Goal: Information Seeking & Learning: Learn about a topic

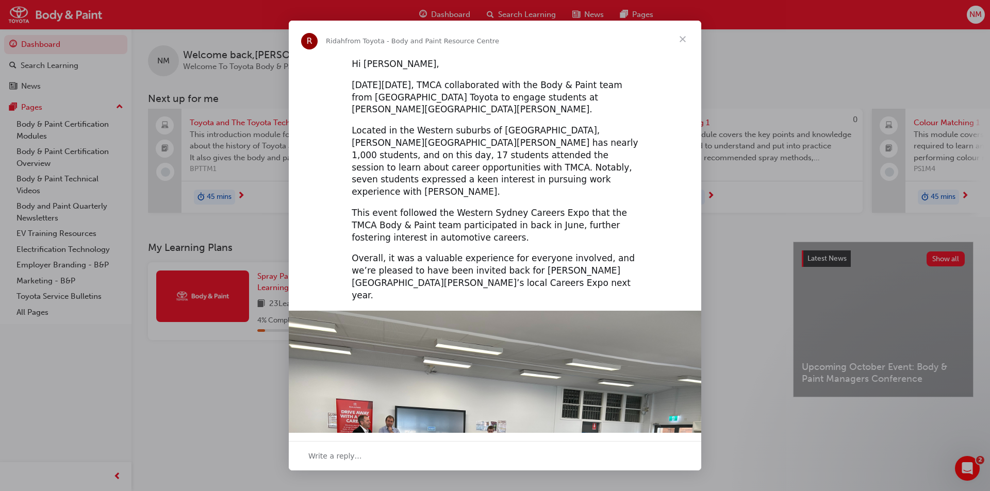
click at [681, 40] on span "Close" at bounding box center [682, 39] width 37 height 37
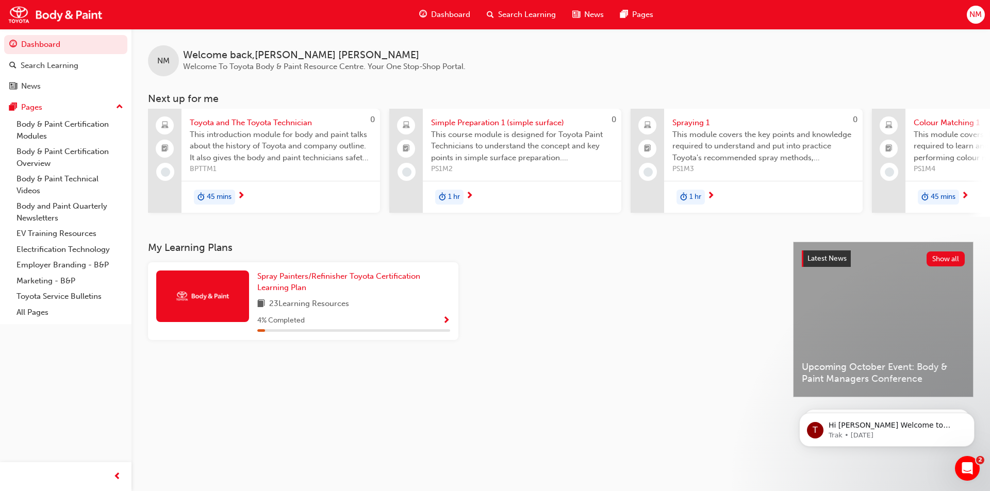
click at [214, 196] on span "45 mins" at bounding box center [219, 197] width 25 height 12
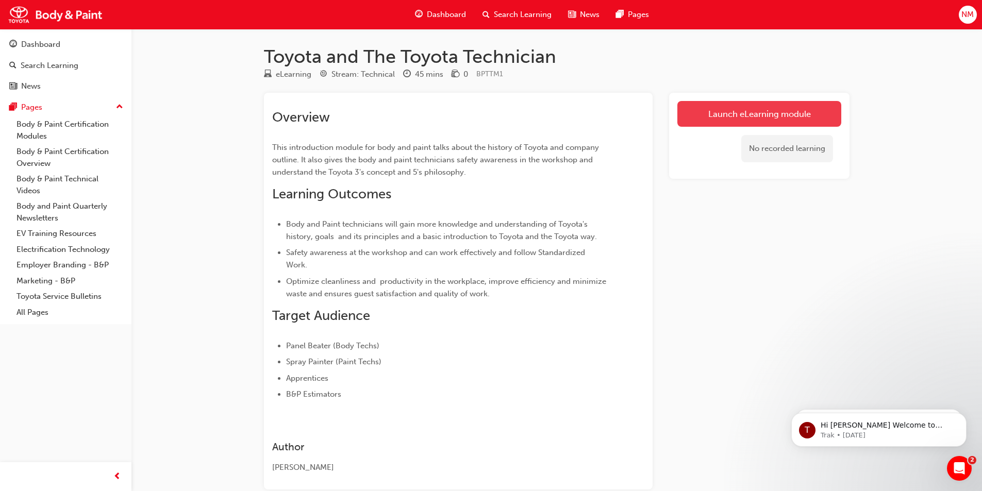
click at [783, 110] on link "Launch eLearning module" at bounding box center [760, 114] width 164 height 26
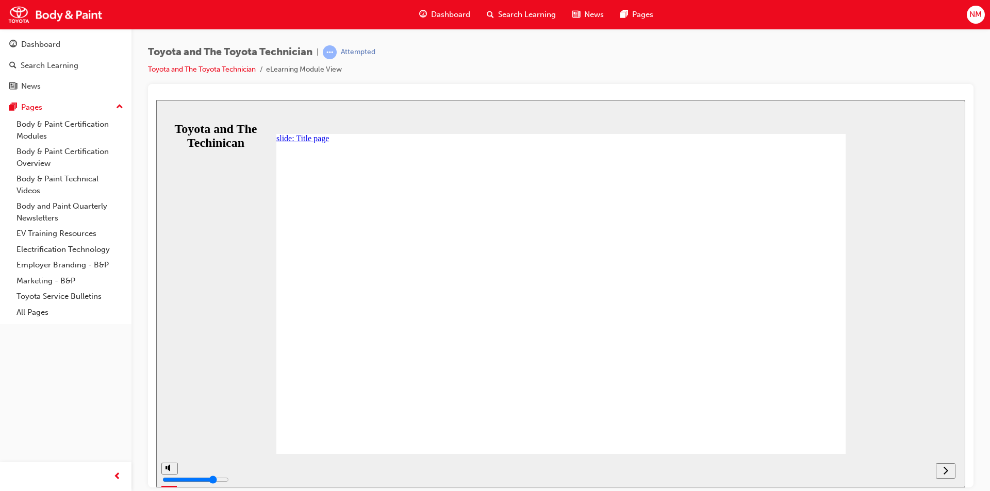
click at [28, 106] on div "Pages" at bounding box center [31, 108] width 21 height 12
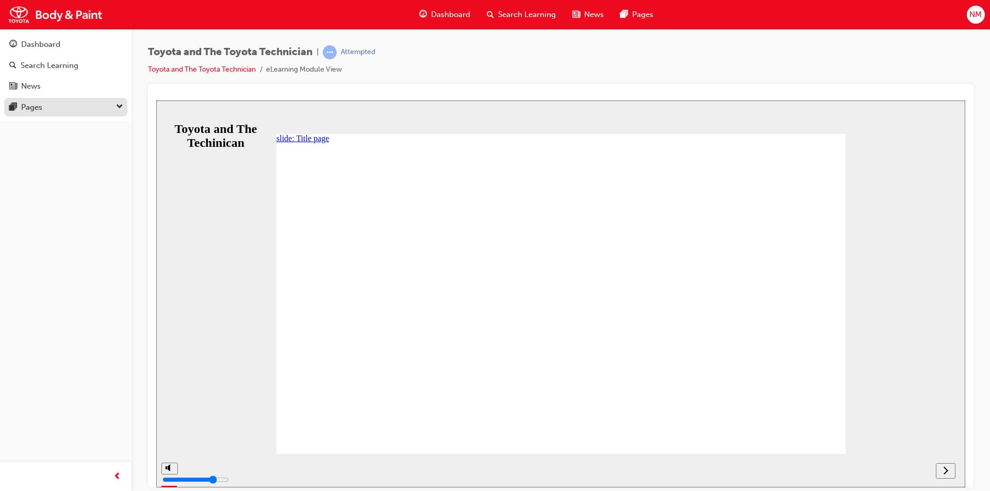
click at [28, 106] on div "Pages" at bounding box center [31, 108] width 21 height 12
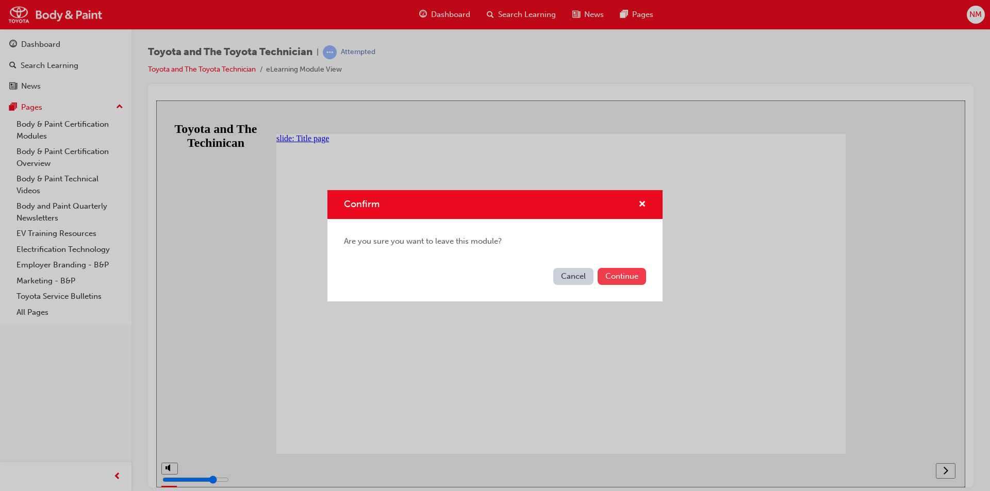
click at [614, 277] on button "Continue" at bounding box center [622, 276] width 48 height 17
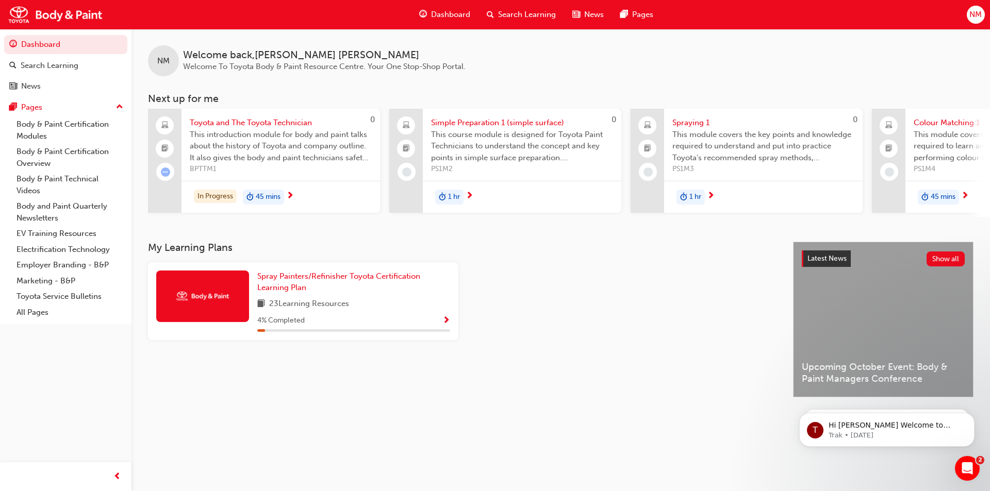
click at [289, 194] on span "next-icon" at bounding box center [290, 196] width 8 height 9
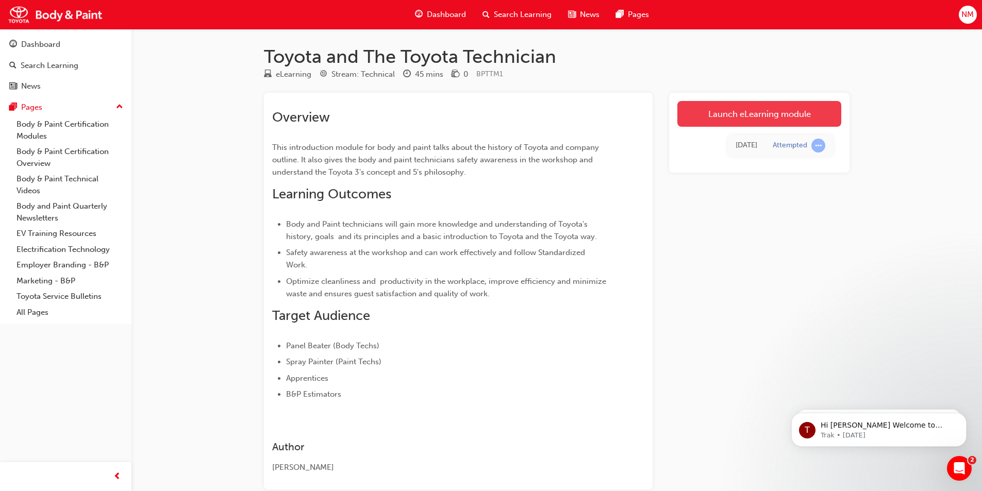
click at [739, 119] on link "Launch eLearning module" at bounding box center [760, 114] width 164 height 26
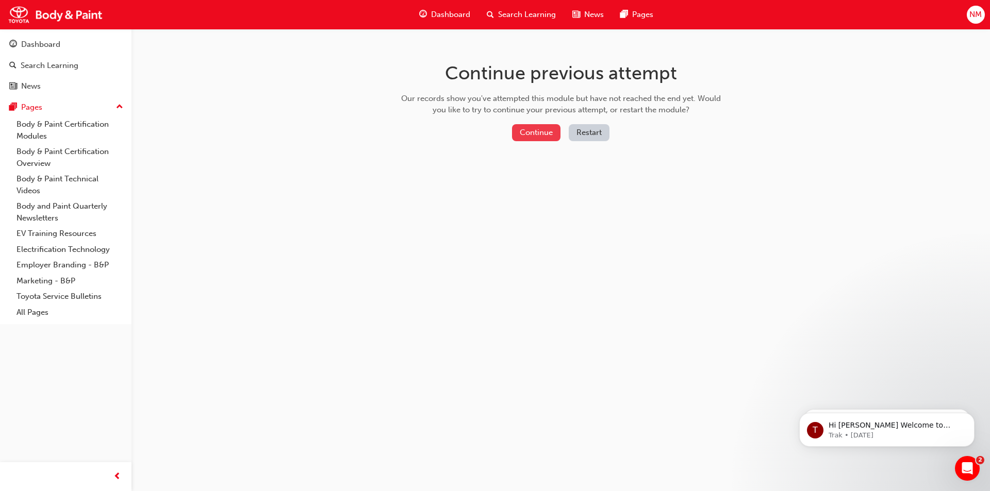
click at [540, 132] on button "Continue" at bounding box center [536, 132] width 48 height 17
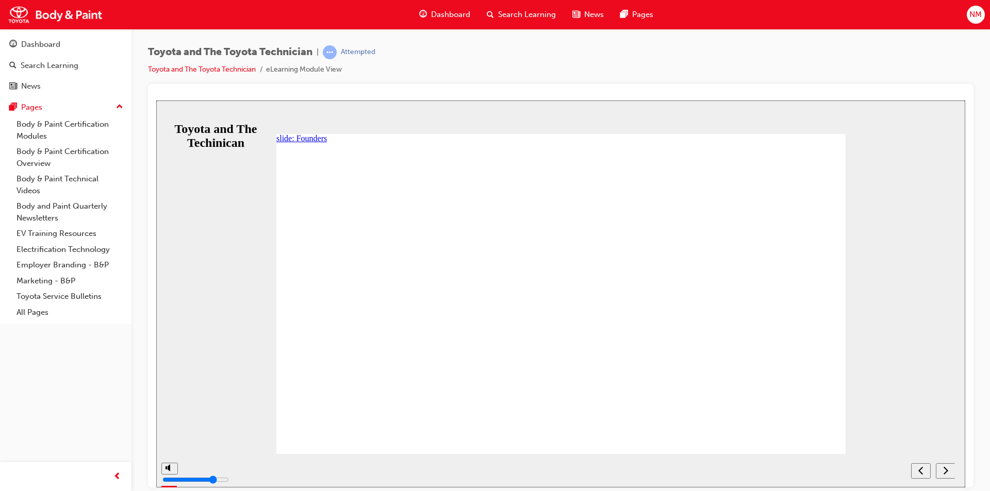
drag, startPoint x: 304, startPoint y: 295, endPoint x: 359, endPoint y: 304, distance: 55.9
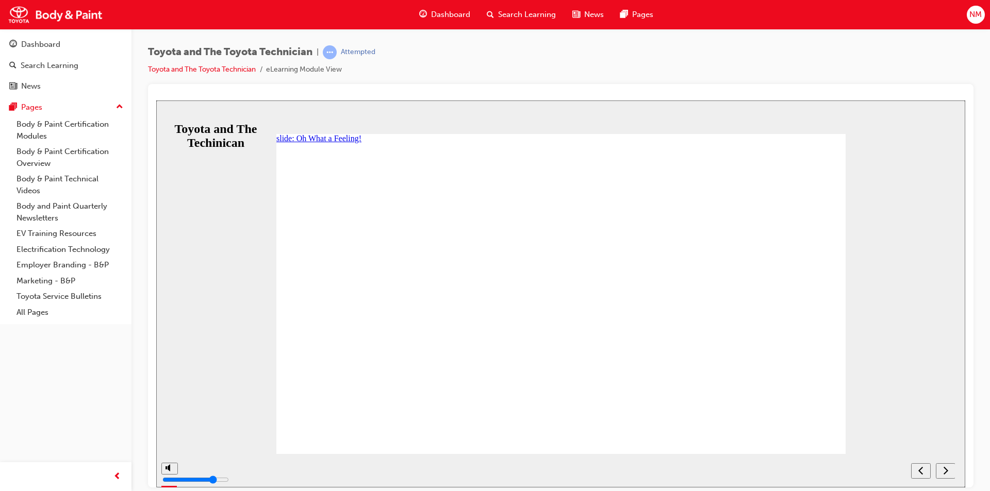
click at [947, 469] on icon "NEXT" at bounding box center [946, 470] width 5 height 8
click at [922, 467] on icon "PREV" at bounding box center [921, 470] width 5 height 9
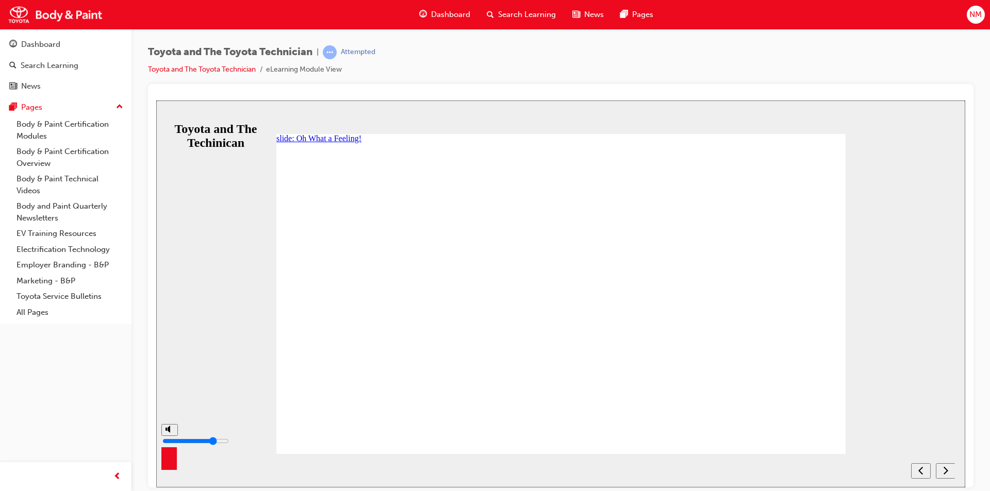
click at [169, 468] on div "misc controls" at bounding box center [168, 463] width 15 height 54
click at [442, 14] on span "Dashboard" at bounding box center [450, 15] width 39 height 12
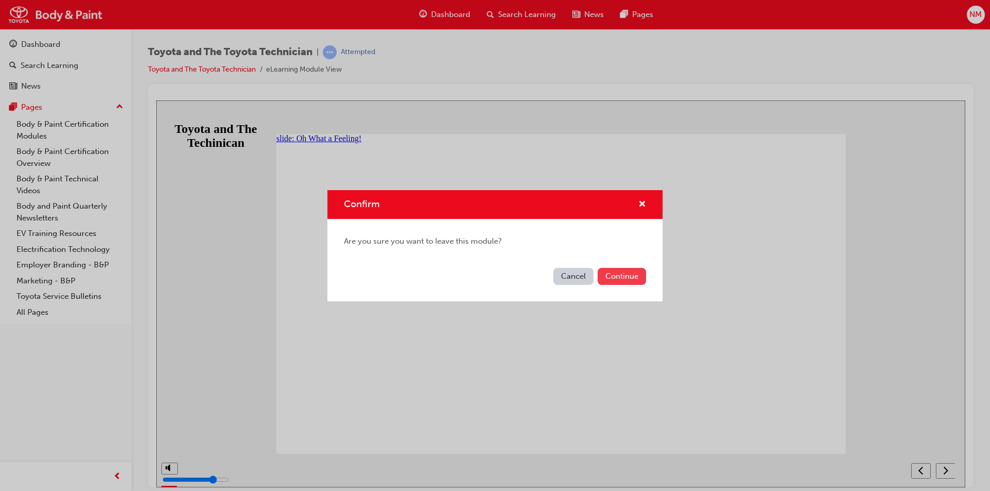
click at [625, 276] on button "Continue" at bounding box center [622, 276] width 48 height 17
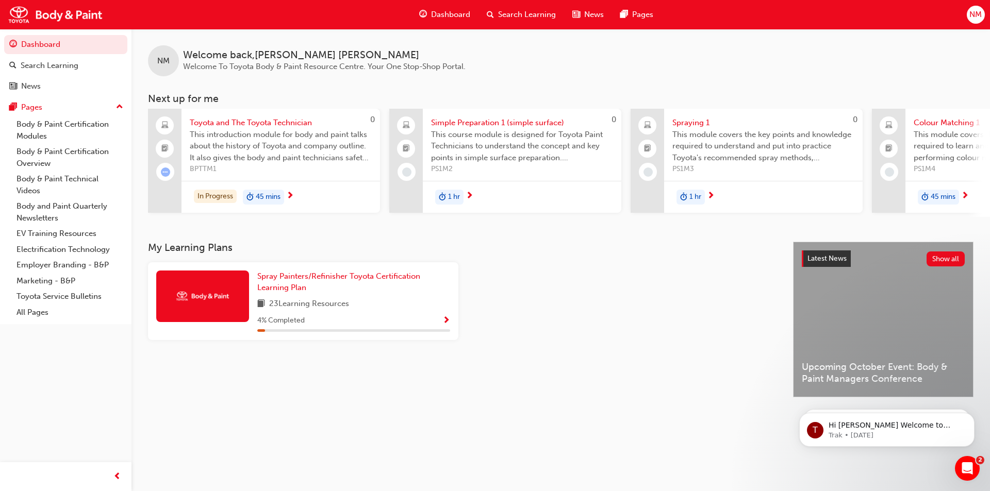
click at [270, 196] on span "45 mins" at bounding box center [268, 197] width 25 height 12
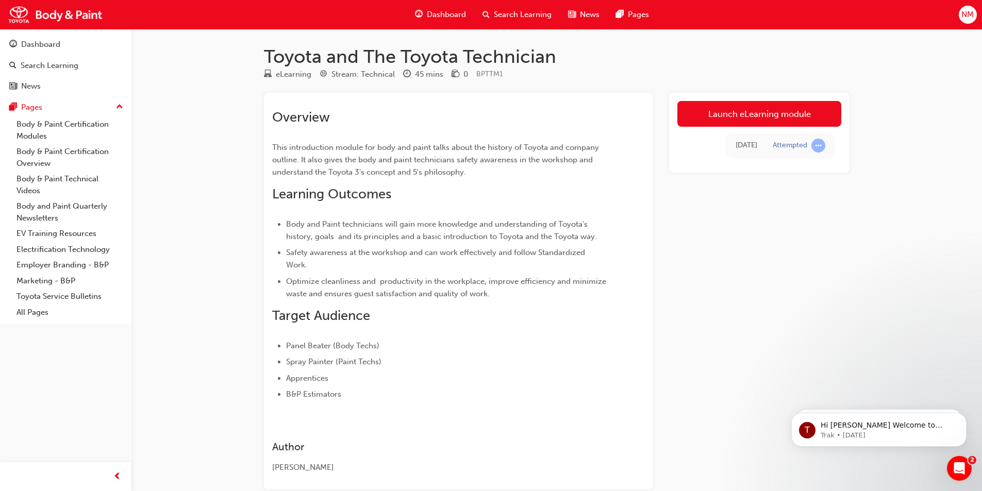
click at [772, 111] on link "Launch eLearning module" at bounding box center [760, 114] width 164 height 26
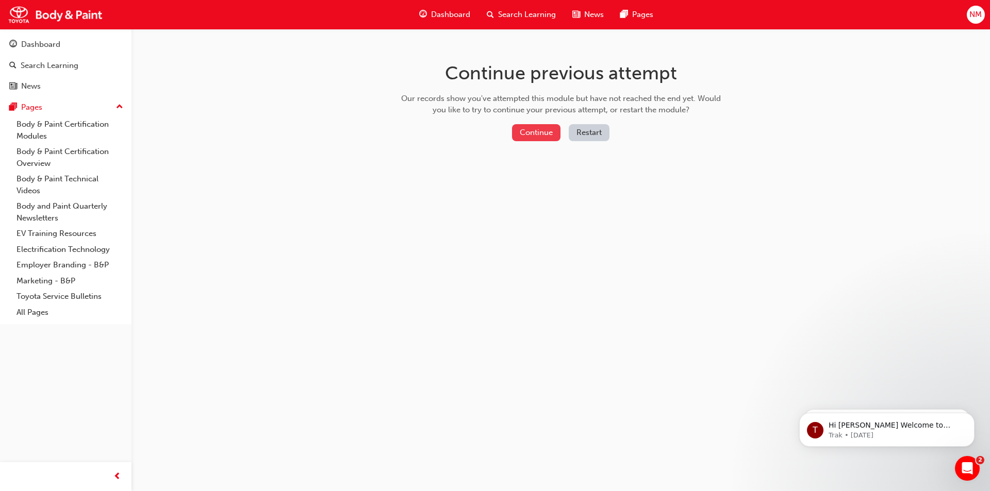
click at [534, 130] on button "Continue" at bounding box center [536, 132] width 48 height 17
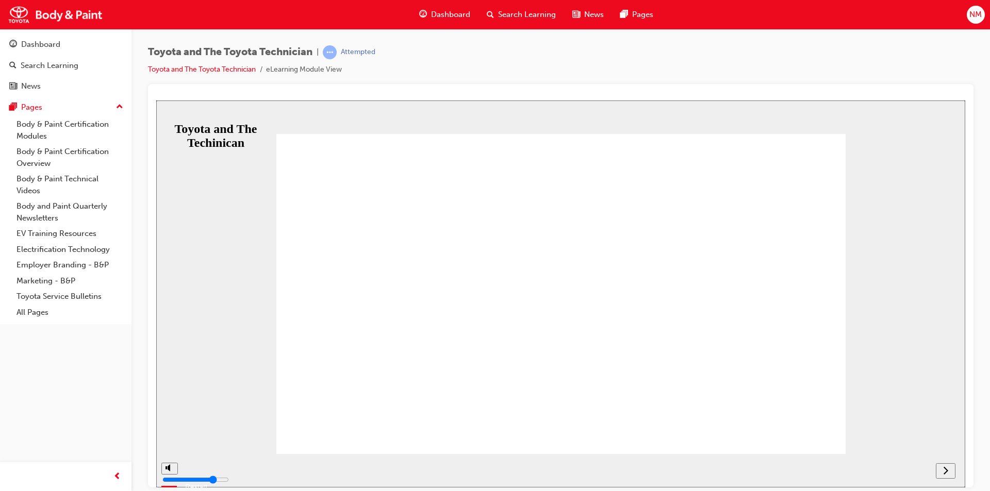
click at [190, 460] on button "Resume" at bounding box center [173, 465] width 34 height 11
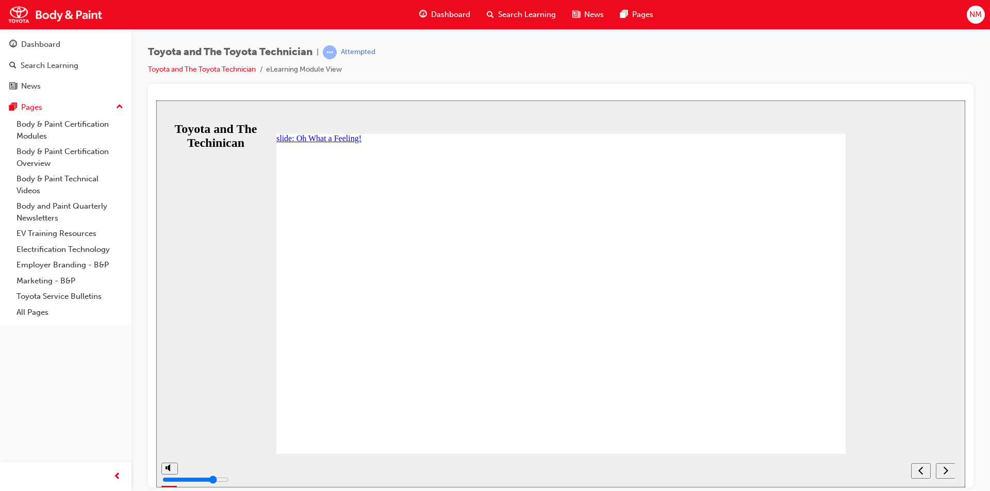
click at [447, 15] on span "Dashboard" at bounding box center [450, 15] width 39 height 12
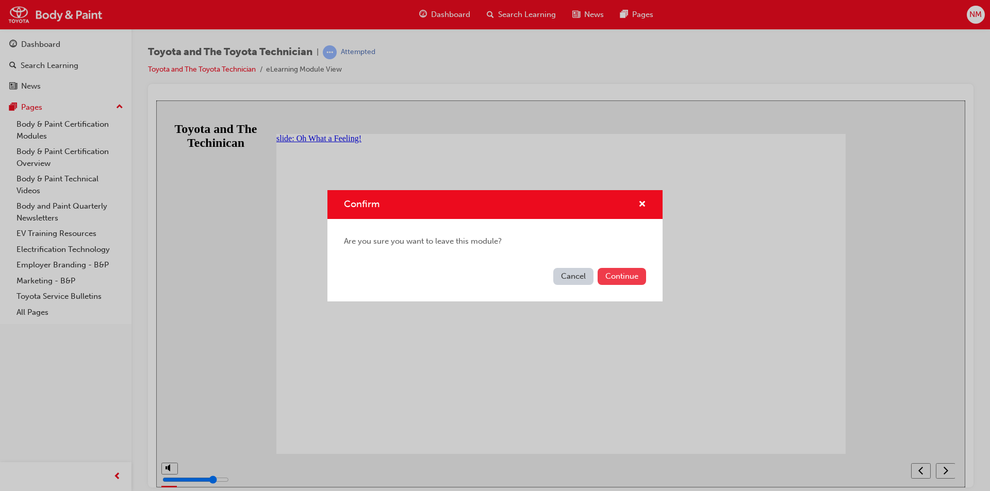
click at [622, 274] on button "Continue" at bounding box center [622, 276] width 48 height 17
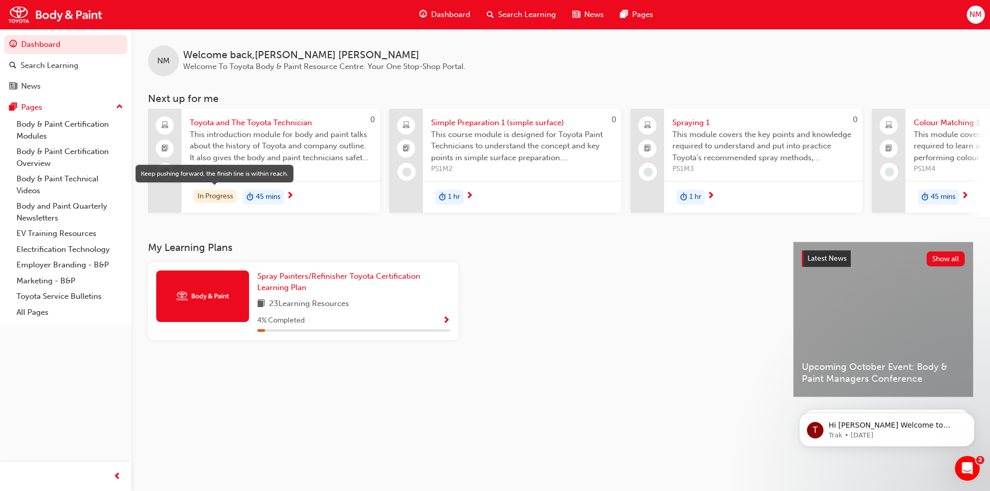
click at [220, 196] on div "In Progress" at bounding box center [215, 197] width 43 height 14
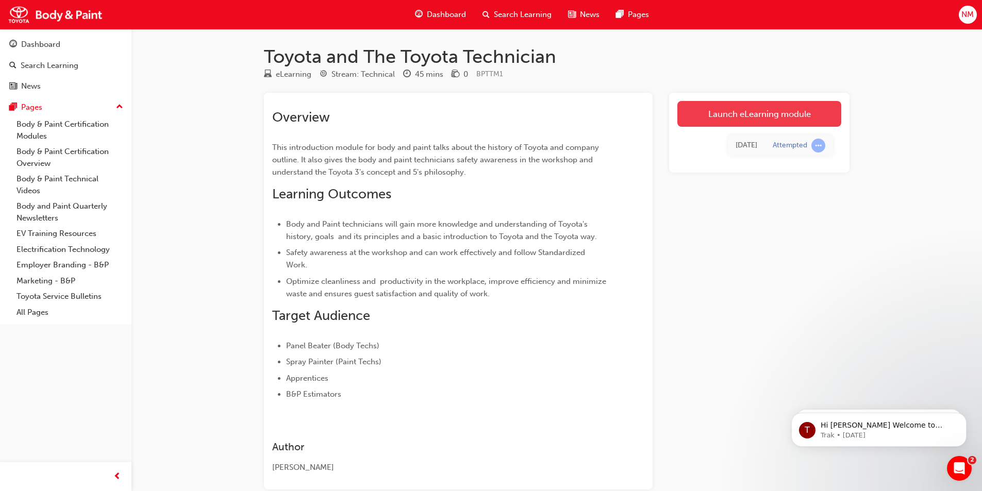
click at [730, 119] on link "Launch eLearning module" at bounding box center [760, 114] width 164 height 26
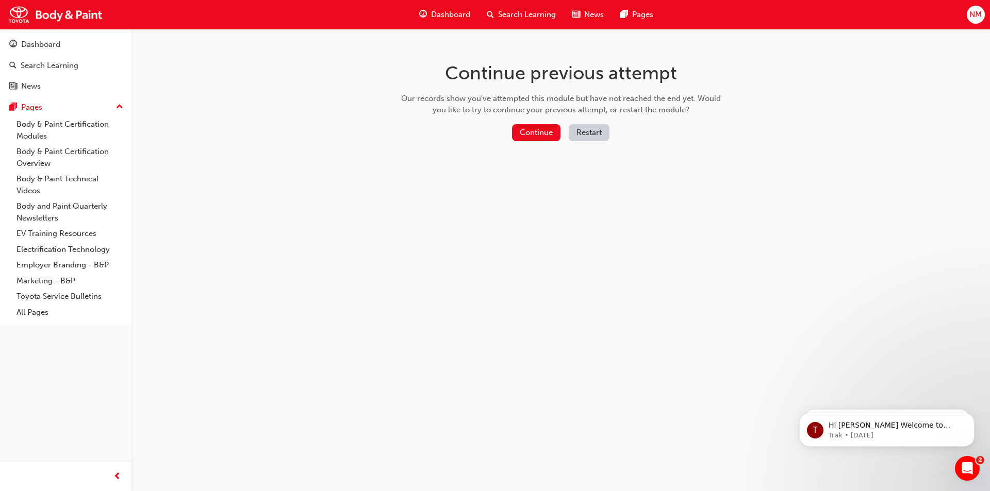
click at [585, 132] on button "Restart" at bounding box center [589, 132] width 41 height 17
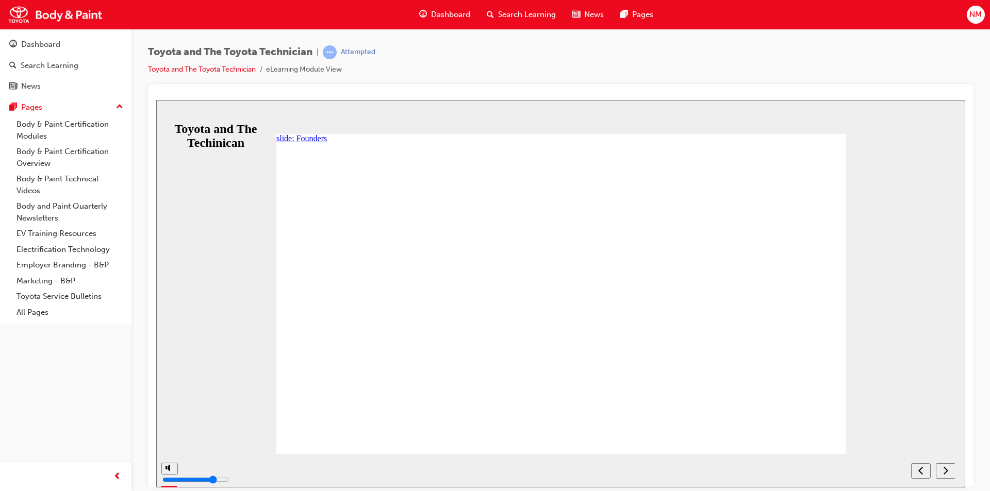
drag, startPoint x: 409, startPoint y: 363, endPoint x: 406, endPoint y: 344, distance: 19.3
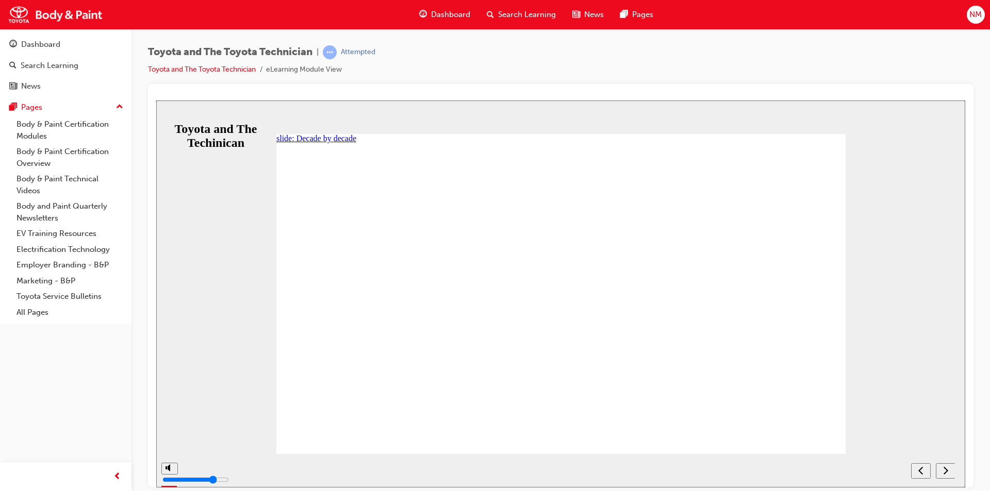
drag, startPoint x: 549, startPoint y: 297, endPoint x: 562, endPoint y: 302, distance: 14.2
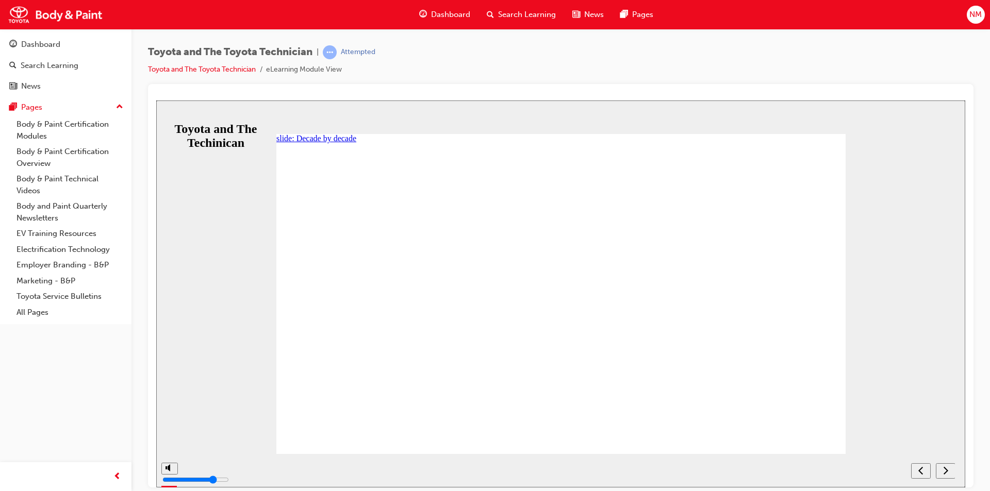
drag, startPoint x: 299, startPoint y: 301, endPoint x: 805, endPoint y: 300, distance: 505.9
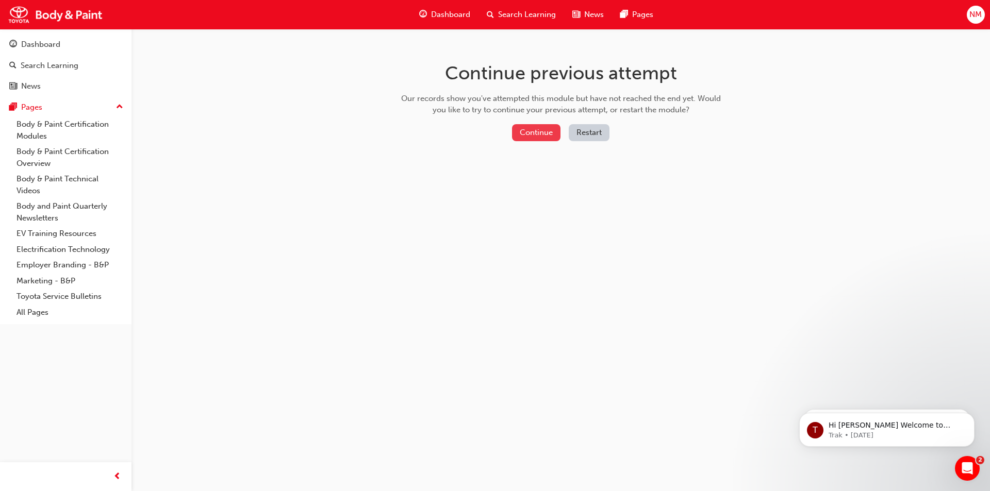
click at [536, 132] on button "Continue" at bounding box center [536, 132] width 48 height 17
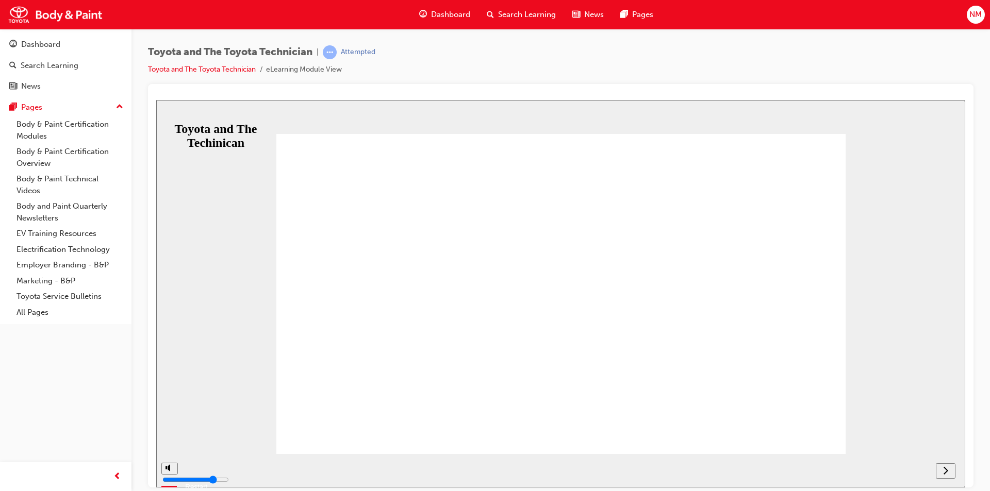
click at [190, 460] on button "Resume" at bounding box center [173, 465] width 34 height 11
drag, startPoint x: 303, startPoint y: 299, endPoint x: 809, endPoint y: 301, distance: 506.5
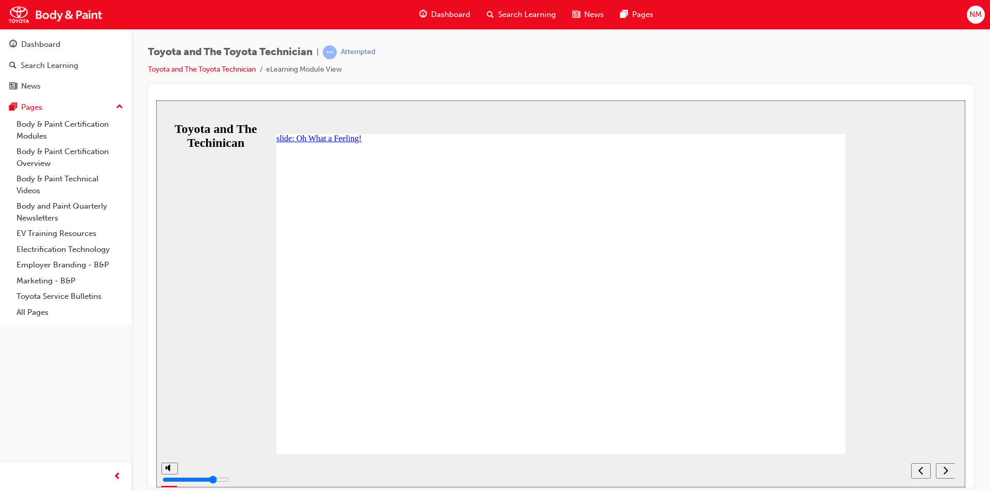
drag, startPoint x: 743, startPoint y: 386, endPoint x: 727, endPoint y: 372, distance: 21.6
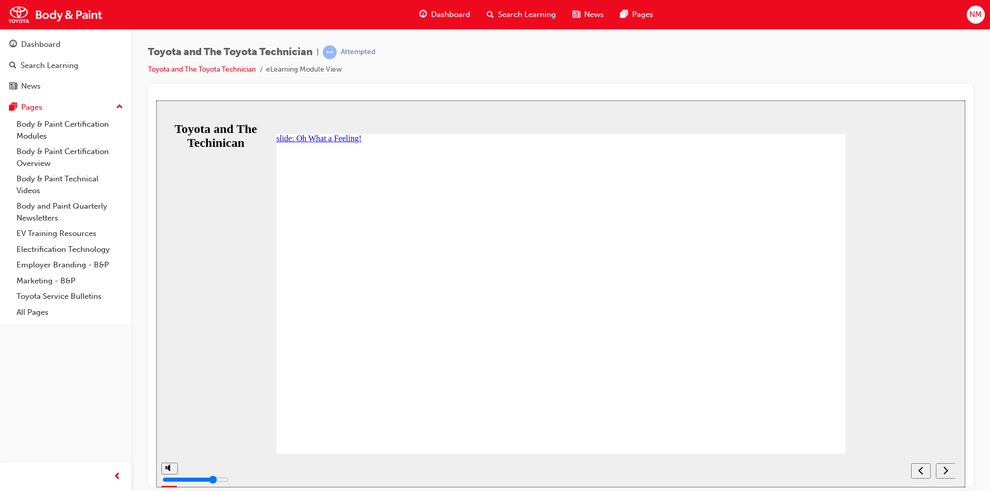
drag, startPoint x: 720, startPoint y: 369, endPoint x: 545, endPoint y: 263, distance: 205.3
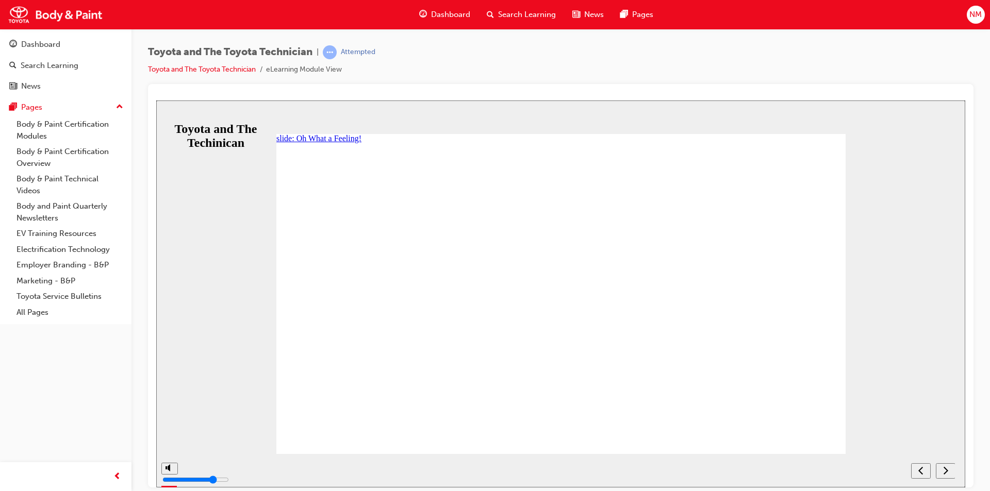
click at [461, 11] on span "Dashboard" at bounding box center [450, 15] width 39 height 12
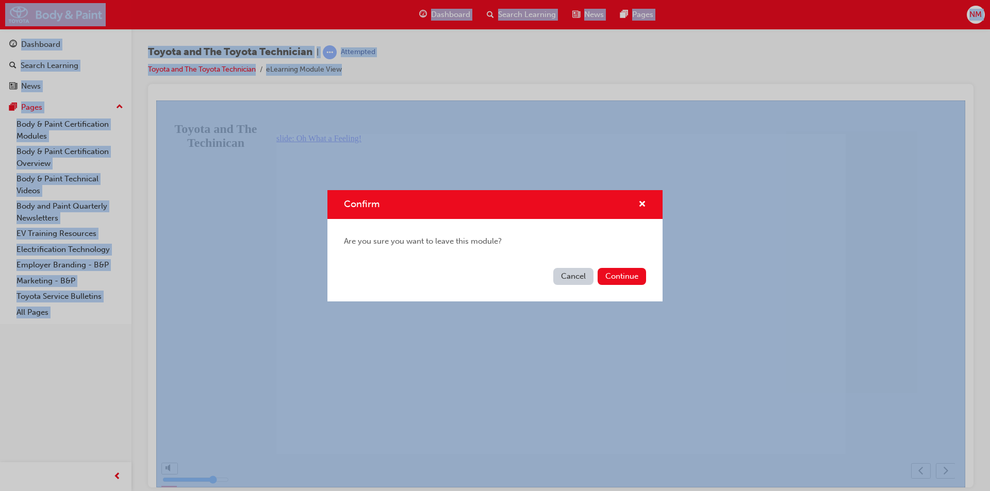
click at [460, 11] on div "Confirm Are you sure you want to leave this module? Cancel Continue" at bounding box center [495, 245] width 990 height 491
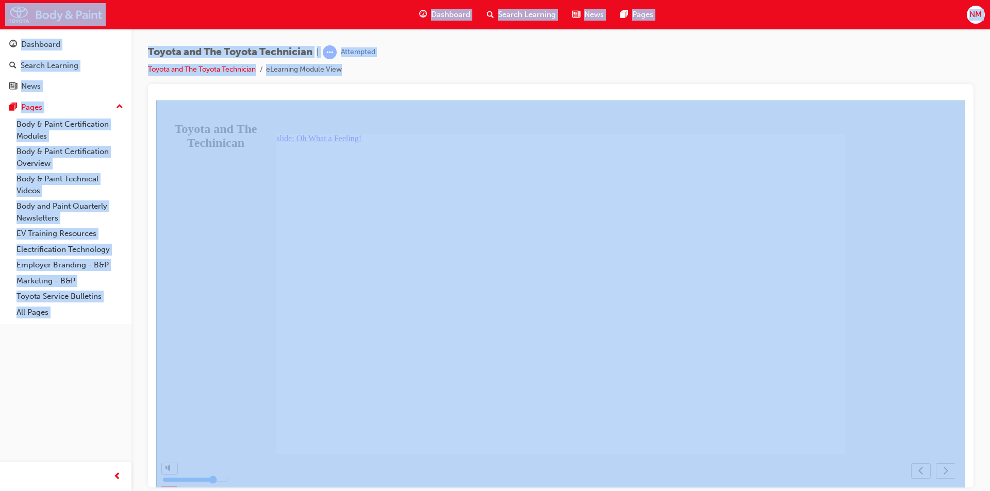
click at [450, 12] on span "Dashboard" at bounding box center [450, 15] width 39 height 12
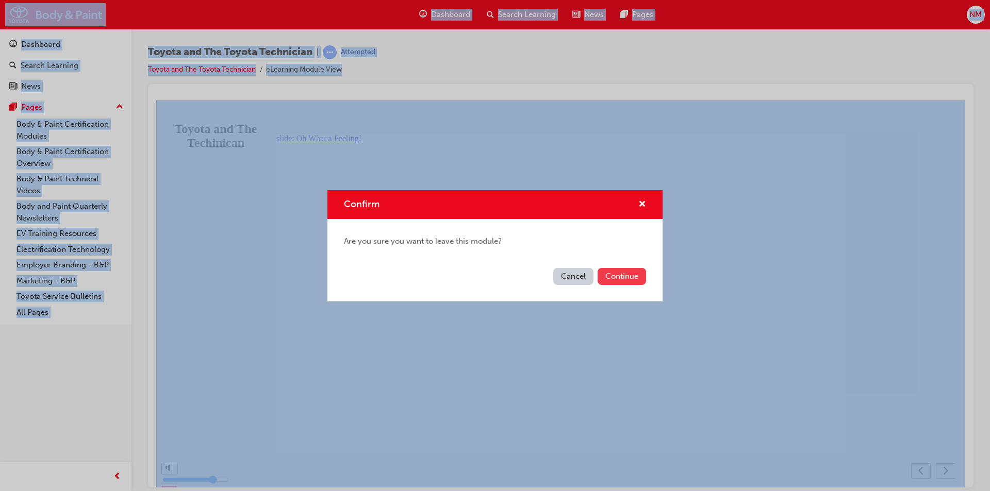
click at [620, 275] on button "Continue" at bounding box center [622, 276] width 48 height 17
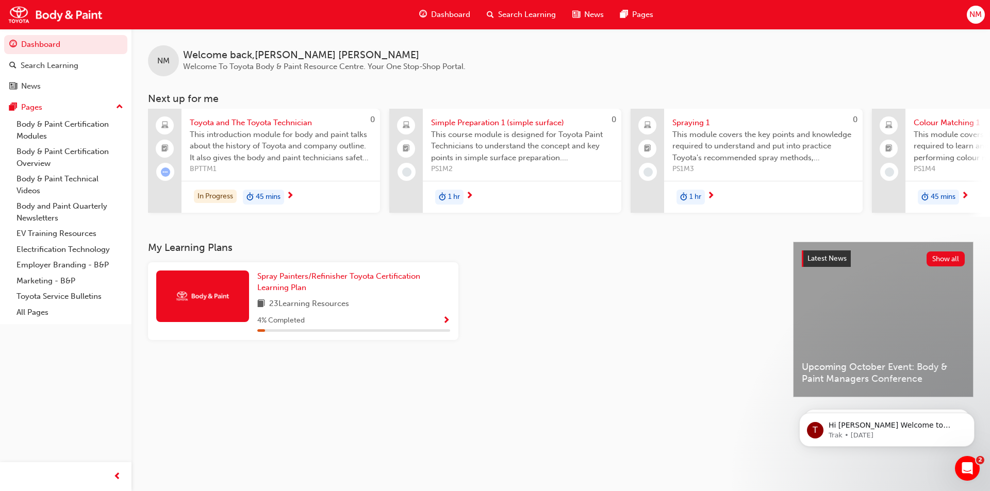
drag, startPoint x: 326, startPoint y: 313, endPoint x: 390, endPoint y: 325, distance: 65.1
click at [326, 311] on span "23 Learning Resources" at bounding box center [309, 304] width 80 height 13
click at [449, 326] on span "Show Progress" at bounding box center [447, 321] width 8 height 9
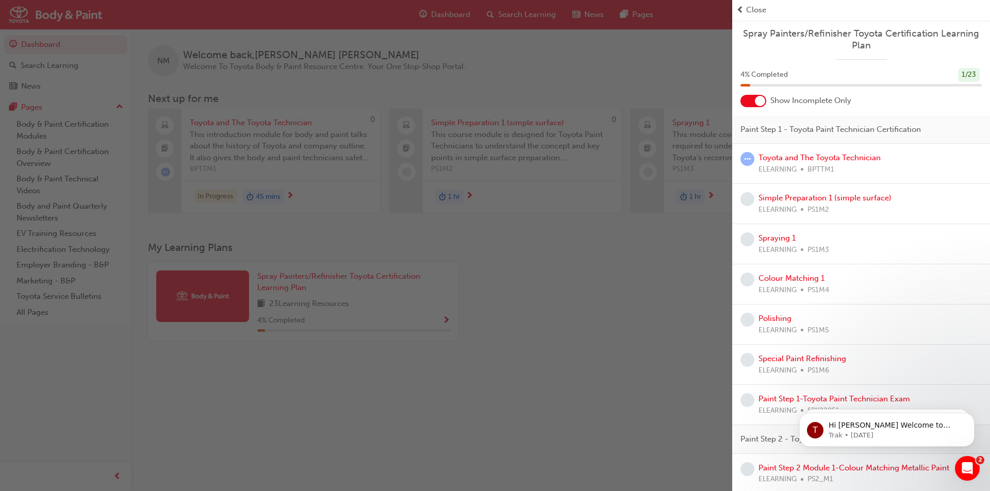
click at [462, 297] on div "button" at bounding box center [366, 245] width 732 height 491
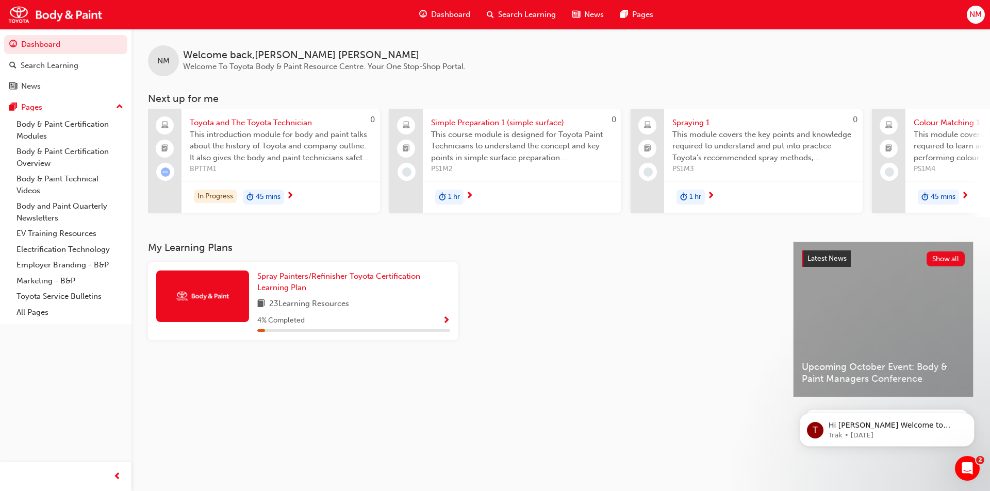
click at [257, 192] on span "45 mins" at bounding box center [268, 197] width 25 height 12
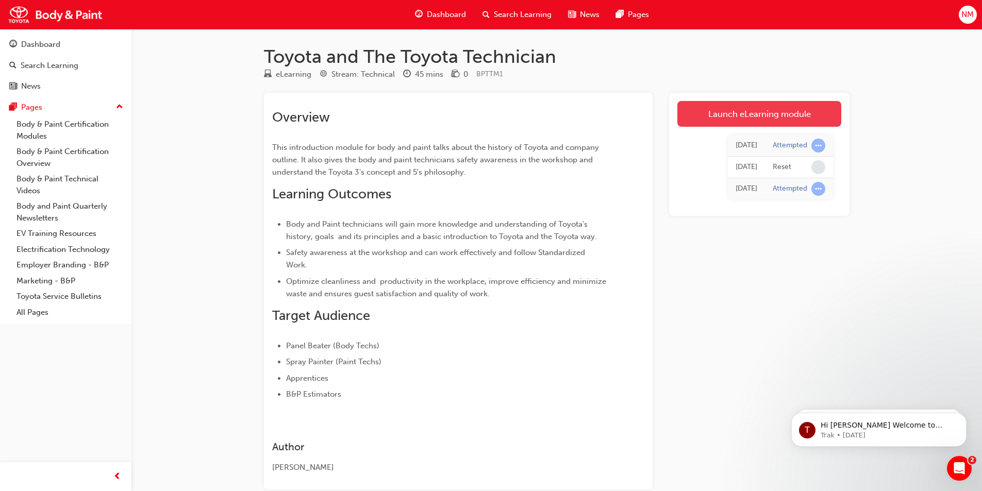
click at [723, 111] on link "Launch eLearning module" at bounding box center [760, 114] width 164 height 26
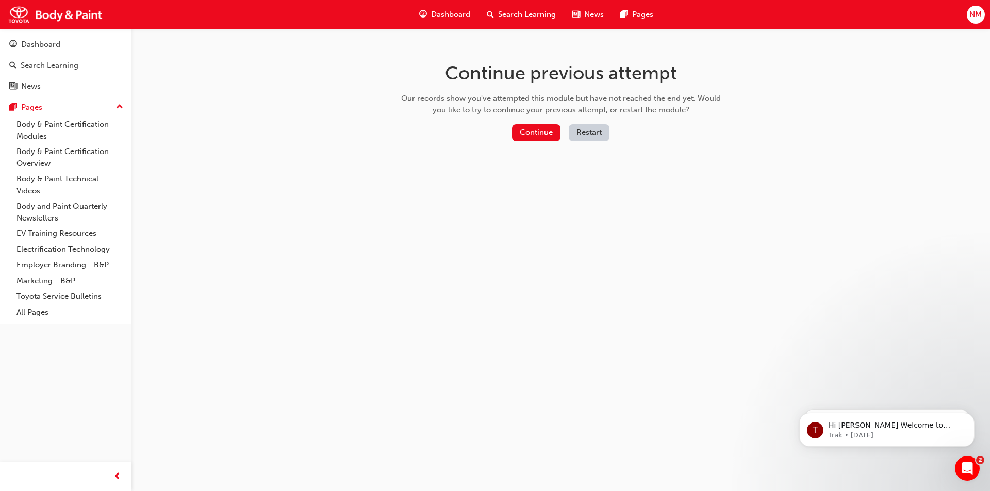
click at [588, 133] on button "Restart" at bounding box center [589, 132] width 41 height 17
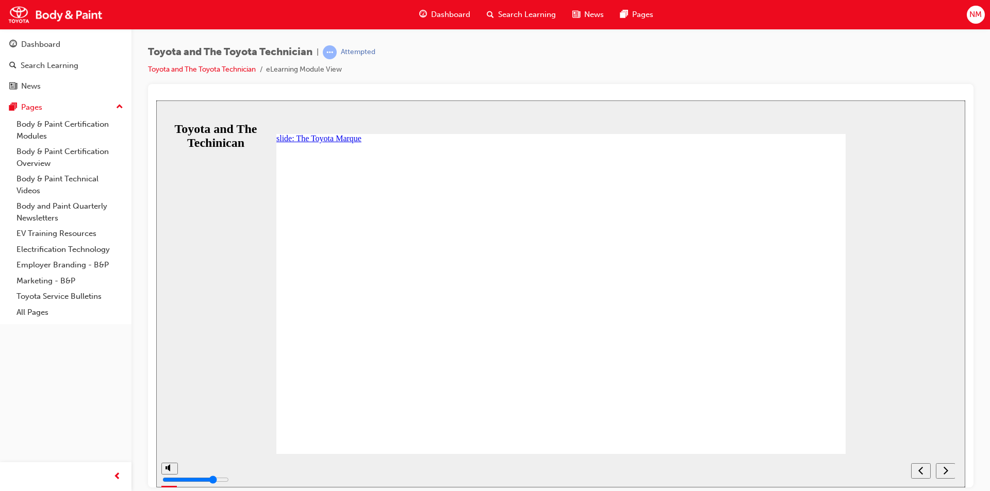
drag, startPoint x: 406, startPoint y: 207, endPoint x: 412, endPoint y: 207, distance: 5.7
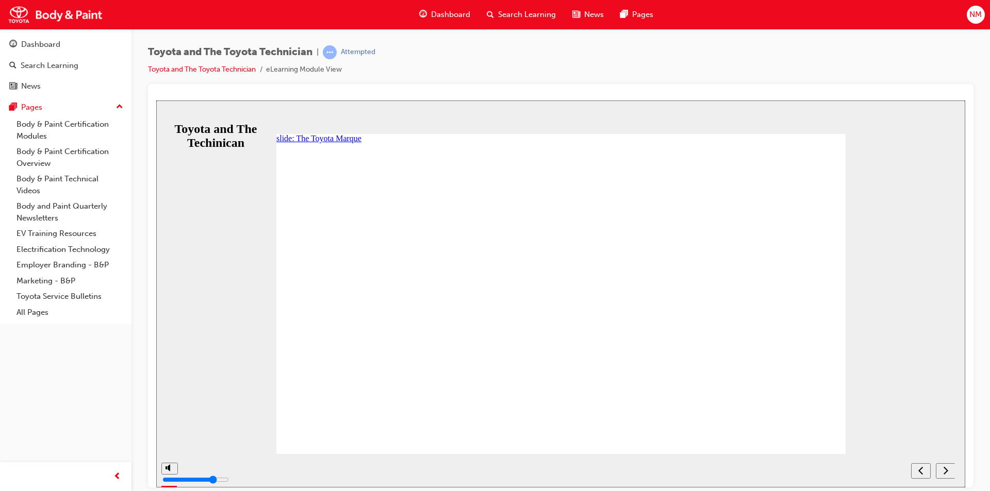
drag, startPoint x: 361, startPoint y: 201, endPoint x: 366, endPoint y: 203, distance: 5.6
click at [362, 201] on div "Group 1 stop icon 1 Rectangle 2 Rectangle 1 Toyota Motor Corporation Australia,…" at bounding box center [560, 303] width 569 height 320
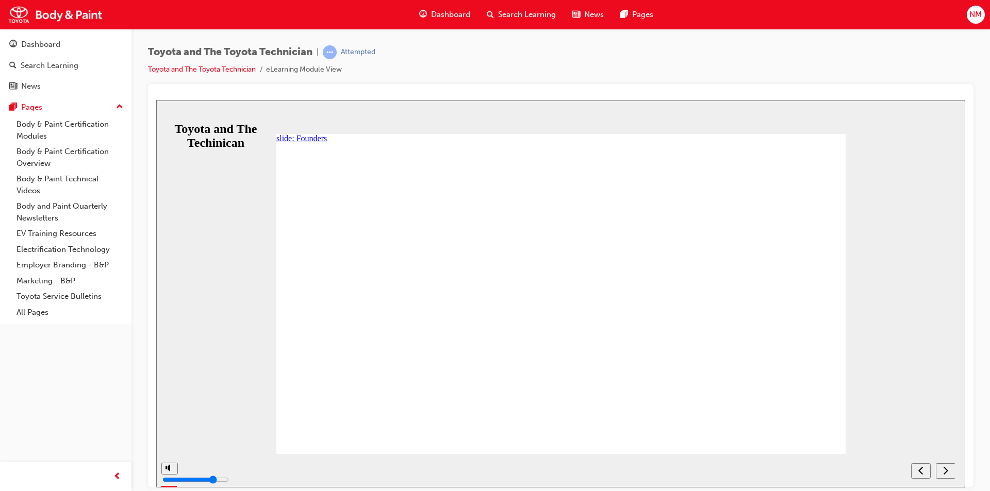
drag, startPoint x: 390, startPoint y: 186, endPoint x: 419, endPoint y: 192, distance: 29.4
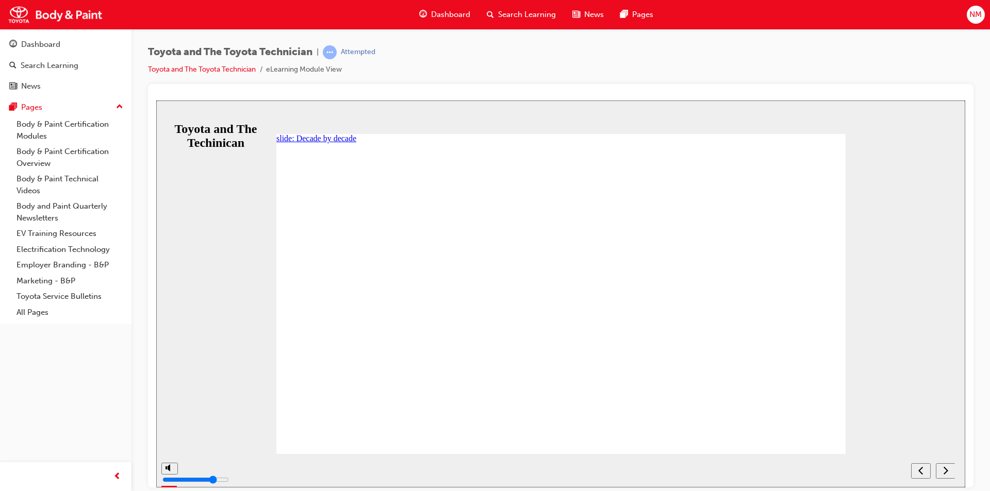
drag, startPoint x: 740, startPoint y: 302, endPoint x: 816, endPoint y: 299, distance: 76.4
click at [816, 299] on div "Rectangle 1 2015 Franchise of the Future introduced including both operational …" at bounding box center [560, 303] width 569 height 320
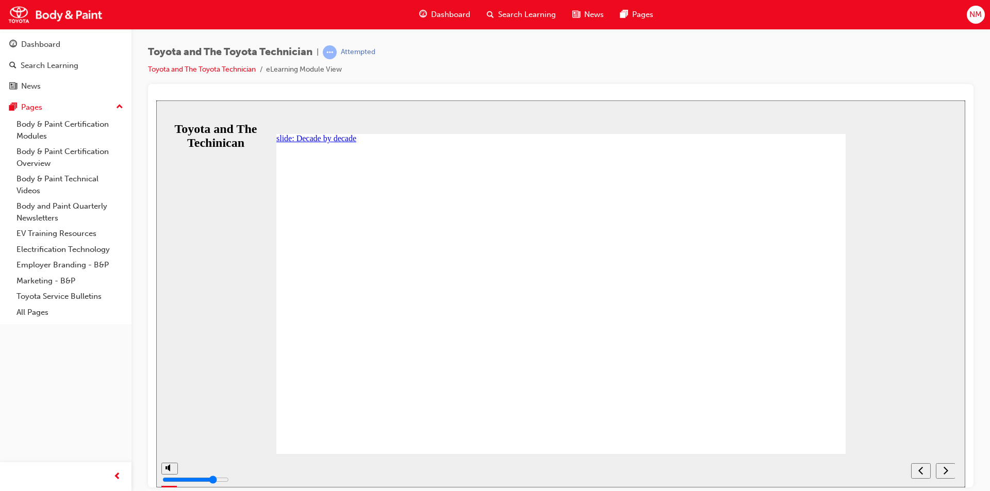
drag, startPoint x: 299, startPoint y: 299, endPoint x: 789, endPoint y: 300, distance: 490.0
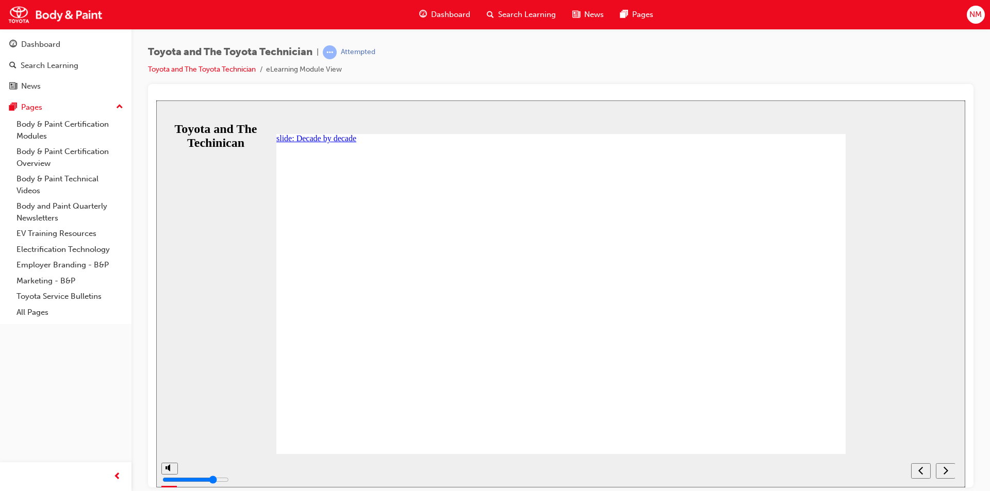
click at [457, 13] on span "Dashboard" at bounding box center [450, 15] width 39 height 12
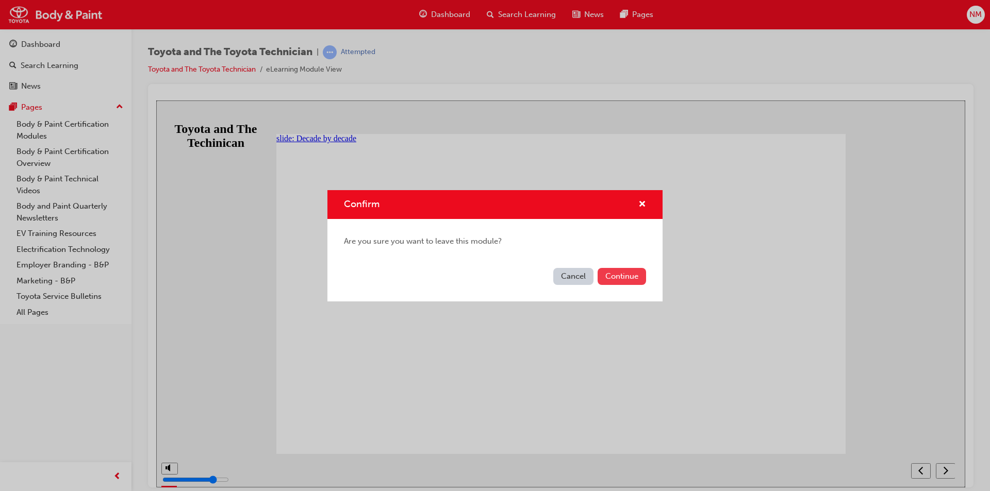
click at [611, 277] on button "Continue" at bounding box center [622, 276] width 48 height 17
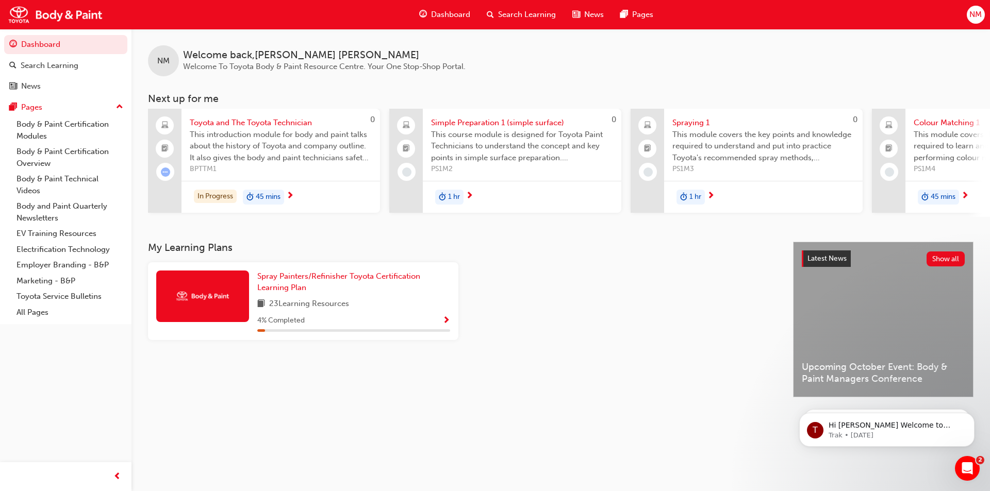
click at [472, 193] on span "next-icon" at bounding box center [470, 196] width 8 height 9
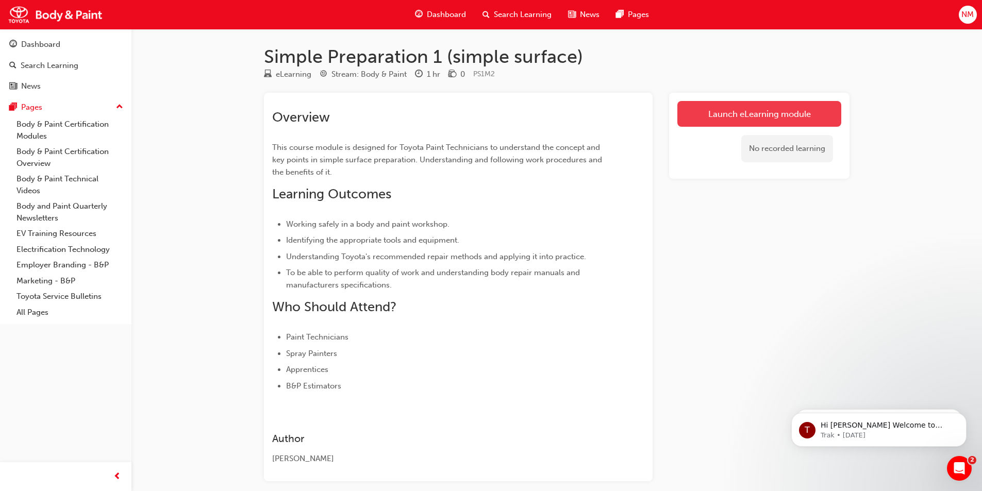
click at [793, 118] on link "Launch eLearning module" at bounding box center [760, 114] width 164 height 26
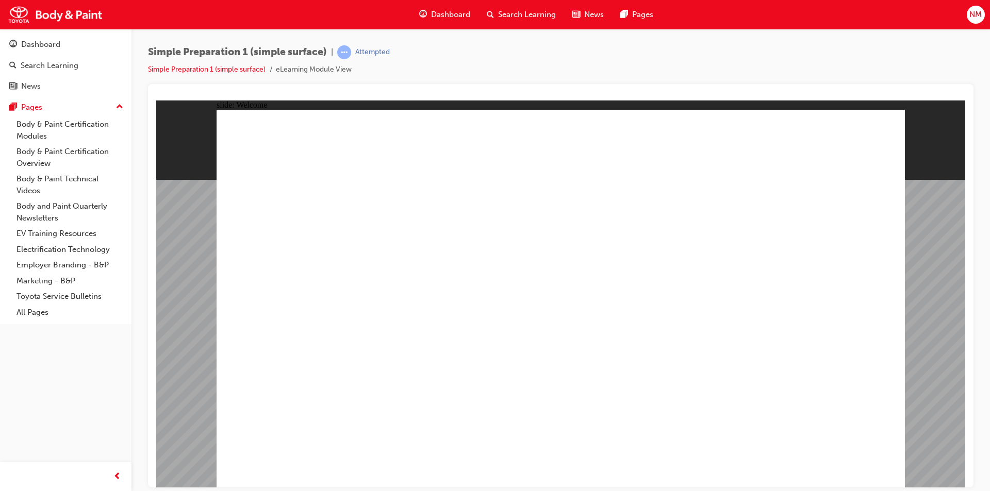
type textarea "n"
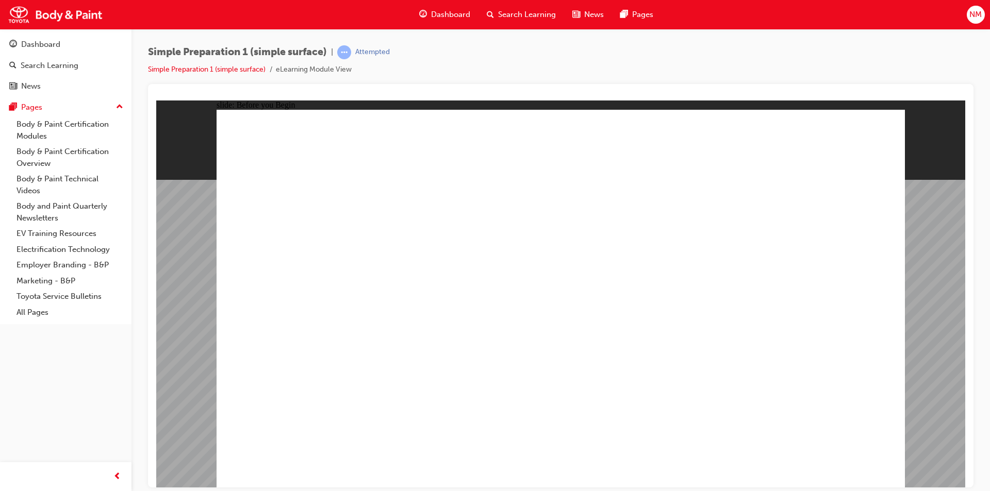
type textarea "no"
type textarea "nor"
type textarea "norm"
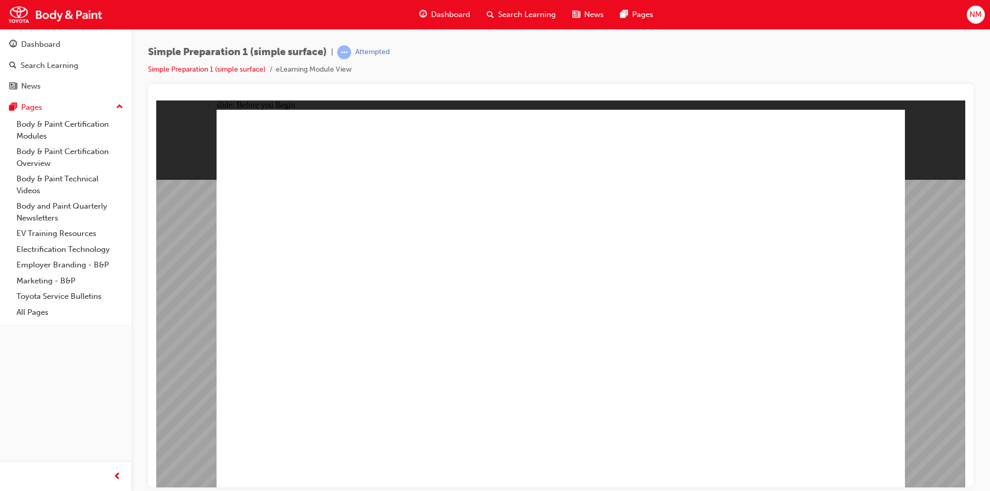
type textarea "norm"
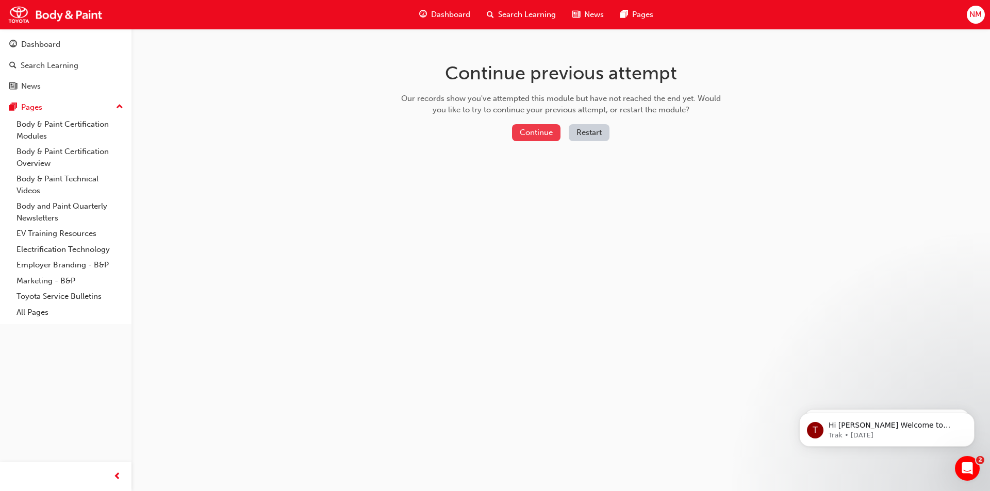
click at [534, 133] on button "Continue" at bounding box center [536, 132] width 48 height 17
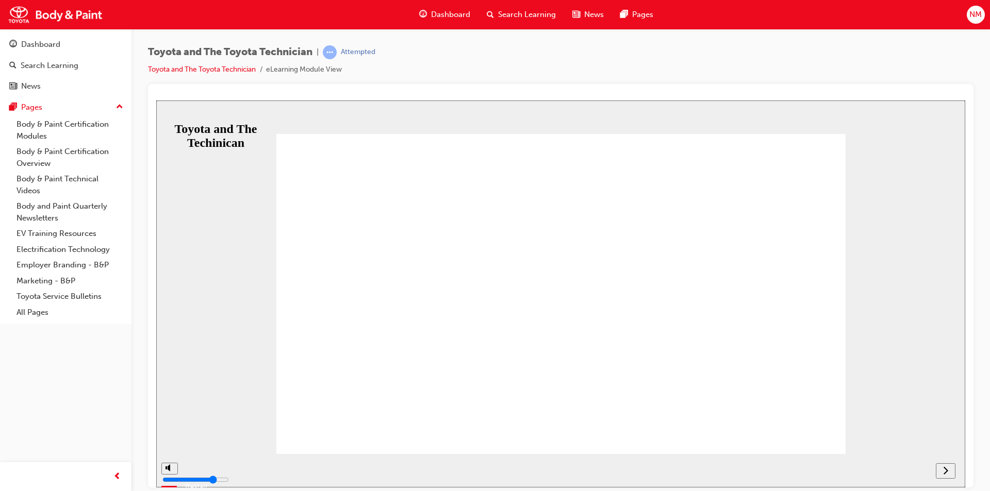
click at [190, 460] on button "Resume" at bounding box center [173, 465] width 34 height 11
drag, startPoint x: 296, startPoint y: 303, endPoint x: 739, endPoint y: 301, distance: 443.0
drag, startPoint x: 733, startPoint y: 302, endPoint x: 803, endPoint y: 302, distance: 69.6
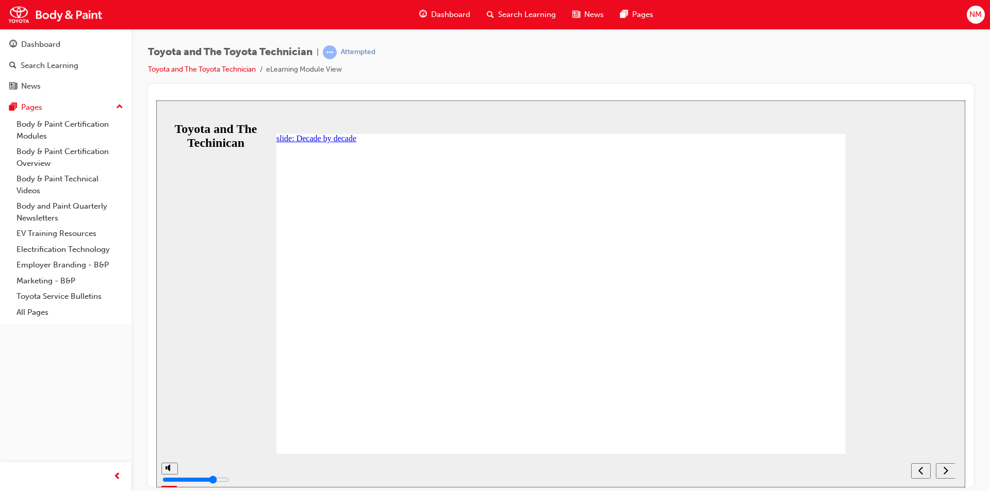
click at [947, 471] on icon "NEXT" at bounding box center [946, 470] width 5 height 8
click at [900, 66] on div "Toyota and The Toyota Technician | Attempted Toyota and The Toyota Technician e…" at bounding box center [561, 64] width 826 height 39
click at [234, 65] on link "Toyota and The Toyota Technician" at bounding box center [202, 69] width 108 height 9
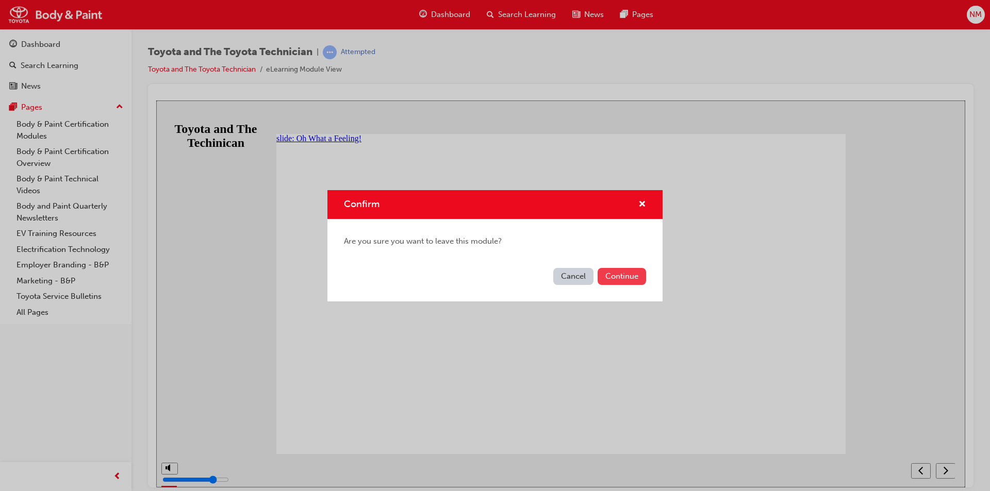
click at [618, 275] on button "Continue" at bounding box center [622, 276] width 48 height 17
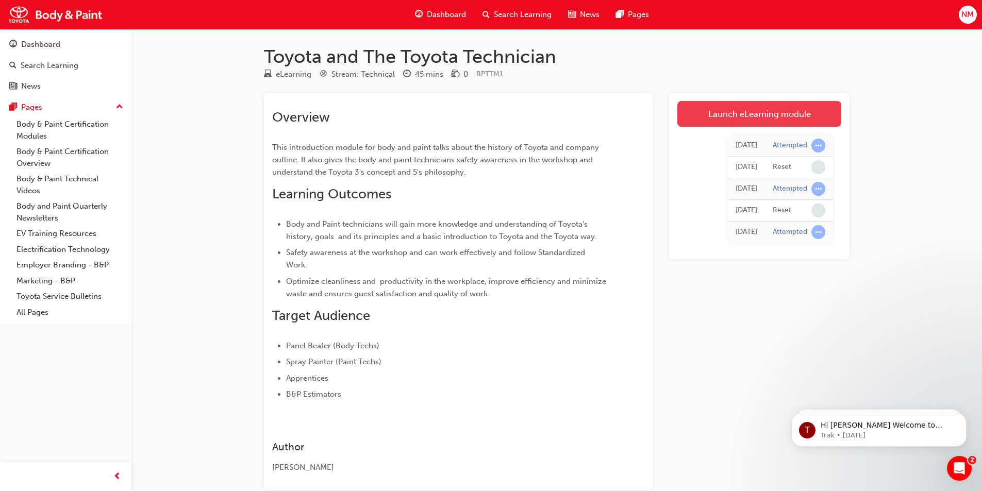
click at [734, 112] on link "Launch eLearning module" at bounding box center [760, 114] width 164 height 26
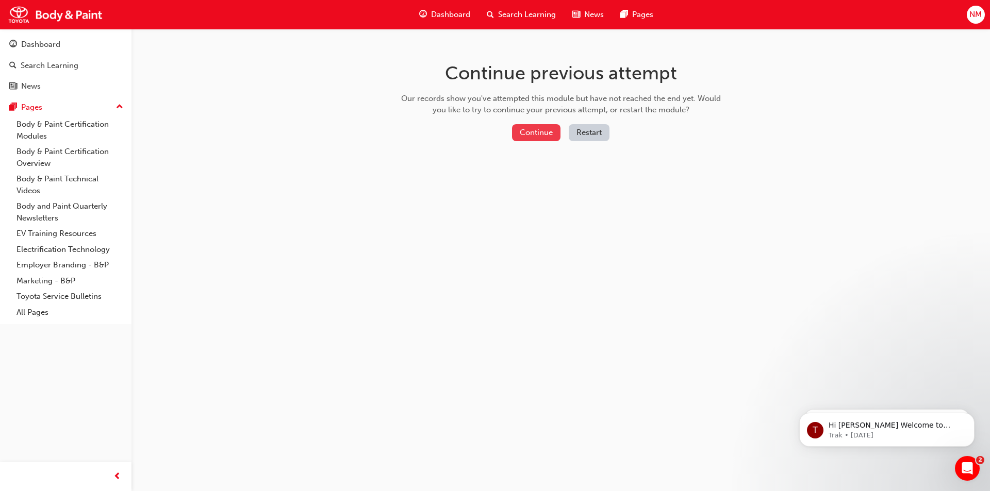
click at [528, 132] on button "Continue" at bounding box center [536, 132] width 48 height 17
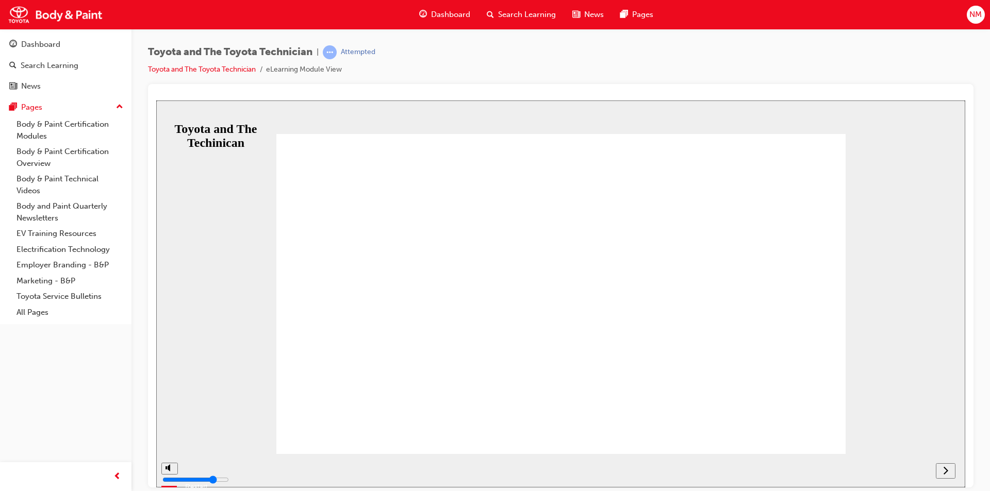
click at [975, 18] on span "NM" at bounding box center [976, 15] width 12 height 12
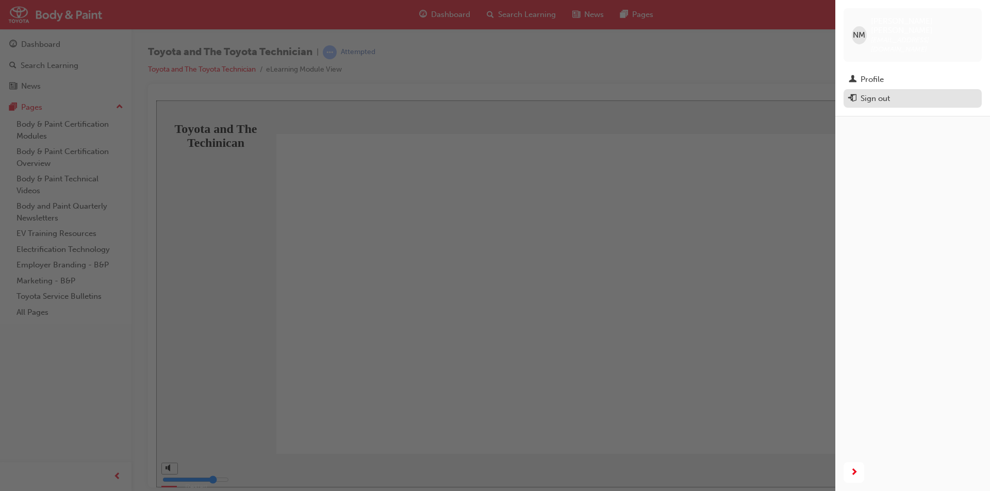
click at [867, 93] on div "Sign out" at bounding box center [875, 99] width 29 height 12
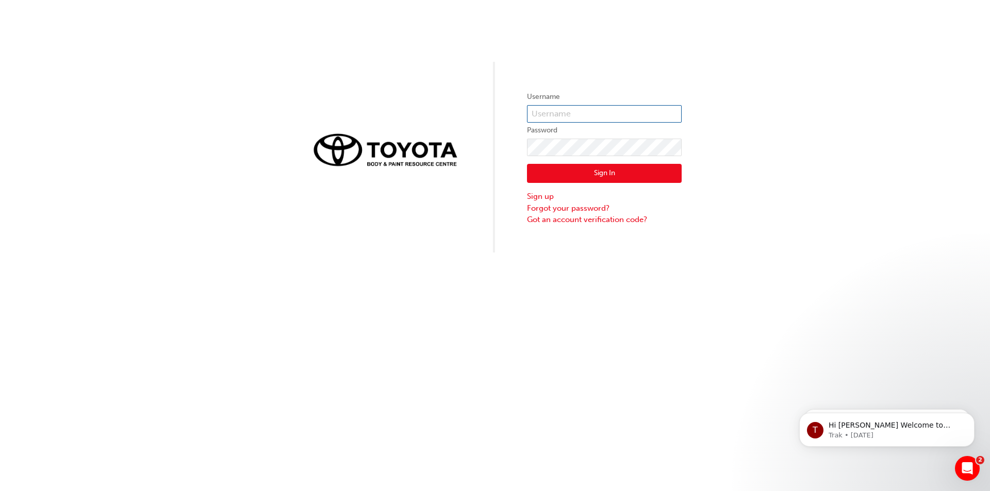
click at [559, 111] on input "text" at bounding box center [604, 114] width 155 height 18
type input "[EMAIL_ADDRESS][DOMAIN_NAME]"
click button "Sign In" at bounding box center [604, 174] width 155 height 20
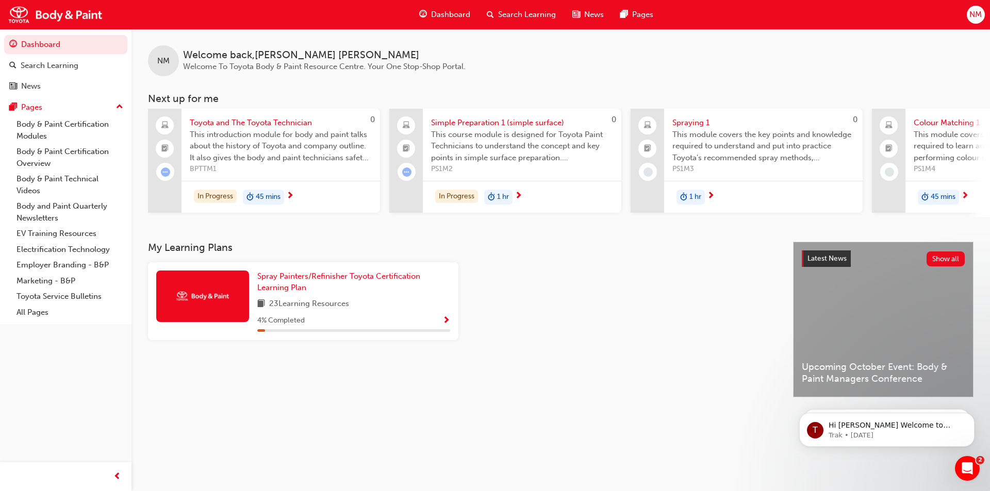
click at [272, 193] on span "45 mins" at bounding box center [268, 197] width 25 height 12
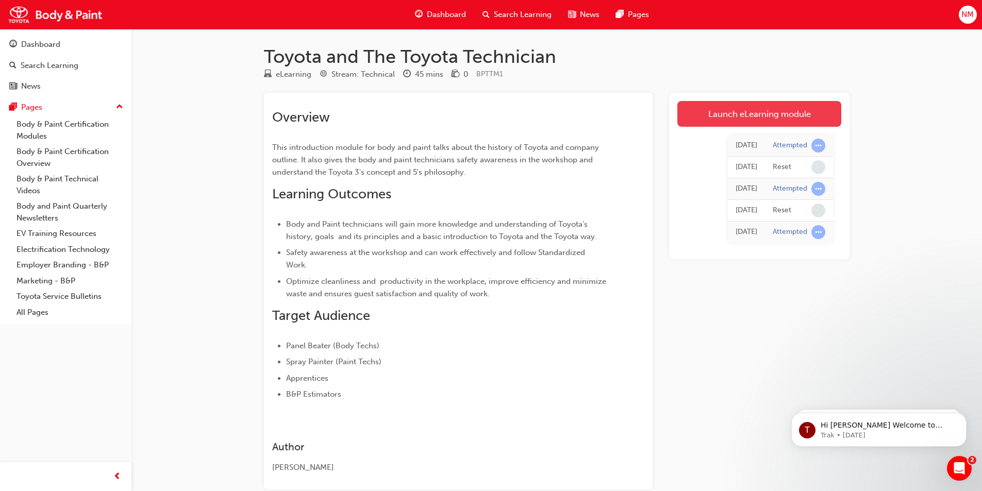
click at [789, 118] on link "Launch eLearning module" at bounding box center [760, 114] width 164 height 26
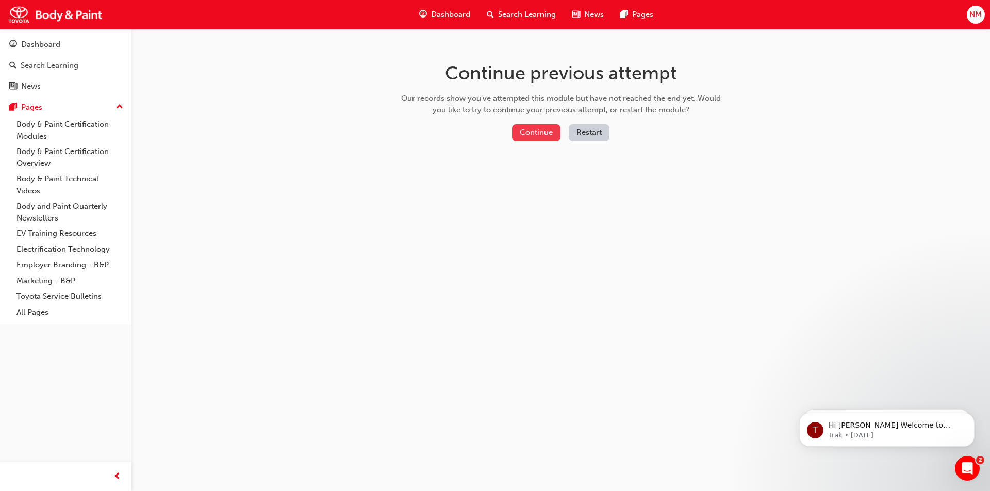
click at [532, 130] on button "Continue" at bounding box center [536, 132] width 48 height 17
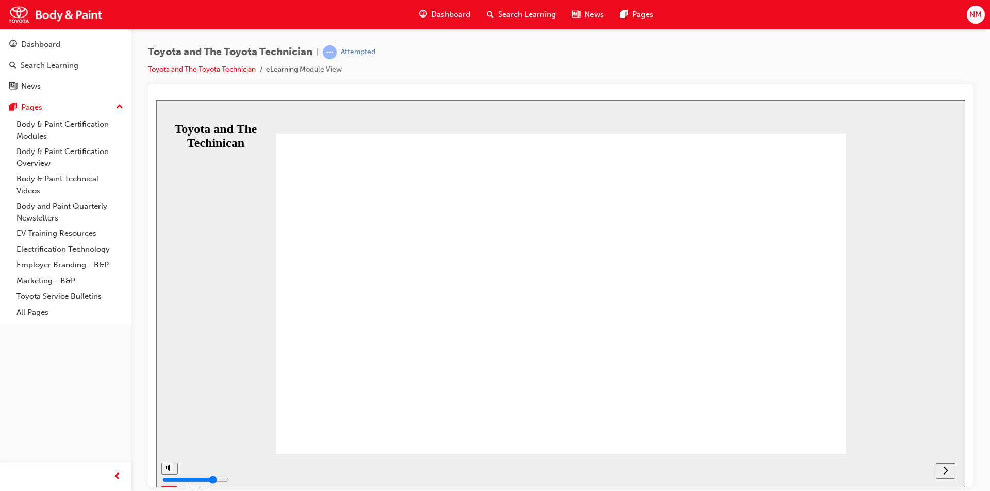
click at [190, 460] on button "Resume" at bounding box center [173, 465] width 34 height 11
drag, startPoint x: 300, startPoint y: 300, endPoint x: 805, endPoint y: 304, distance: 504.4
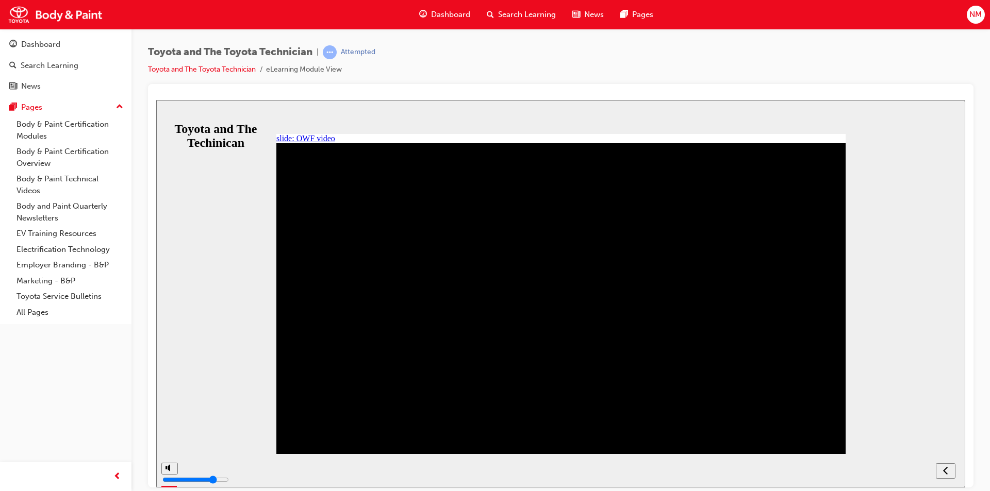
click at [945, 470] on nav "slide navigation" at bounding box center [946, 471] width 20 height 34
click at [946, 471] on nav "slide navigation" at bounding box center [946, 471] width 20 height 34
click at [170, 469] on div "misc controls" at bounding box center [168, 463] width 15 height 54
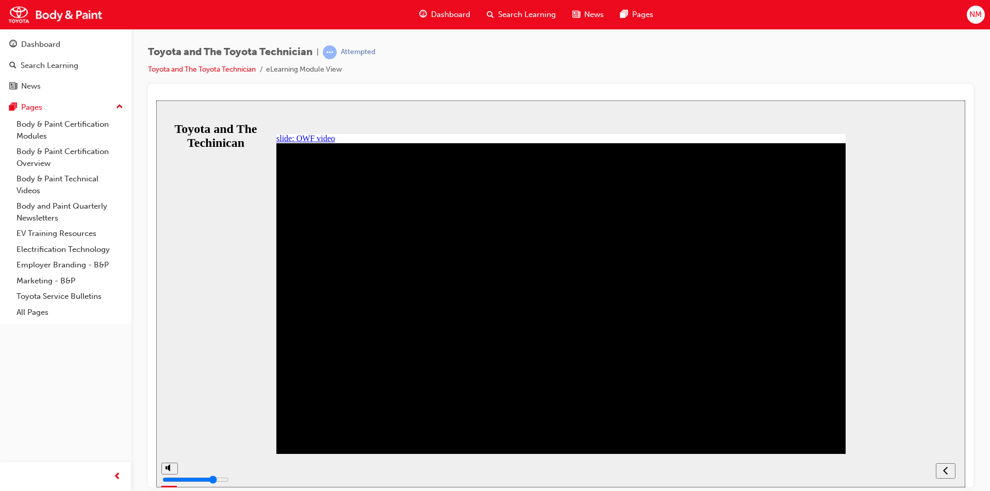
click at [209, 122] on div "Toyota and The Techinican" at bounding box center [216, 136] width 96 height 28
click at [945, 470] on nav "slide navigation" at bounding box center [946, 471] width 20 height 34
click at [167, 465] on div "misc controls" at bounding box center [168, 463] width 15 height 54
drag, startPoint x: 172, startPoint y: 432, endPoint x: 174, endPoint y: 450, distance: 18.7
click at [174, 445] on input "volume" at bounding box center [195, 441] width 67 height 8
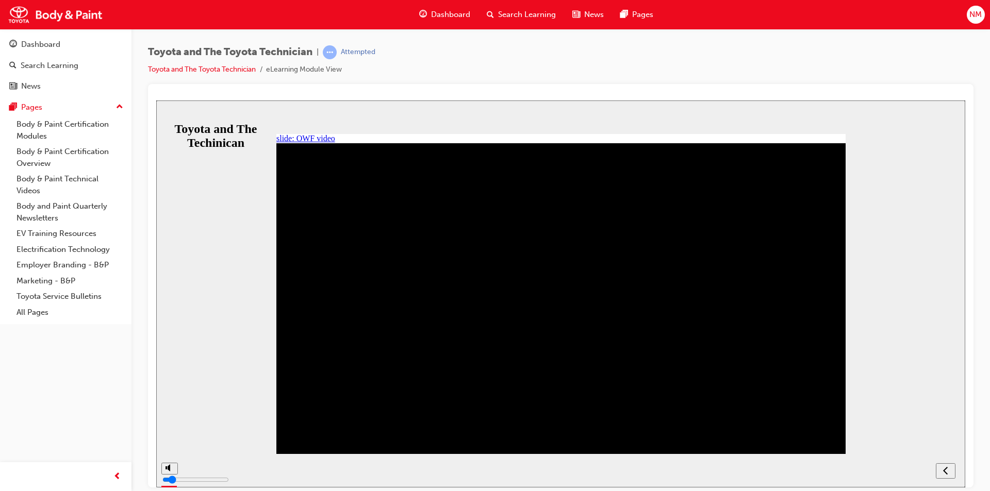
click at [945, 471] on nav "slide navigation" at bounding box center [946, 471] width 20 height 34
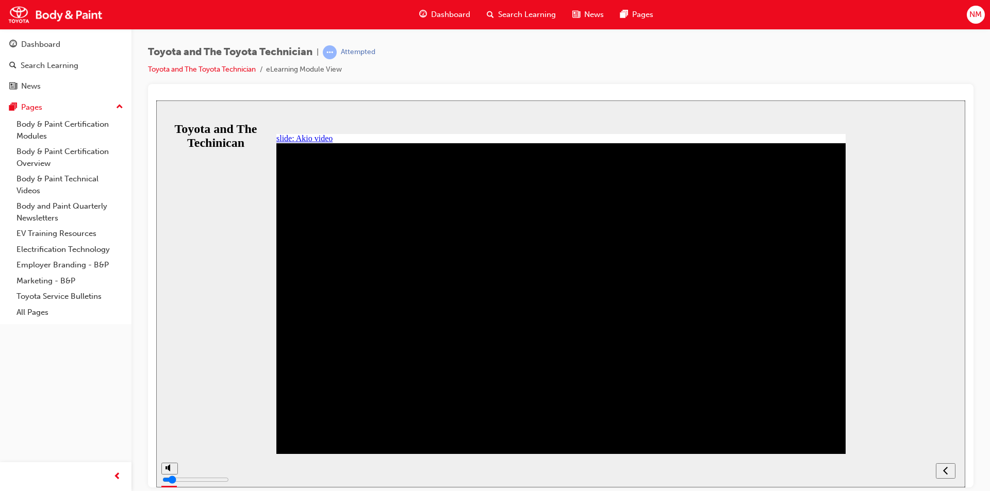
click at [948, 474] on nav "slide navigation" at bounding box center [946, 471] width 20 height 34
click at [117, 477] on span "prev-icon" at bounding box center [117, 477] width 8 height 13
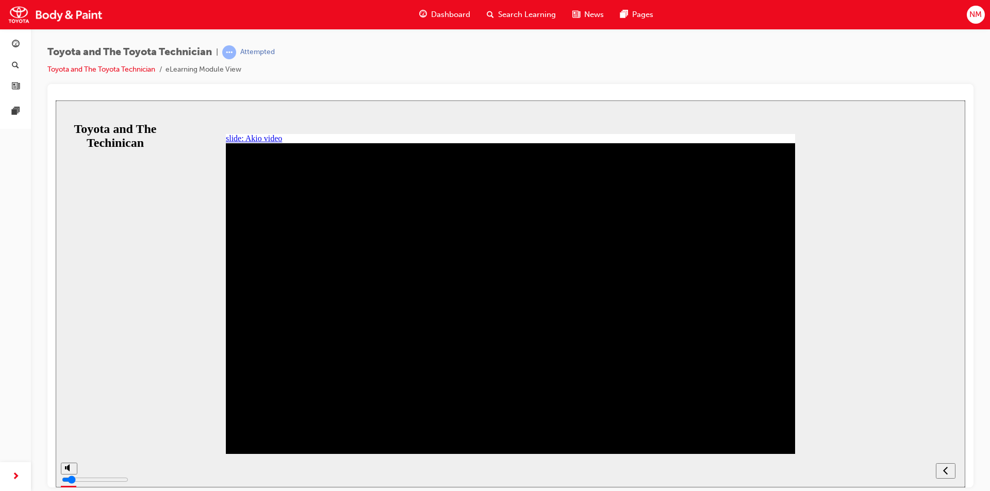
click at [946, 471] on nav "slide navigation" at bounding box center [946, 471] width 20 height 34
drag, startPoint x: 70, startPoint y: 453, endPoint x: 67, endPoint y: 422, distance: 31.7
type input "10"
click at [67, 437] on input "volume" at bounding box center [95, 441] width 67 height 8
drag, startPoint x: 68, startPoint y: 425, endPoint x: 74, endPoint y: 408, distance: 18.4
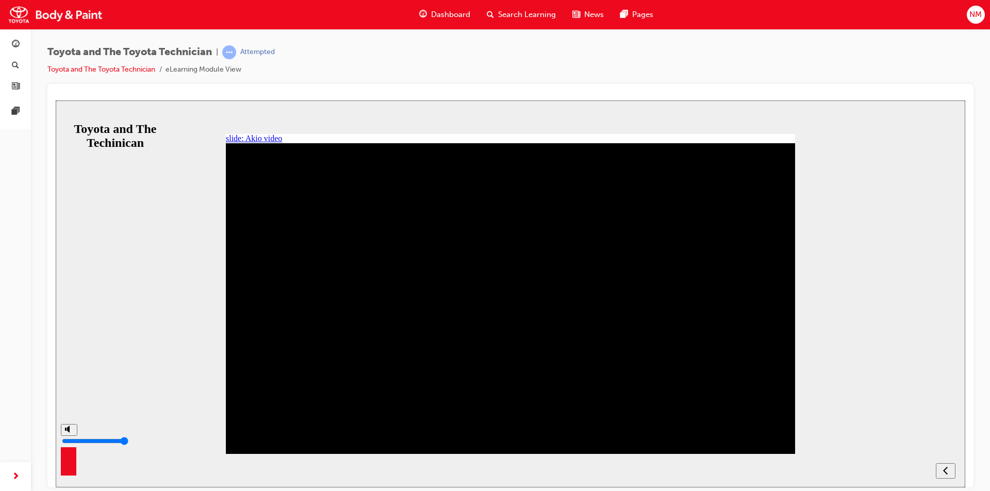
click at [73, 437] on input "volume" at bounding box center [95, 441] width 67 height 8
click at [947, 471] on nav "slide navigation" at bounding box center [946, 471] width 20 height 34
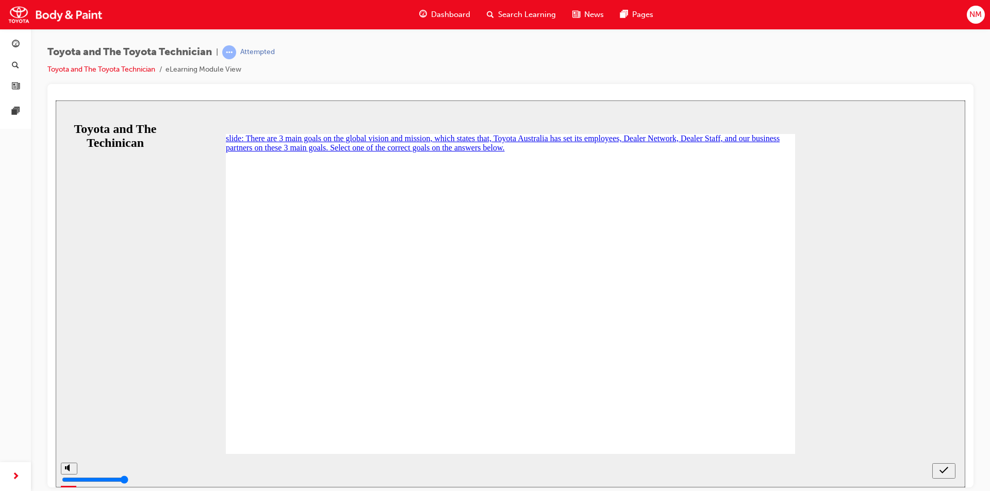
radio input "false"
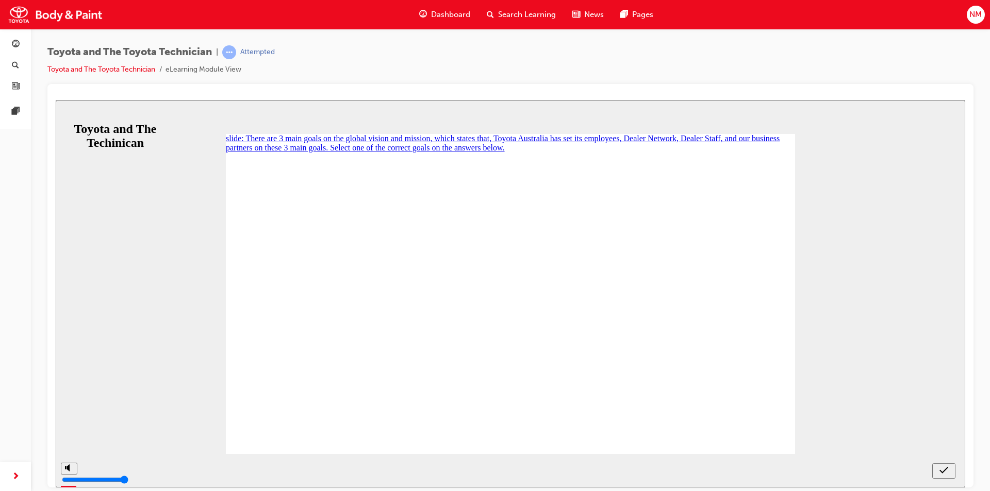
radio input "true"
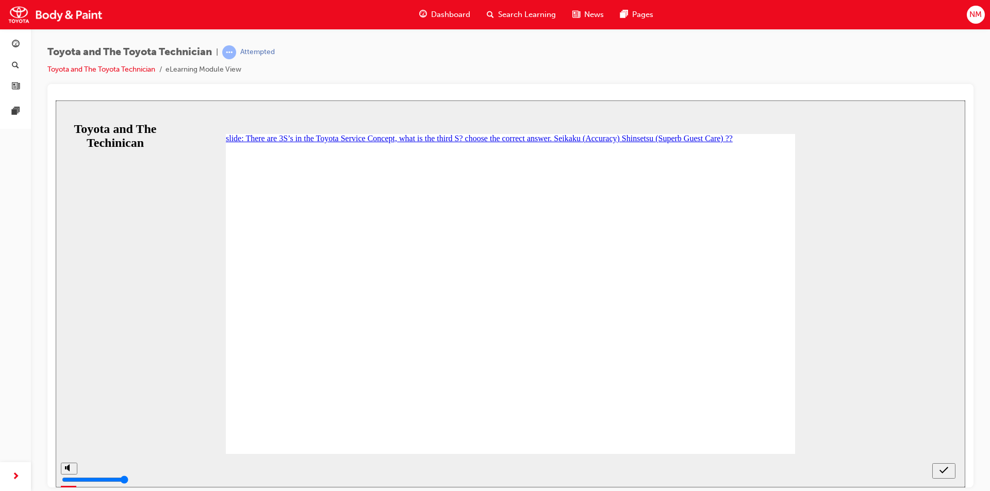
radio input "true"
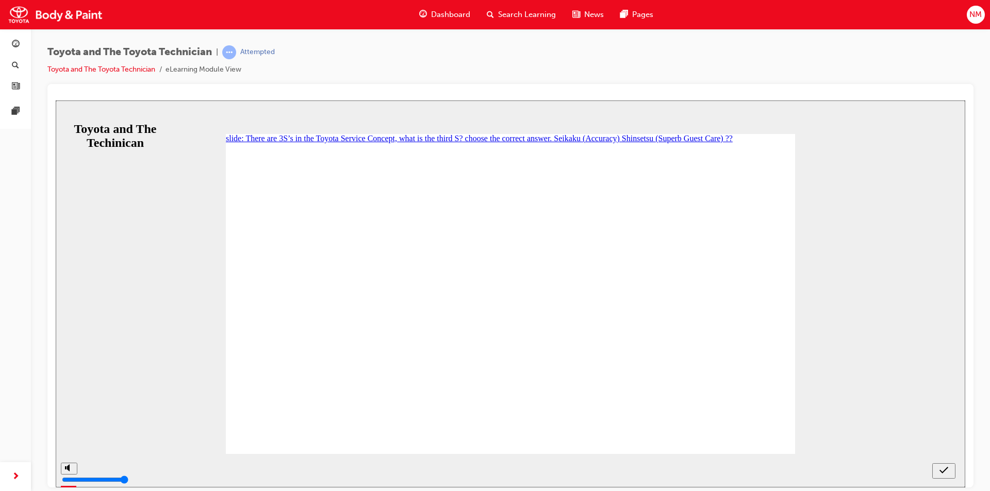
drag, startPoint x: 262, startPoint y: 238, endPoint x: 268, endPoint y: 243, distance: 7.7
radio input "true"
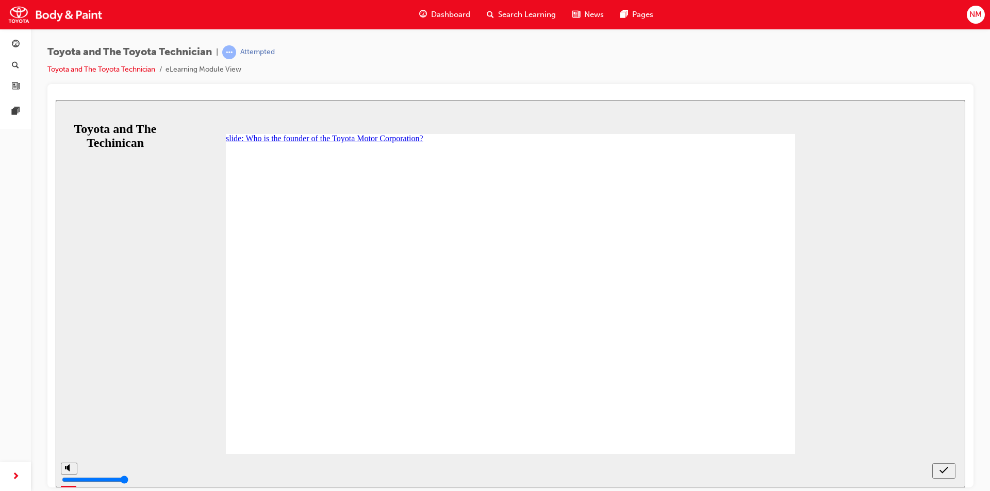
radio input "false"
radio input "true"
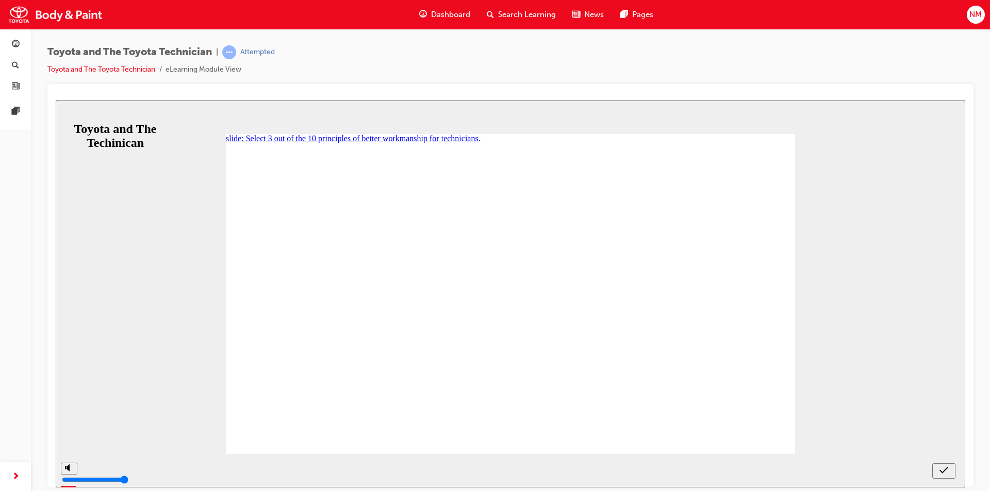
checkbox input "true"
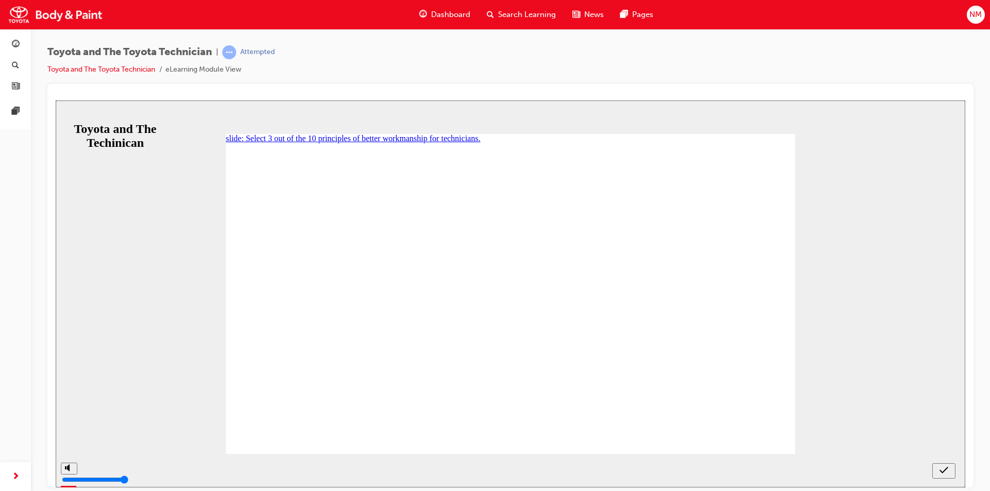
checkbox input "true"
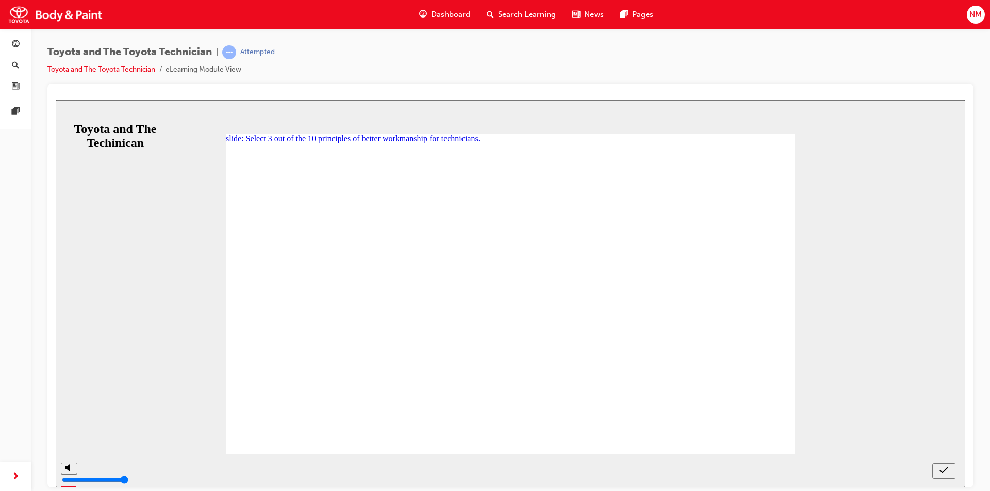
checkbox input "false"
radio input "true"
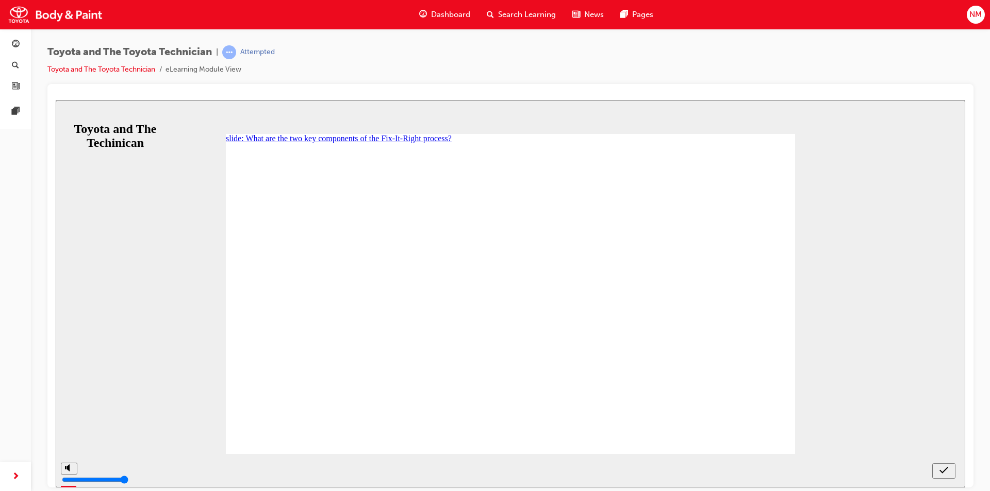
radio input "false"
radio input "true"
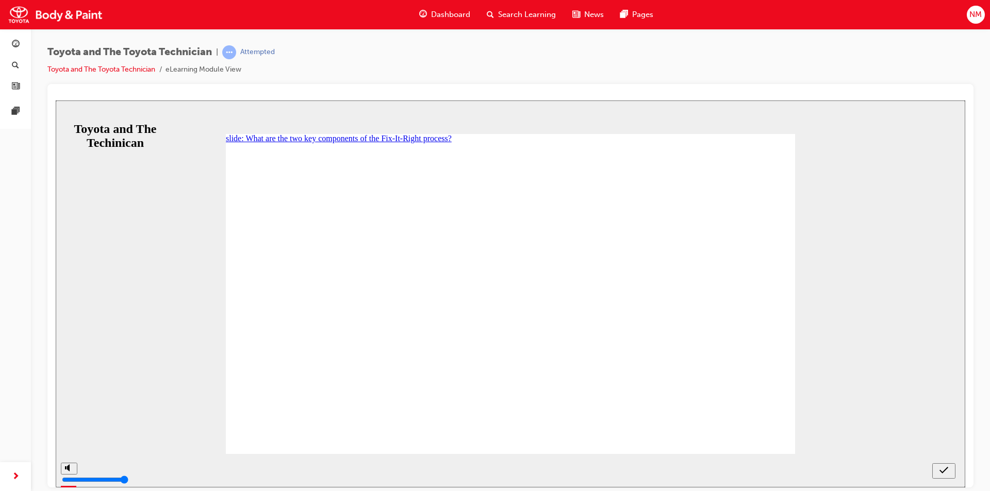
radio input "true"
drag, startPoint x: 264, startPoint y: 259, endPoint x: 269, endPoint y: 264, distance: 6.6
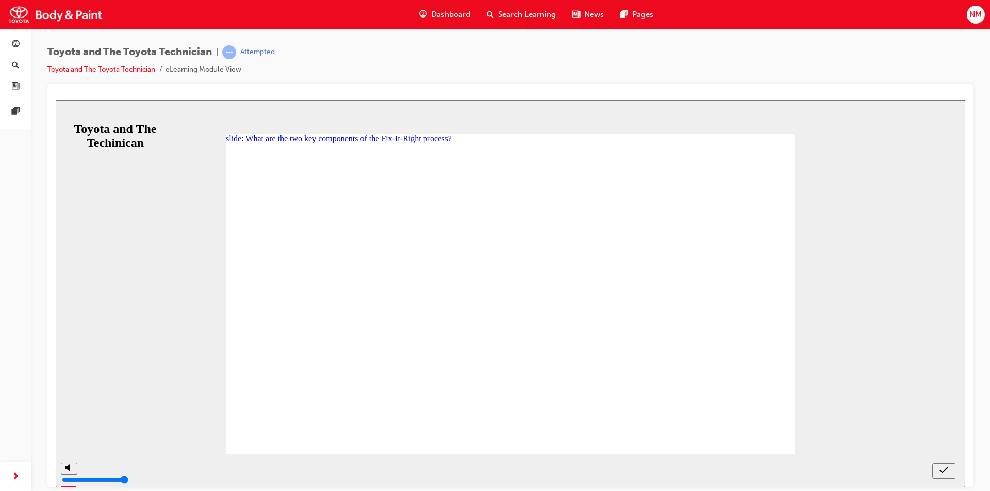
radio input "false"
radio input "true"
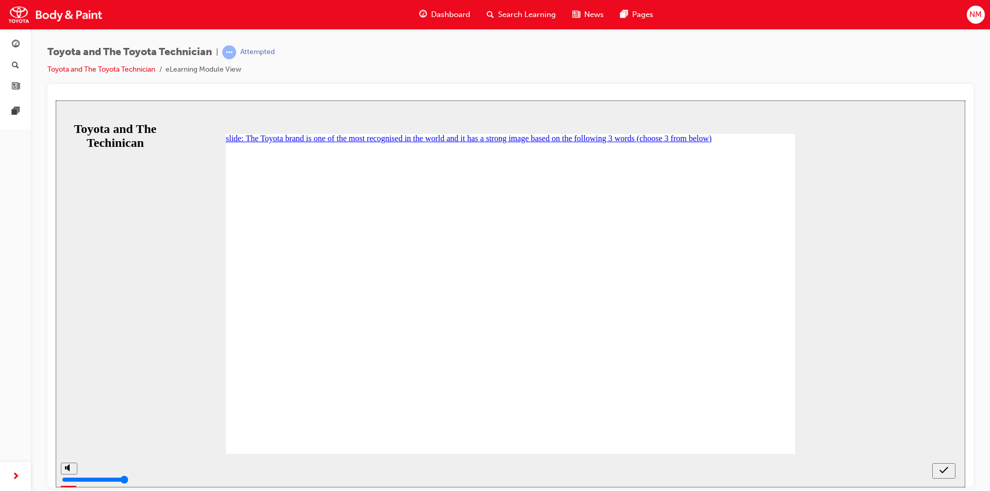
checkbox input "true"
drag, startPoint x: 266, startPoint y: 378, endPoint x: 266, endPoint y: 361, distance: 17.0
checkbox input "true"
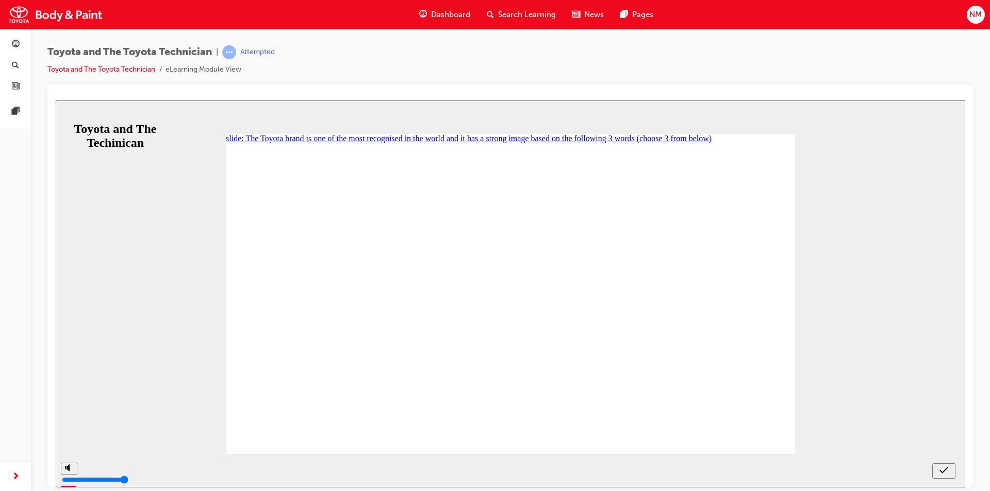
checkbox input "true"
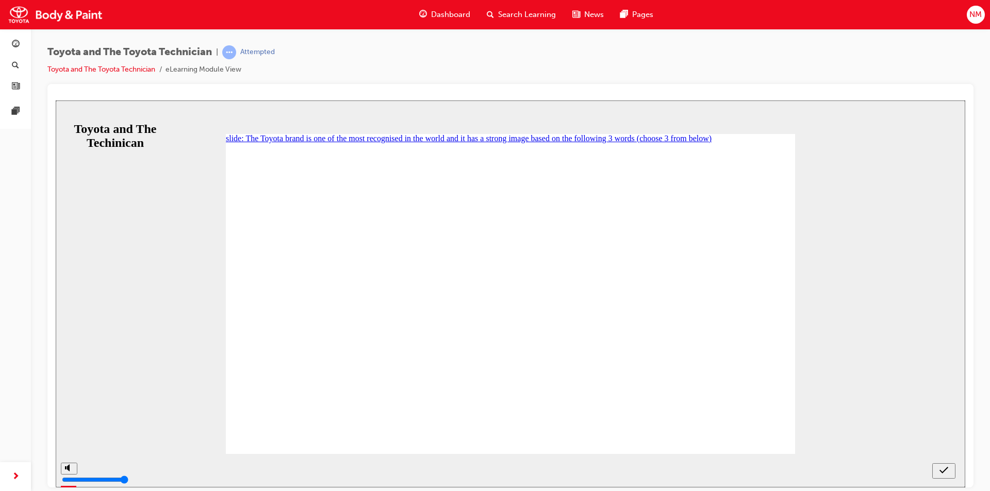
checkbox input "true"
checkbox input "false"
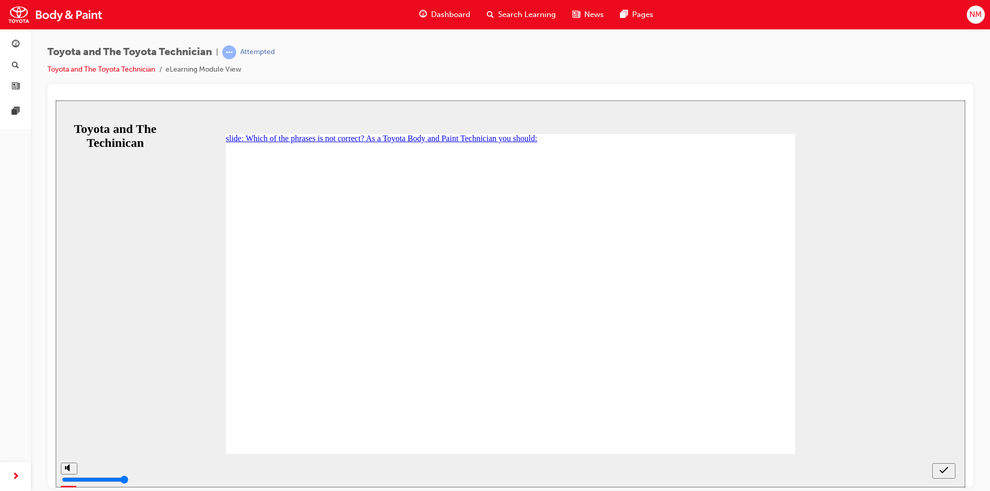
radio input "true"
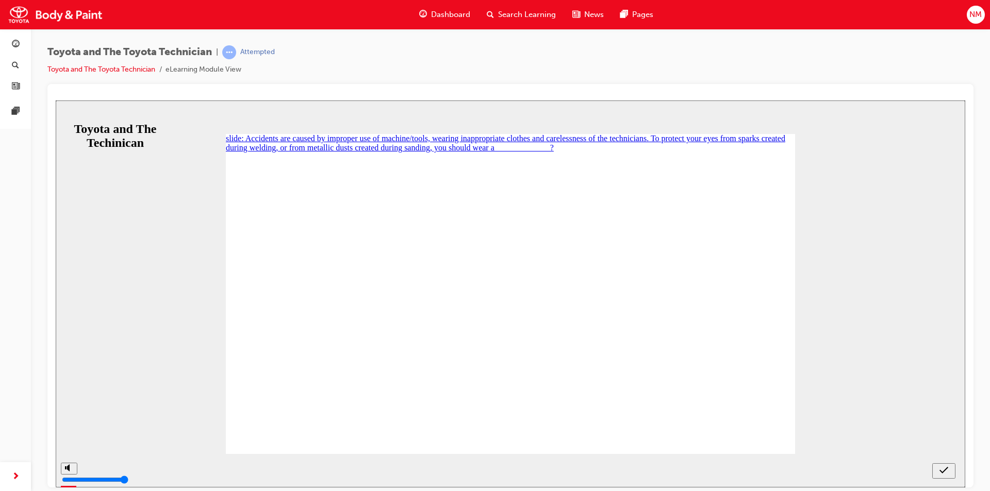
radio input "true"
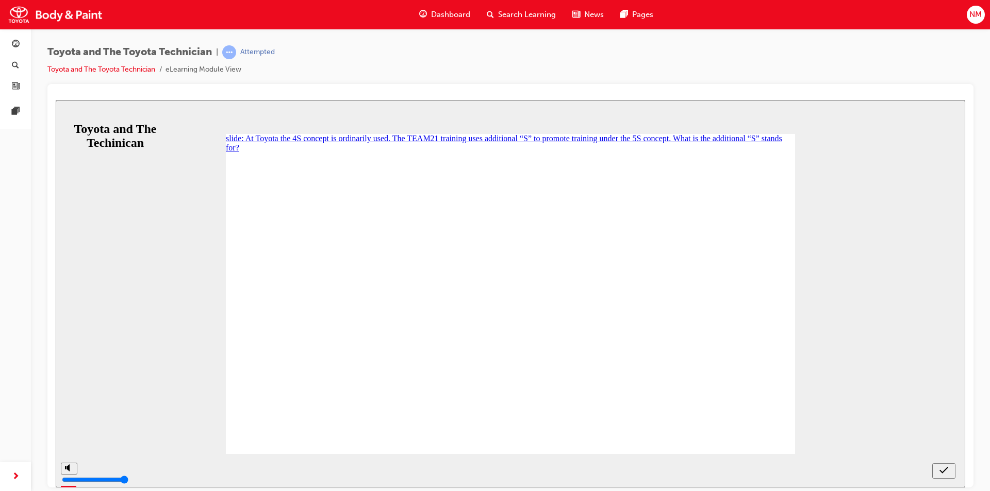
radio input "true"
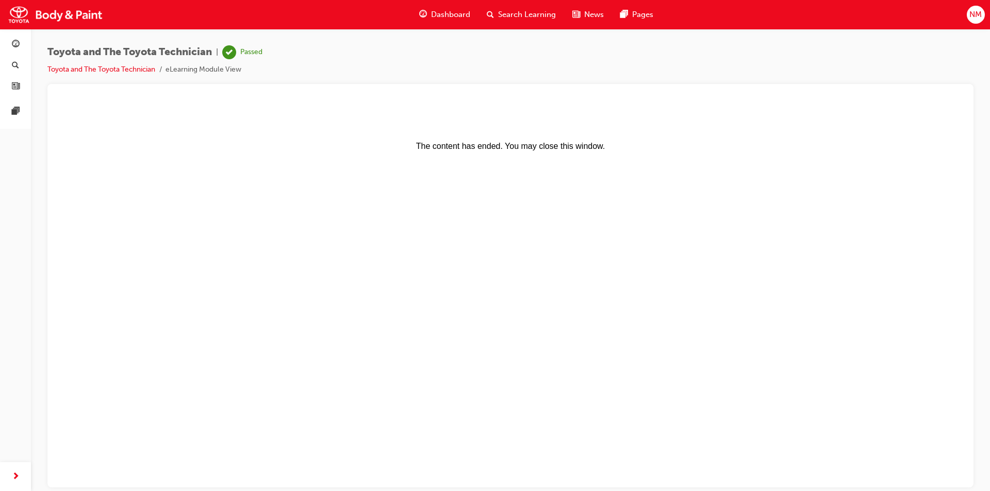
click at [447, 12] on span "Dashboard" at bounding box center [450, 15] width 39 height 12
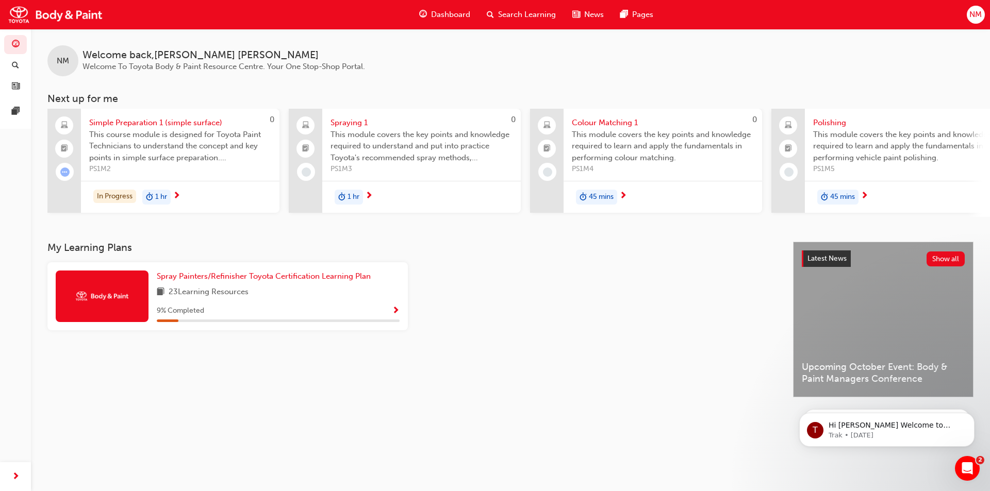
click at [171, 196] on div "1 hr" at bounding box center [156, 197] width 28 height 15
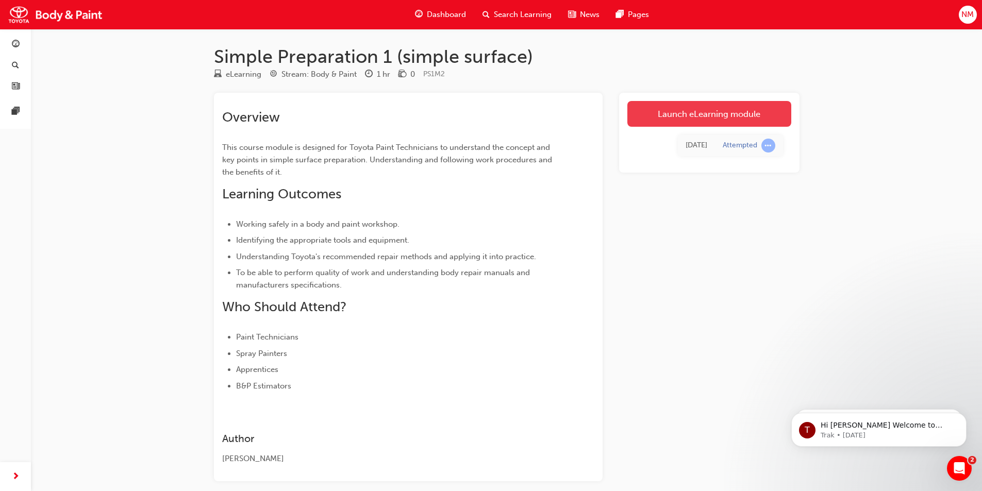
click at [730, 118] on link "Launch eLearning module" at bounding box center [710, 114] width 164 height 26
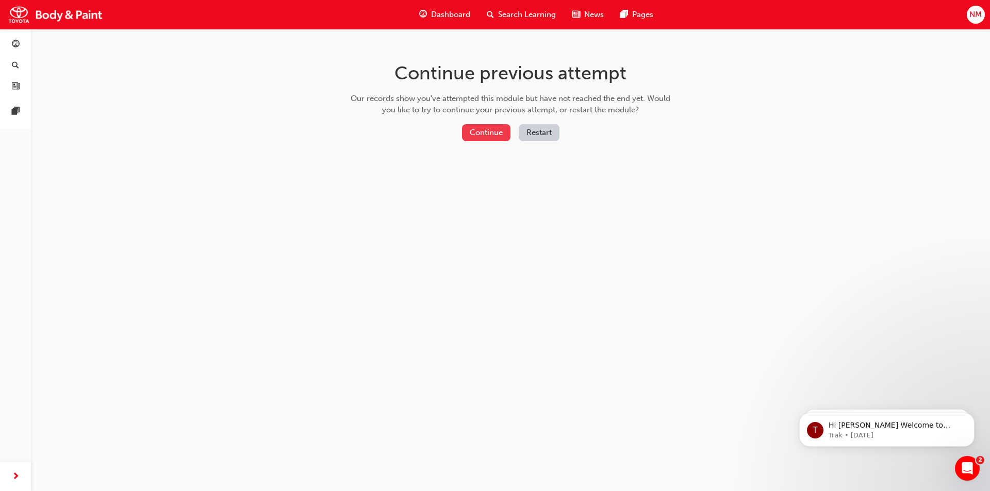
click at [492, 132] on button "Continue" at bounding box center [486, 132] width 48 height 17
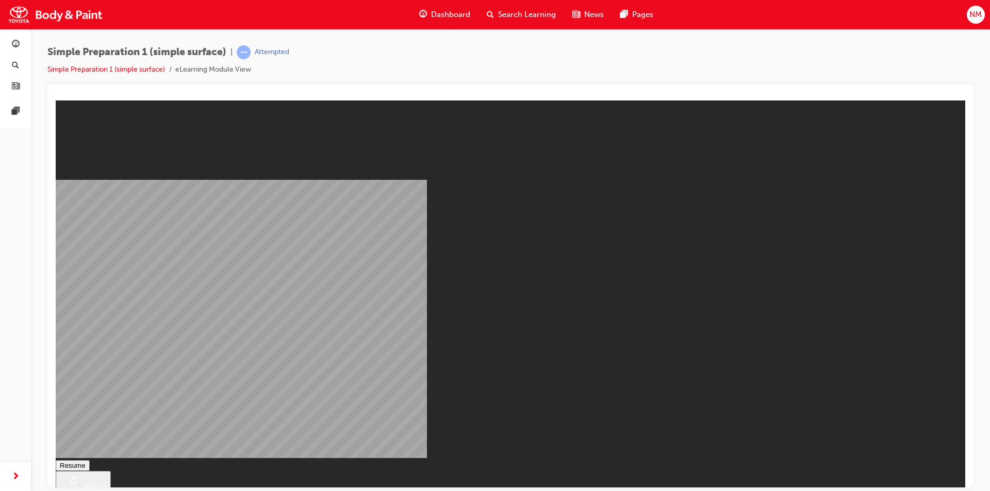
click at [90, 460] on button "Resume" at bounding box center [73, 465] width 34 height 11
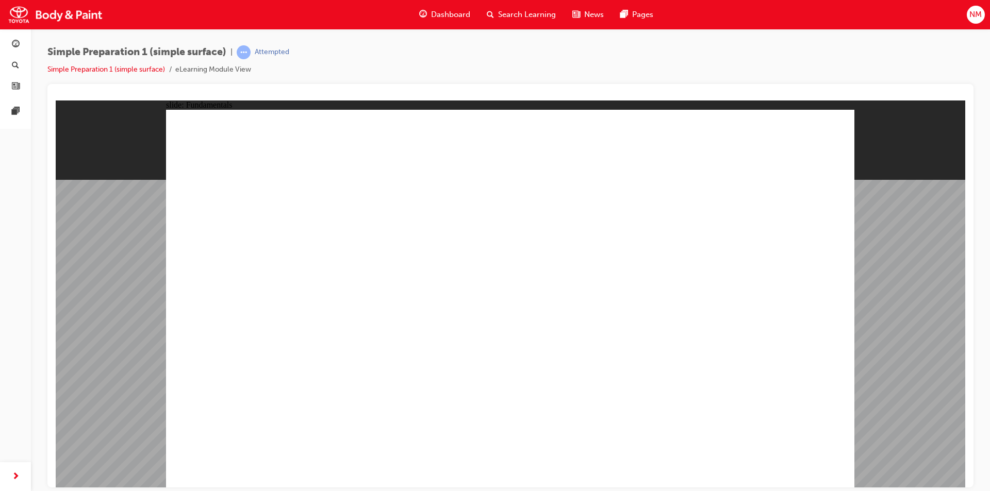
radio input "true"
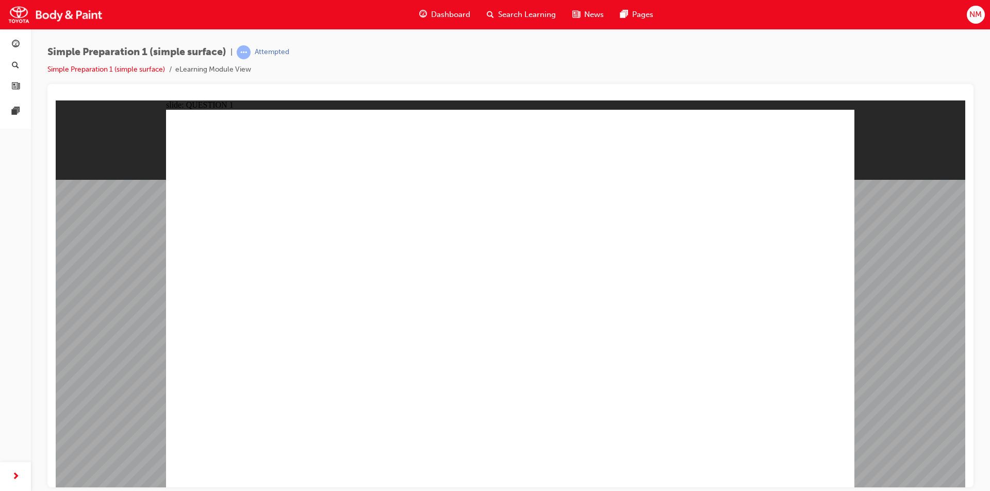
drag, startPoint x: 415, startPoint y: 376, endPoint x: 425, endPoint y: 376, distance: 10.3
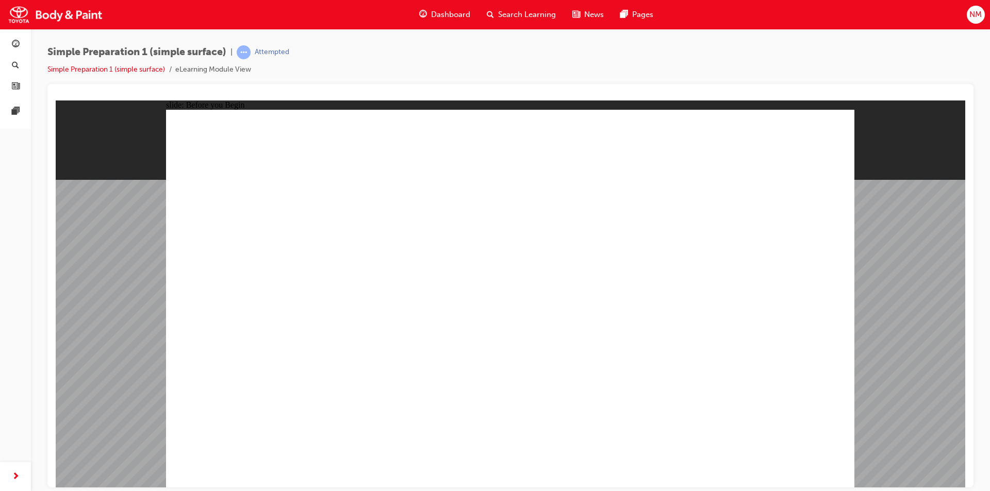
drag, startPoint x: 293, startPoint y: 305, endPoint x: 312, endPoint y: 306, distance: 18.6
drag, startPoint x: 547, startPoint y: 297, endPoint x: 561, endPoint y: 298, distance: 14.0
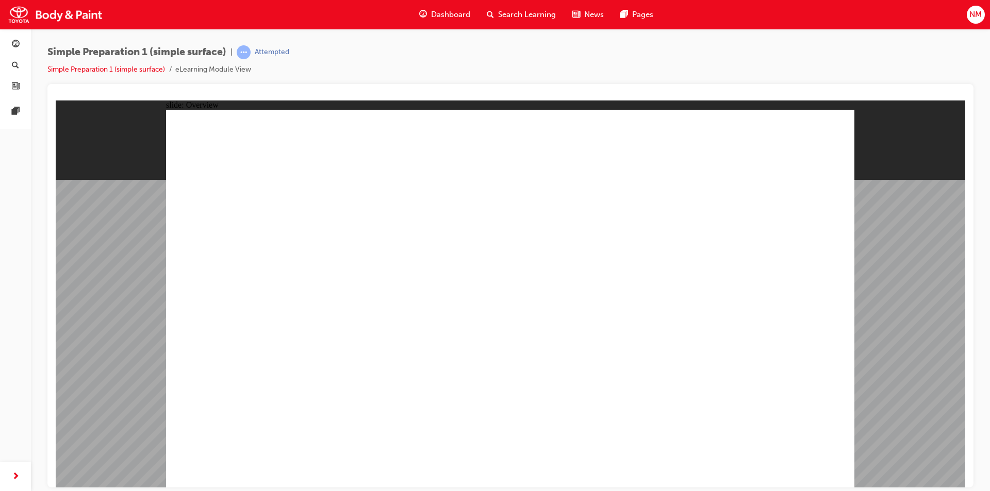
drag, startPoint x: 637, startPoint y: 296, endPoint x: 650, endPoint y: 302, distance: 13.8
drag, startPoint x: 780, startPoint y: 282, endPoint x: 781, endPoint y: 305, distance: 23.2
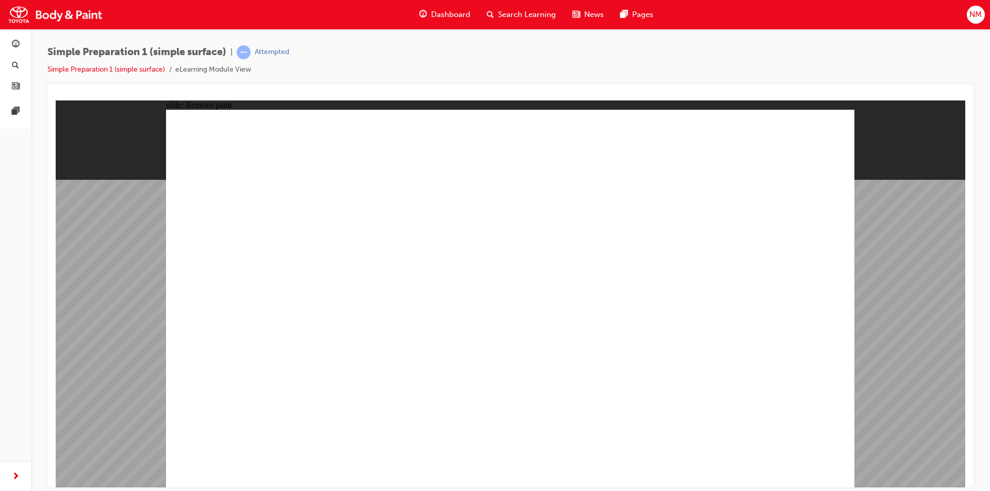
drag, startPoint x: 782, startPoint y: 278, endPoint x: 786, endPoint y: 302, distance: 24.0
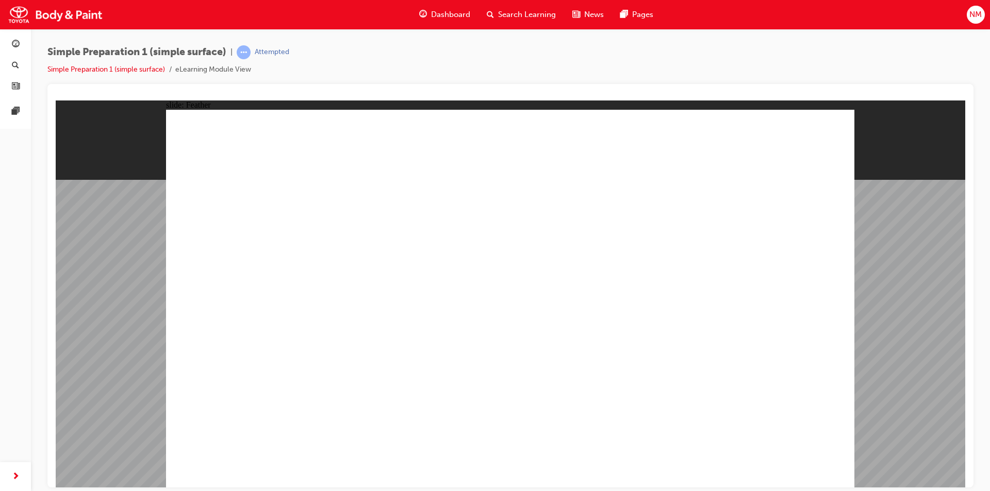
drag, startPoint x: 789, startPoint y: 283, endPoint x: 791, endPoint y: 288, distance: 5.4
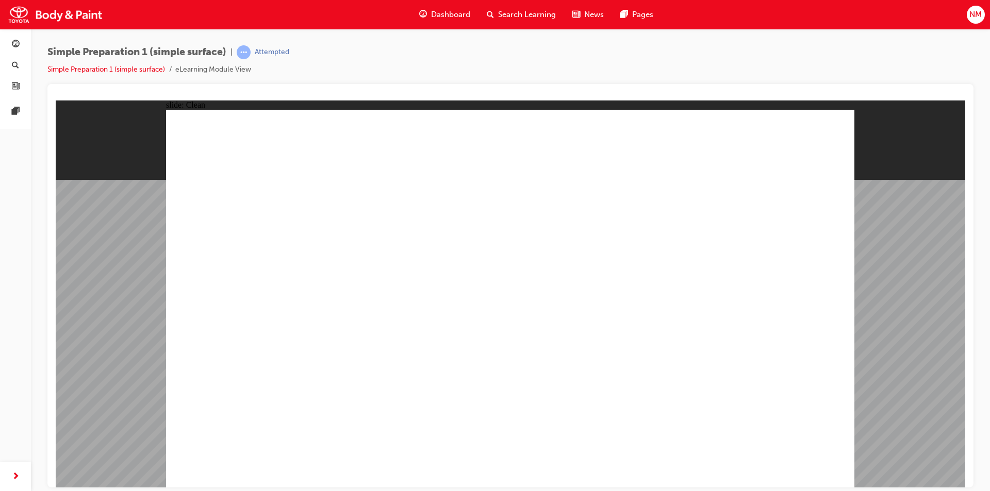
drag, startPoint x: 786, startPoint y: 322, endPoint x: 789, endPoint y: 347, distance: 24.9
drag, startPoint x: 802, startPoint y: 210, endPoint x: 795, endPoint y: 251, distance: 41.9
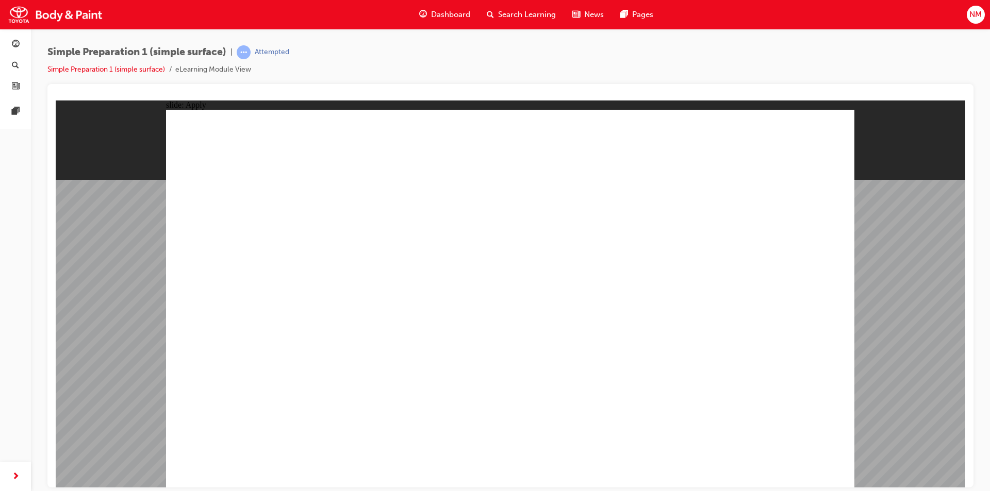
drag, startPoint x: 794, startPoint y: 264, endPoint x: 795, endPoint y: 270, distance: 5.7
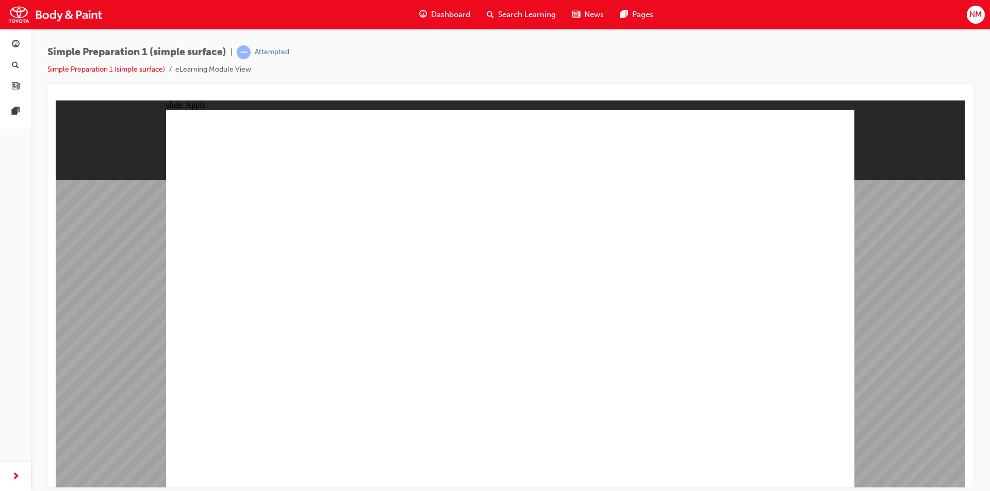
radio input "true"
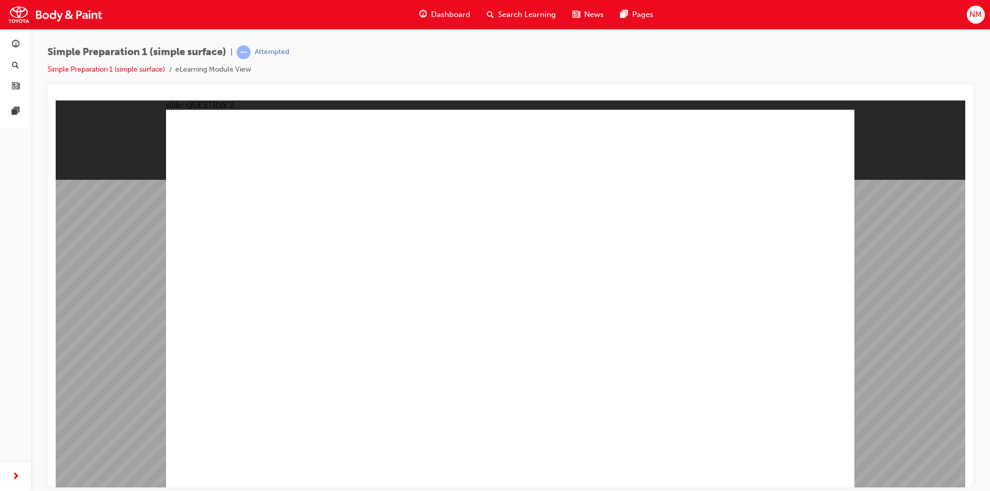
drag, startPoint x: 216, startPoint y: 275, endPoint x: 222, endPoint y: 274, distance: 6.8
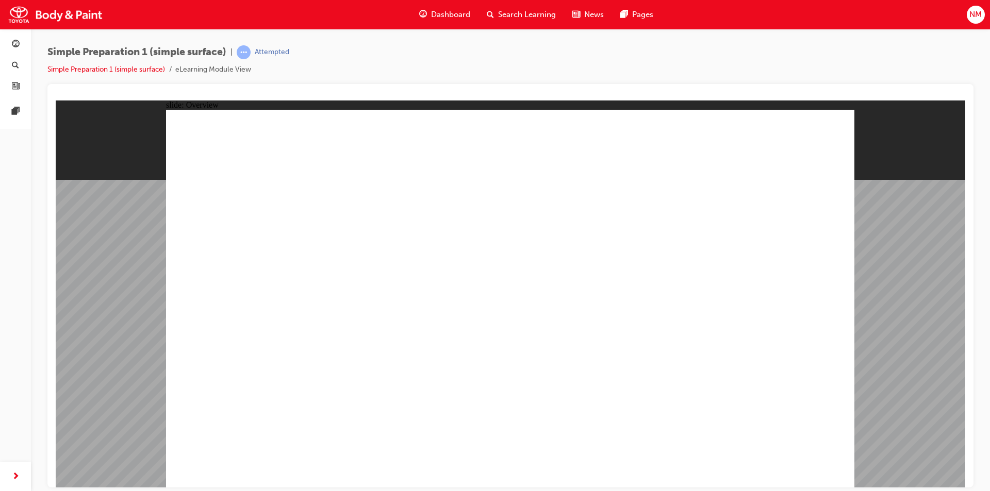
drag, startPoint x: 311, startPoint y: 272, endPoint x: 345, endPoint y: 271, distance: 34.0
drag, startPoint x: 398, startPoint y: 270, endPoint x: 570, endPoint y: 263, distance: 172.4
drag, startPoint x: 399, startPoint y: 265, endPoint x: 420, endPoint y: 266, distance: 21.2
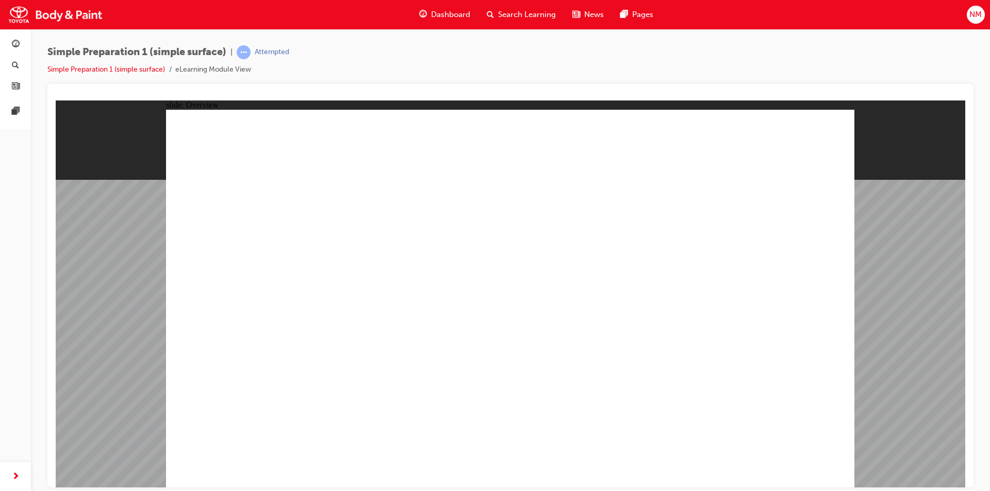
drag, startPoint x: 470, startPoint y: 266, endPoint x: 477, endPoint y: 266, distance: 6.7
drag, startPoint x: 671, startPoint y: 276, endPoint x: 678, endPoint y: 276, distance: 6.7
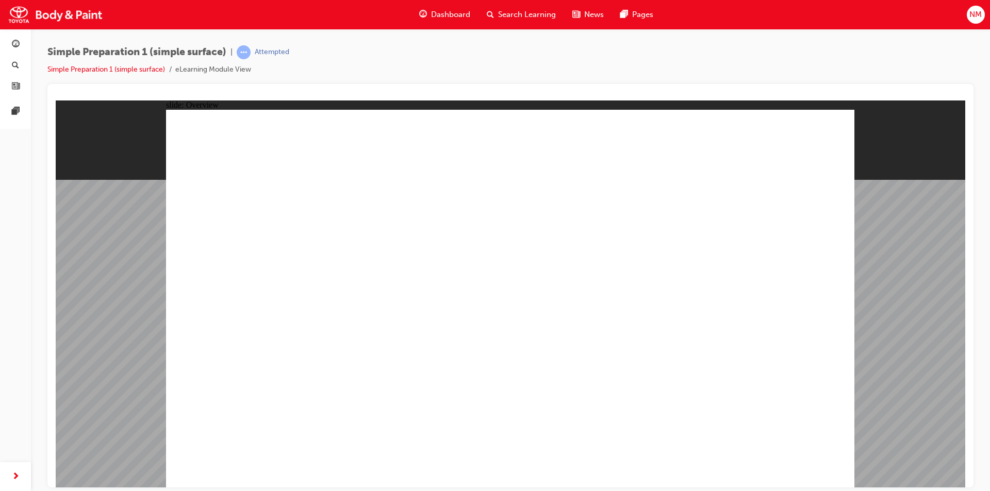
drag, startPoint x: 807, startPoint y: 254, endPoint x: 805, endPoint y: 267, distance: 12.5
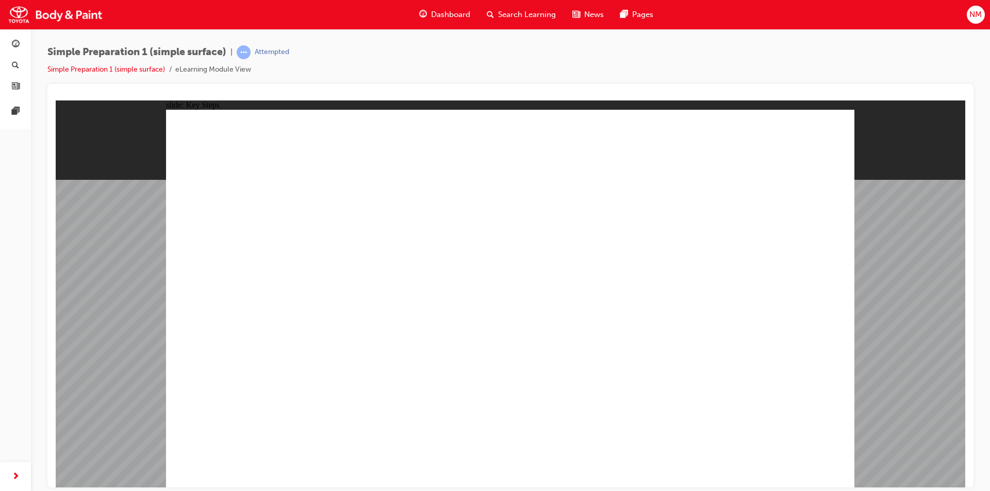
drag, startPoint x: 790, startPoint y: 315, endPoint x: 790, endPoint y: 322, distance: 6.7
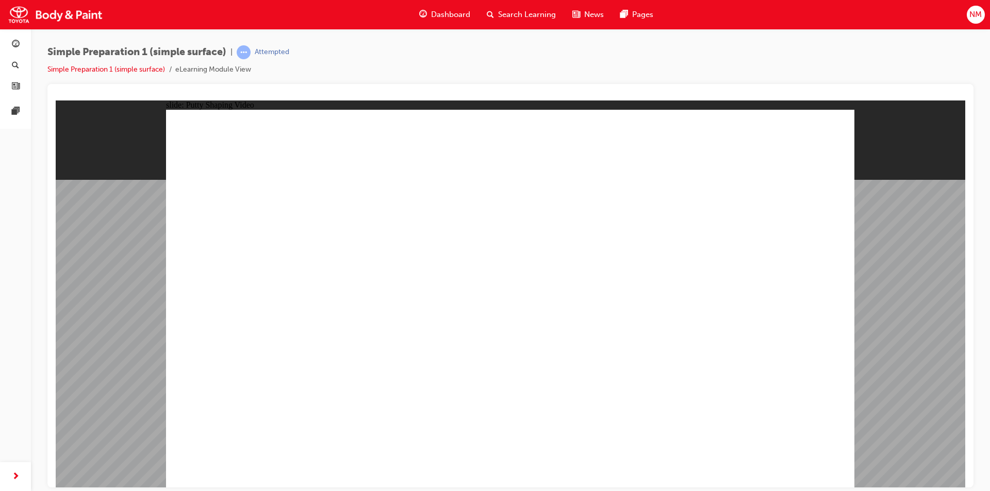
radio input "true"
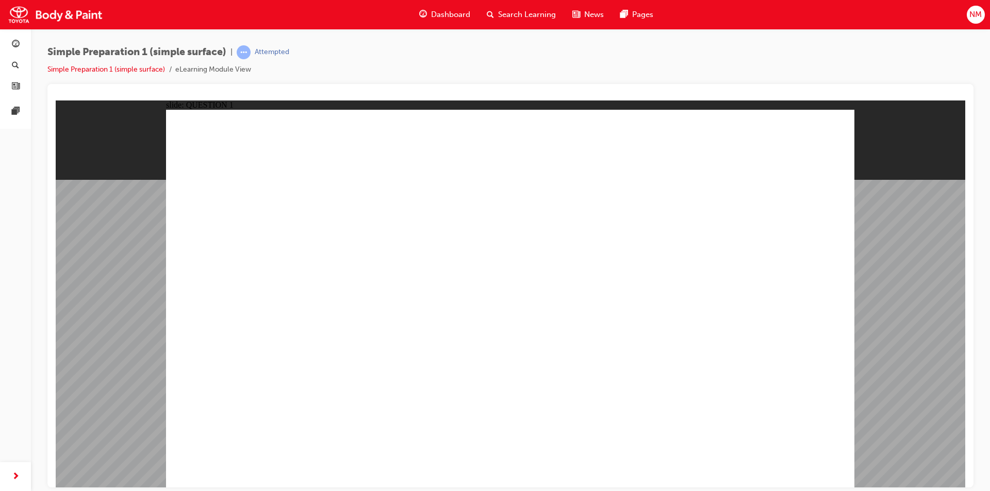
radio input "true"
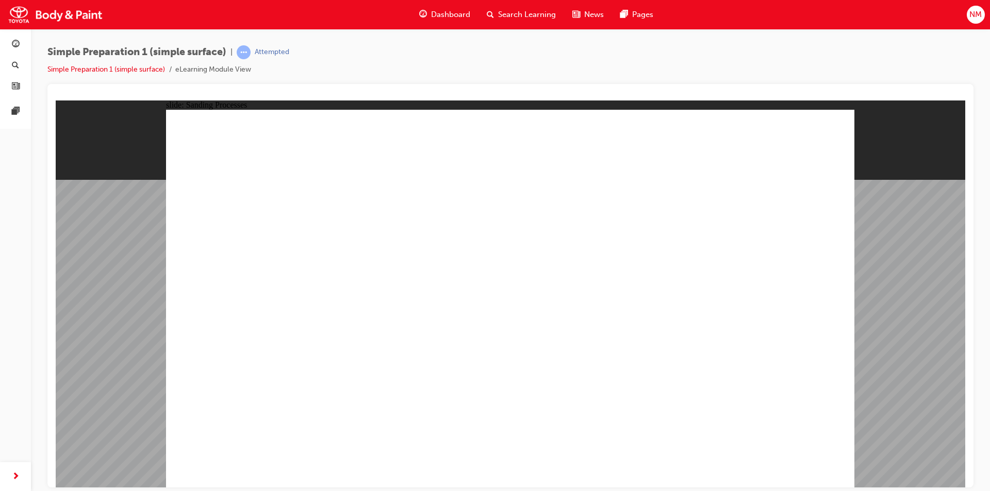
drag, startPoint x: 258, startPoint y: 292, endPoint x: 267, endPoint y: 294, distance: 8.4
drag, startPoint x: 353, startPoint y: 296, endPoint x: 427, endPoint y: 300, distance: 74.4
drag, startPoint x: 474, startPoint y: 297, endPoint x: 492, endPoint y: 300, distance: 18.2
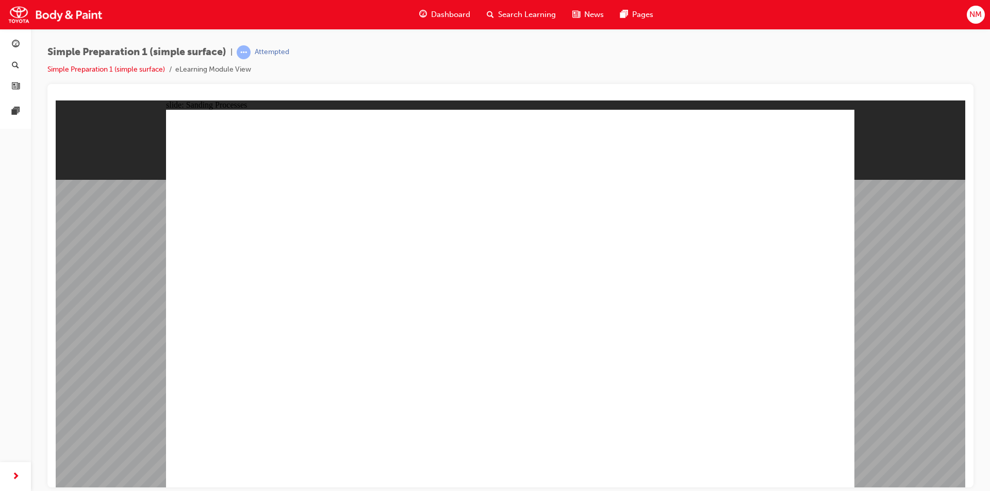
drag, startPoint x: 589, startPoint y: 303, endPoint x: 611, endPoint y: 307, distance: 22.5
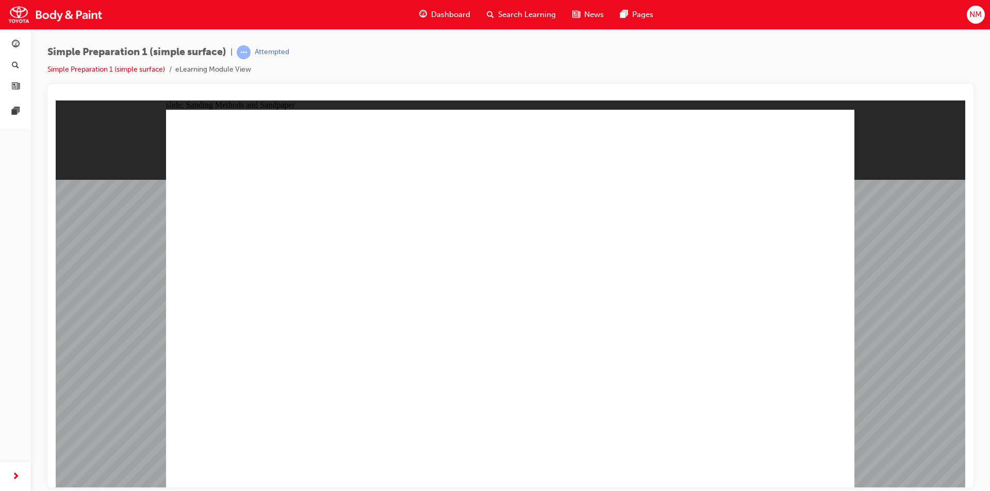
drag, startPoint x: 797, startPoint y: 275, endPoint x: 803, endPoint y: 287, distance: 13.6
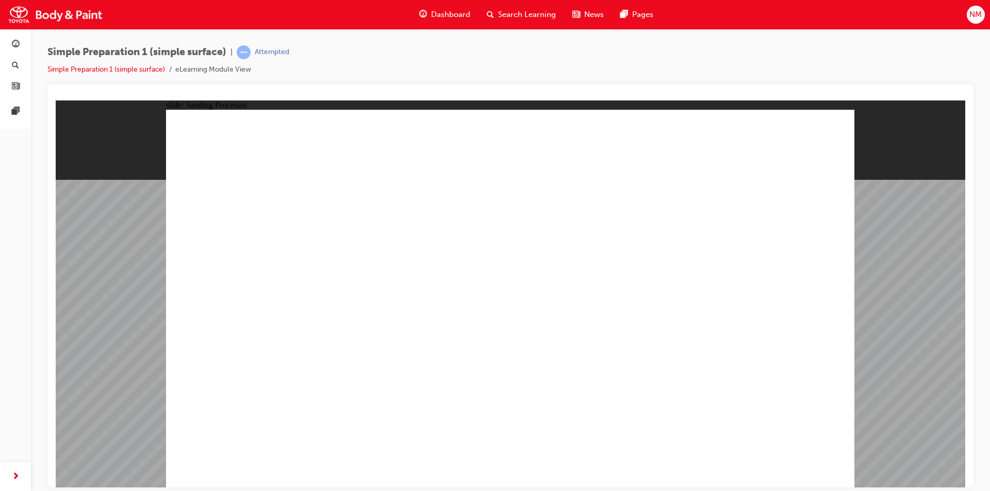
drag, startPoint x: 321, startPoint y: 443, endPoint x: 386, endPoint y: 439, distance: 64.6
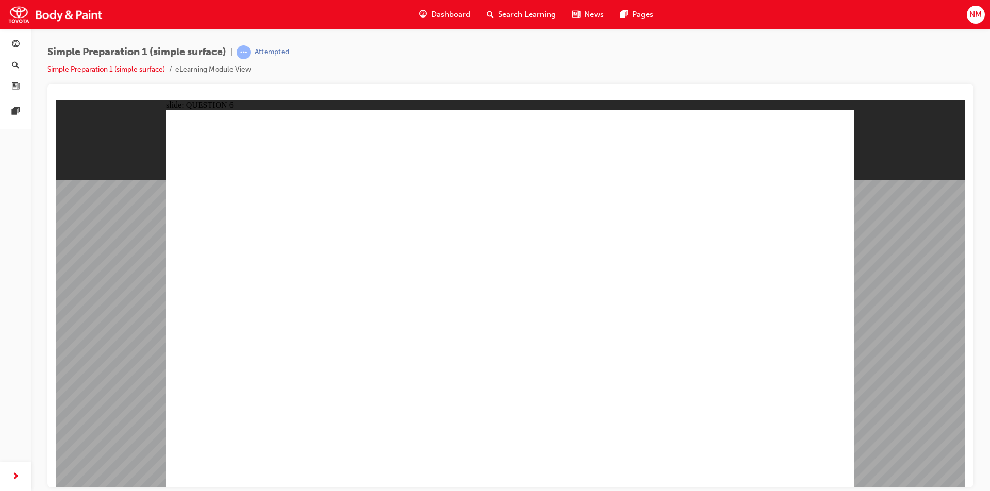
radio input "false"
radio input "true"
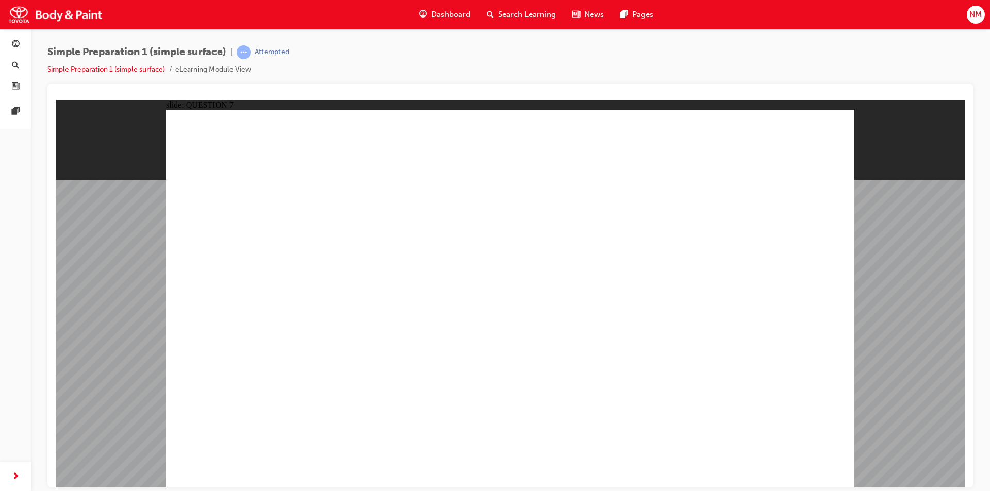
checkbox input "true"
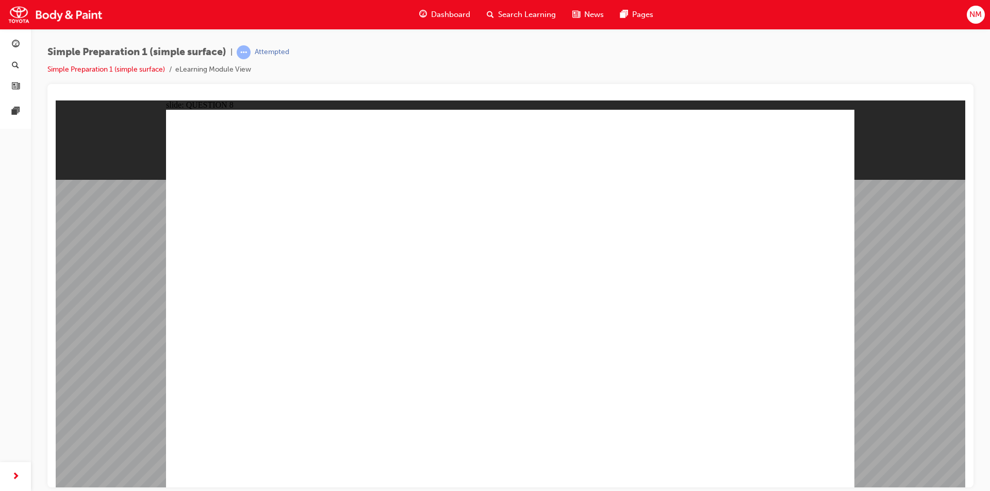
drag, startPoint x: 212, startPoint y: 296, endPoint x: 218, endPoint y: 299, distance: 5.8
radio input "true"
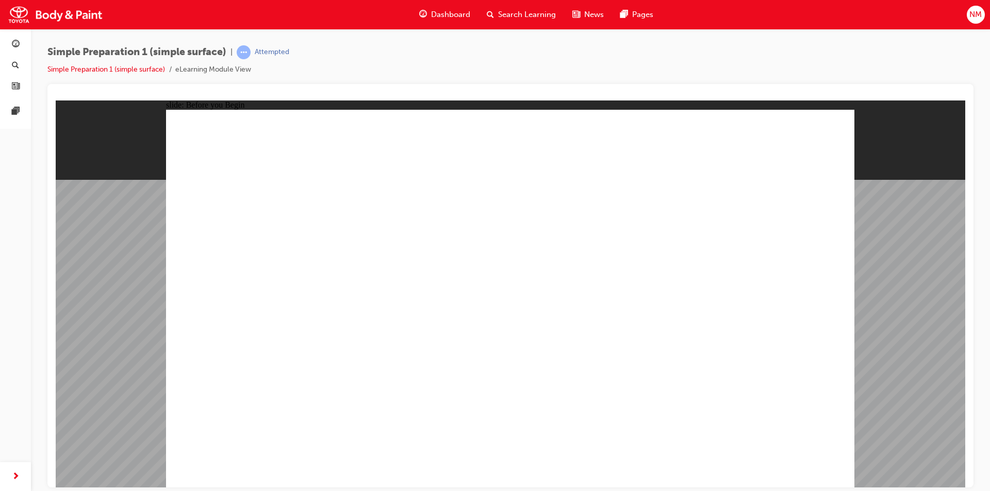
drag, startPoint x: 369, startPoint y: 464, endPoint x: 374, endPoint y: 462, distance: 5.6
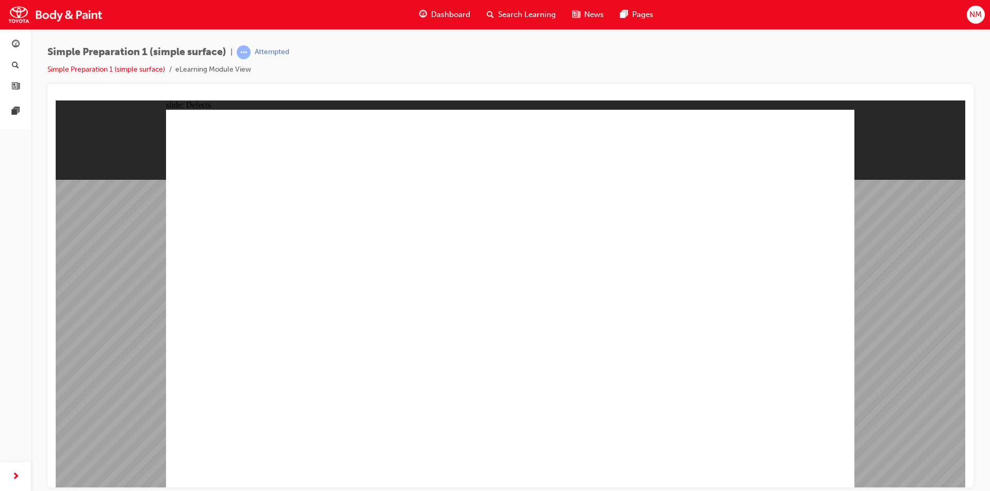
drag, startPoint x: 835, startPoint y: 471, endPoint x: 743, endPoint y: 456, distance: 92.9
drag, startPoint x: 631, startPoint y: 330, endPoint x: 641, endPoint y: 333, distance: 10.4
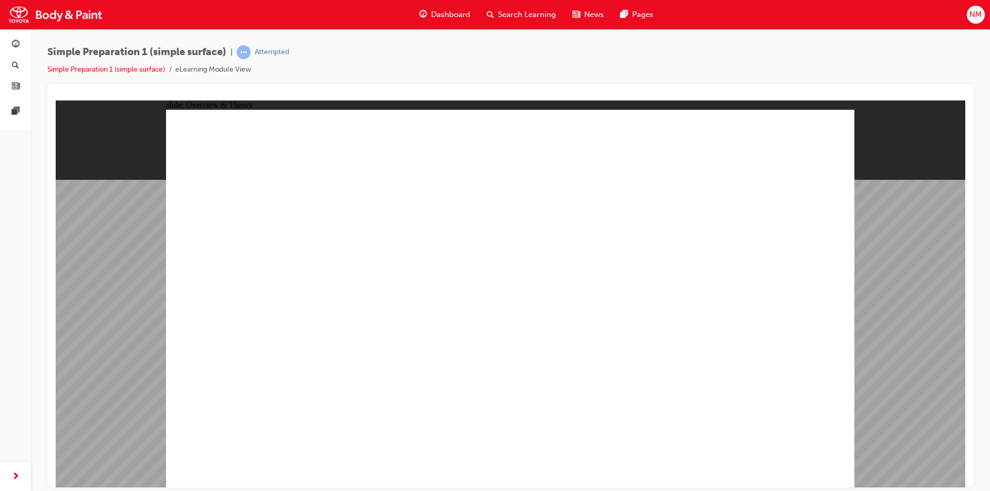
drag, startPoint x: 572, startPoint y: 346, endPoint x: 577, endPoint y: 348, distance: 5.3
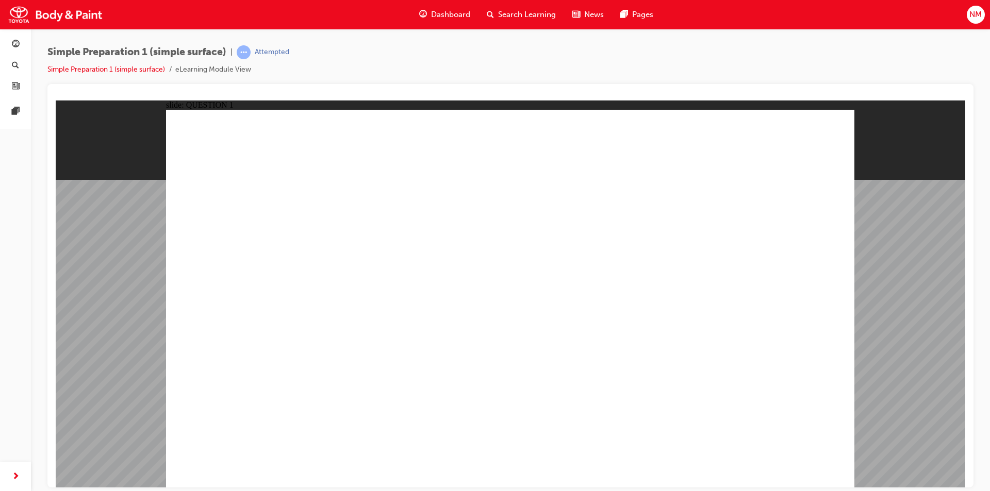
radio input "true"
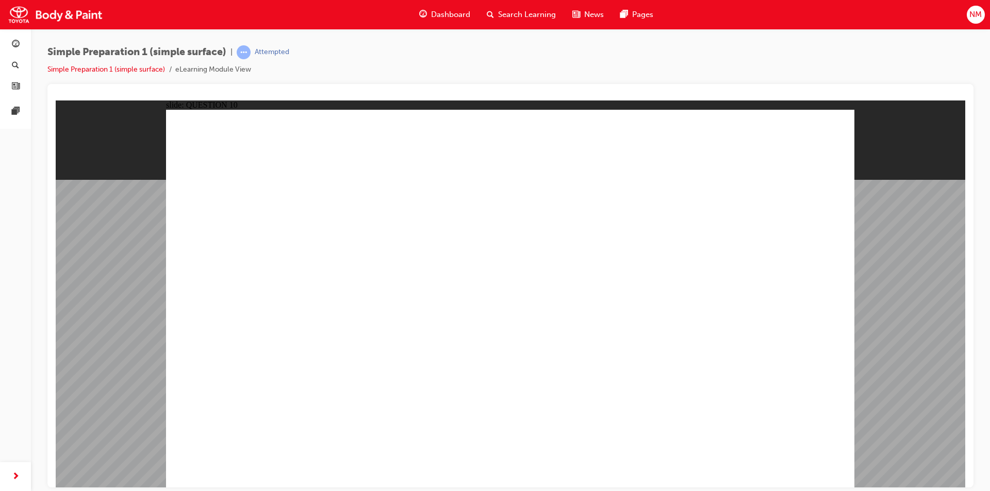
radio input "false"
radio input "true"
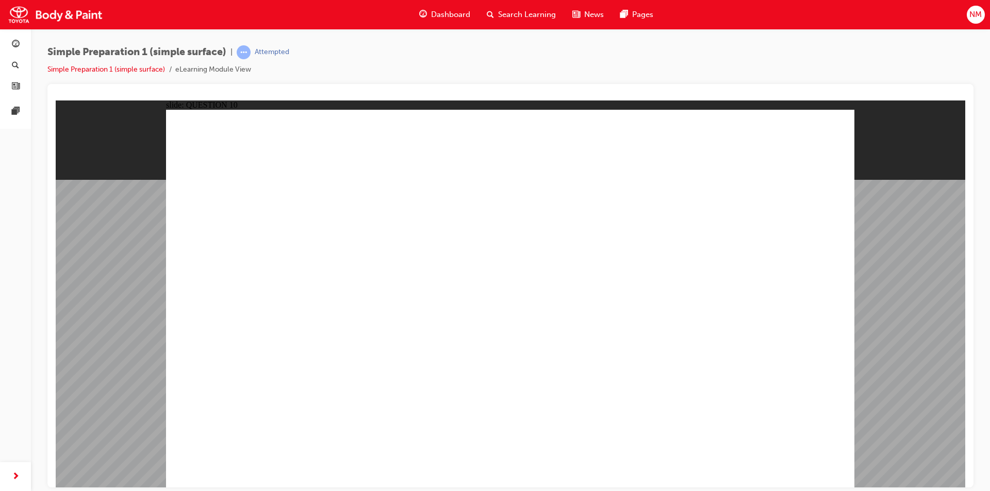
radio input "true"
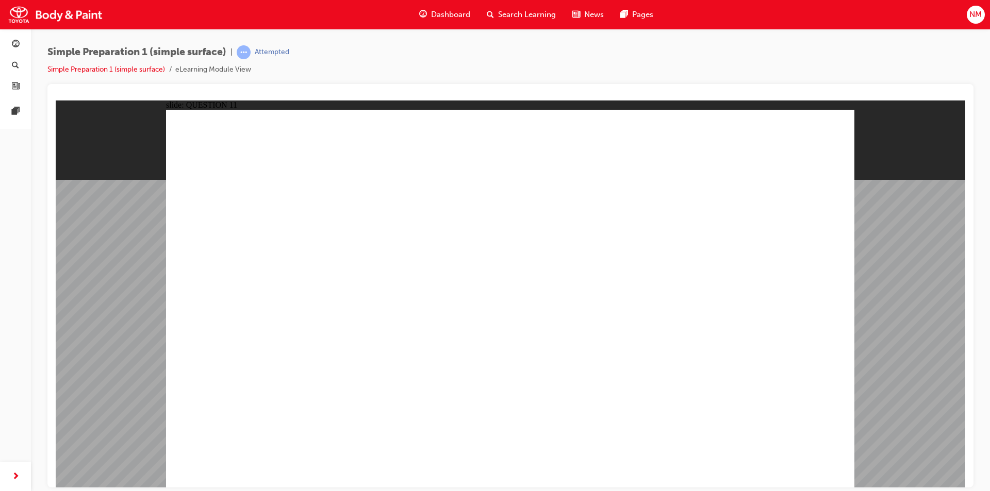
radio input "true"
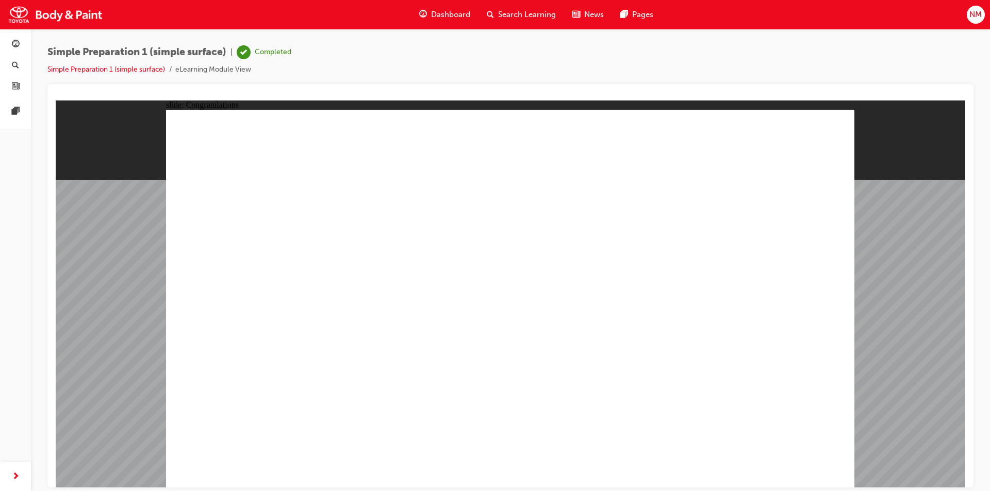
click at [453, 14] on span "Dashboard" at bounding box center [450, 15] width 39 height 12
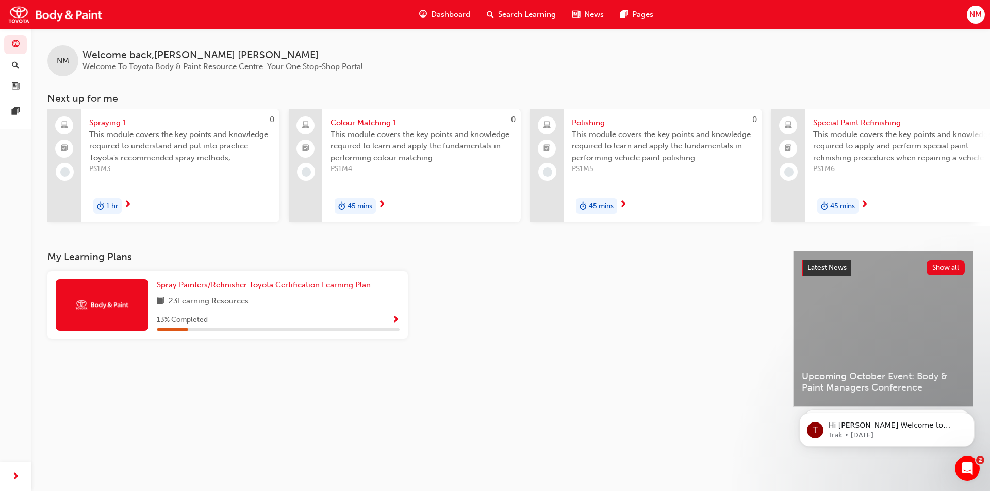
click at [124, 203] on span "next-icon" at bounding box center [128, 205] width 8 height 9
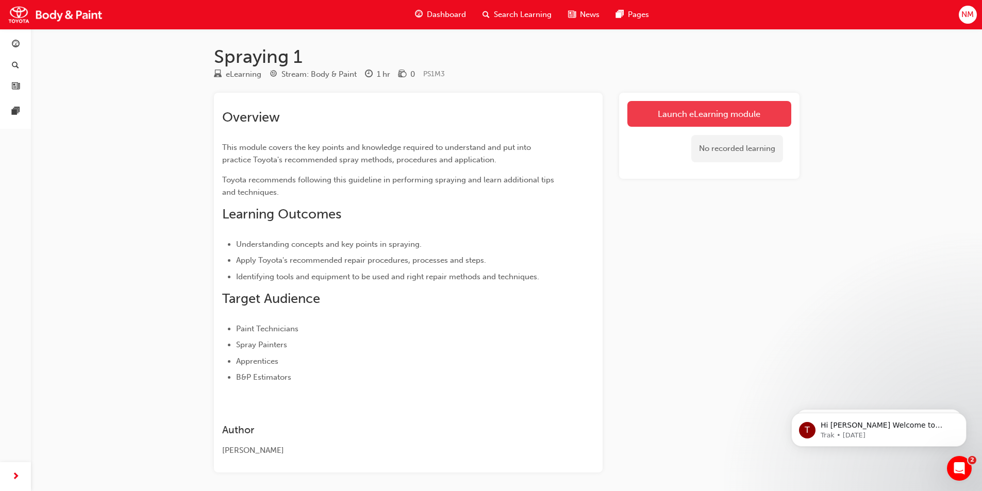
click at [699, 114] on link "Launch eLearning module" at bounding box center [710, 114] width 164 height 26
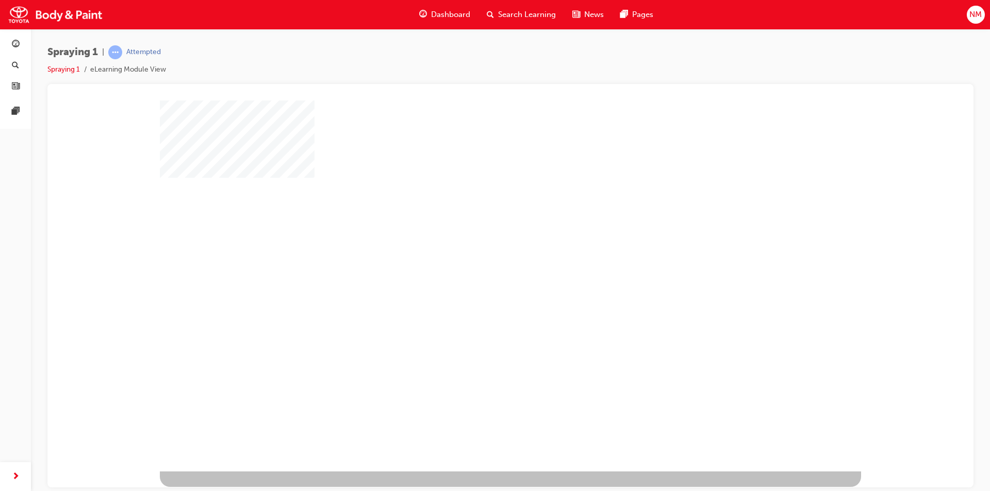
click at [481, 256] on div "play" at bounding box center [481, 256] width 0 height 0
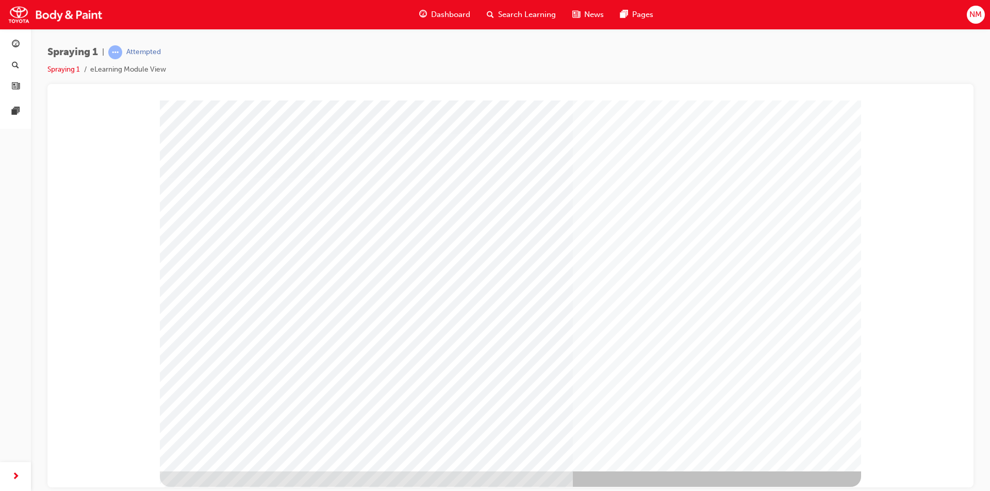
drag, startPoint x: 272, startPoint y: 187, endPoint x: 271, endPoint y: 203, distance: 16.0
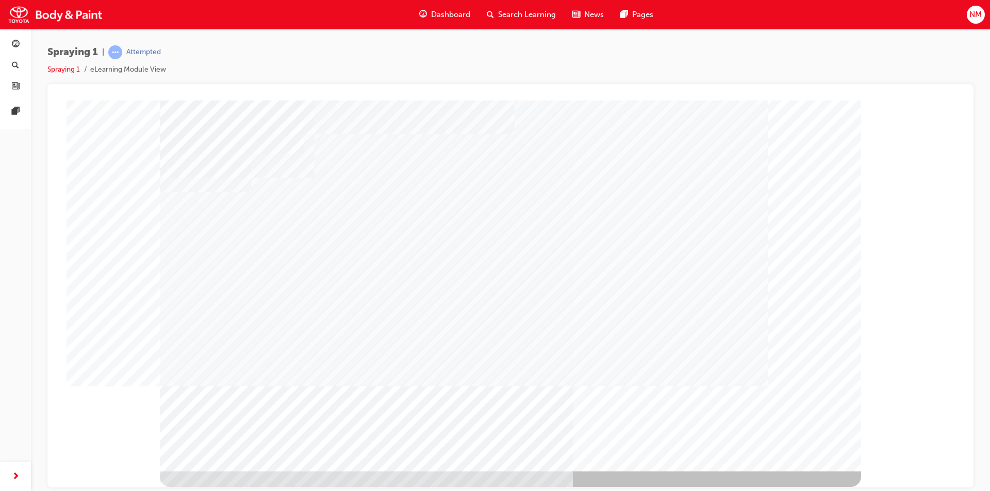
drag, startPoint x: 421, startPoint y: 185, endPoint x: 419, endPoint y: 216, distance: 30.5
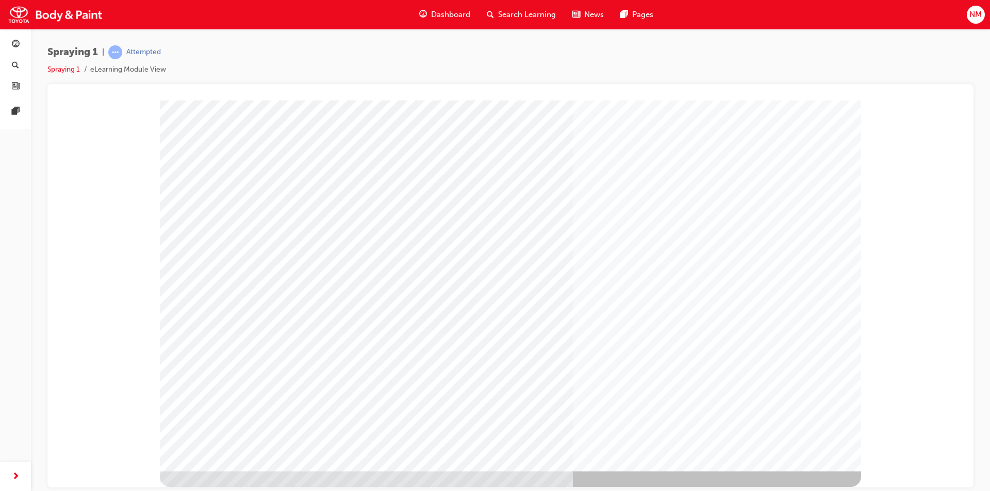
drag, startPoint x: 790, startPoint y: 454, endPoint x: 797, endPoint y: 455, distance: 7.3
drag, startPoint x: 227, startPoint y: 222, endPoint x: 236, endPoint y: 235, distance: 16.0
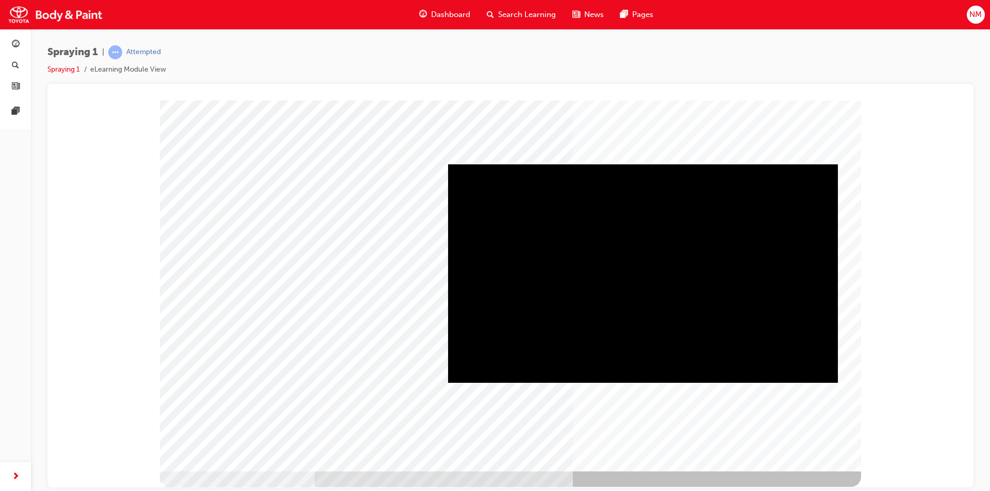
click at [645, 164] on div "Play" at bounding box center [643, 164] width 390 height 0
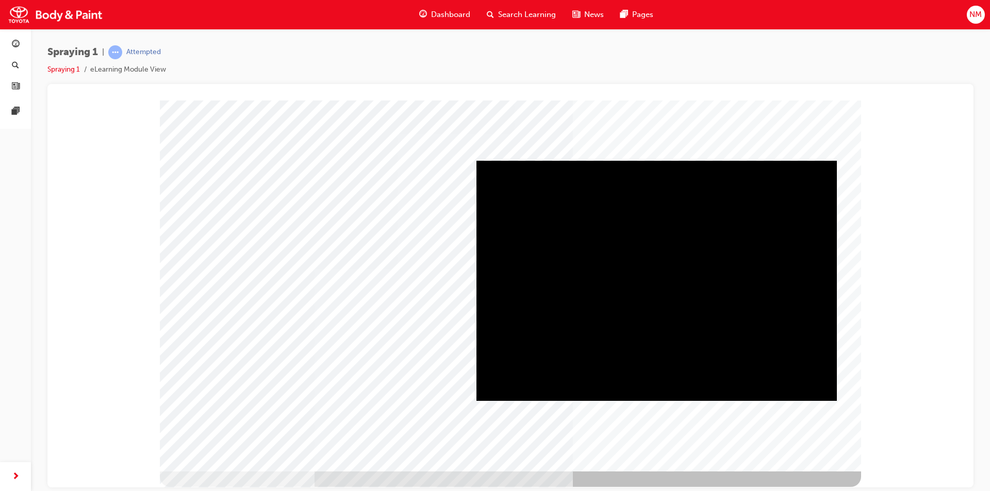
click at [658, 160] on div "Play" at bounding box center [657, 160] width 361 height 0
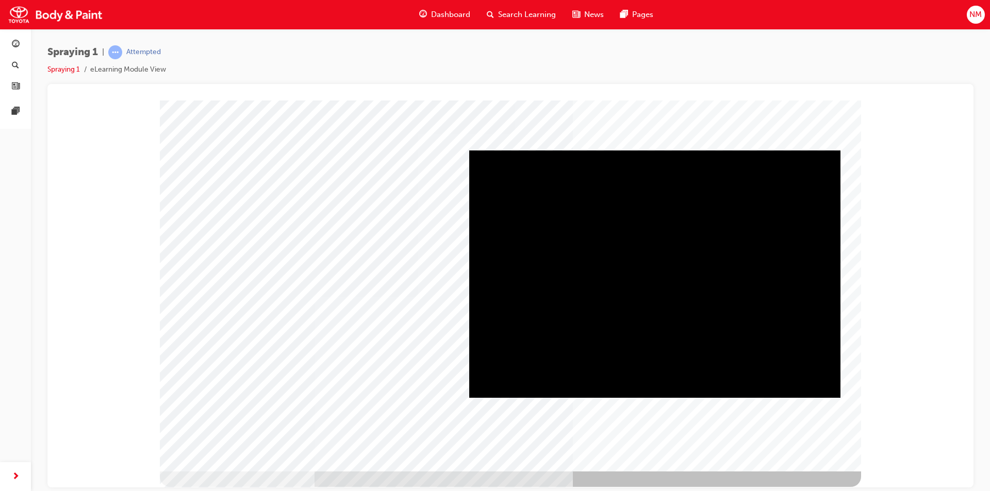
click at [656, 150] on div "Play" at bounding box center [654, 150] width 371 height 0
drag, startPoint x: 546, startPoint y: 386, endPoint x: 727, endPoint y: 398, distance: 181.4
click at [727, 398] on div "About colour" at bounding box center [510, 285] width 701 height 371
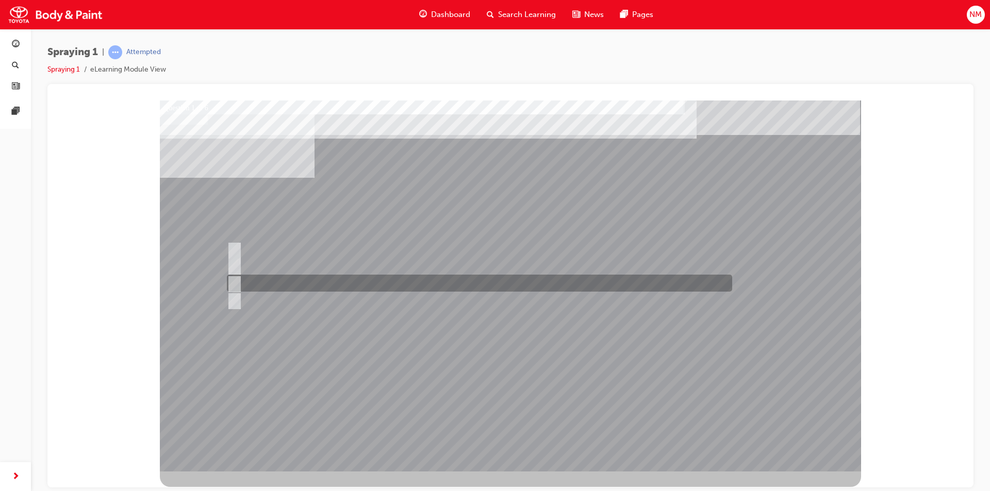
click at [235, 283] on input "Spray pattern overlapping" at bounding box center [232, 283] width 11 height 11
radio input "true"
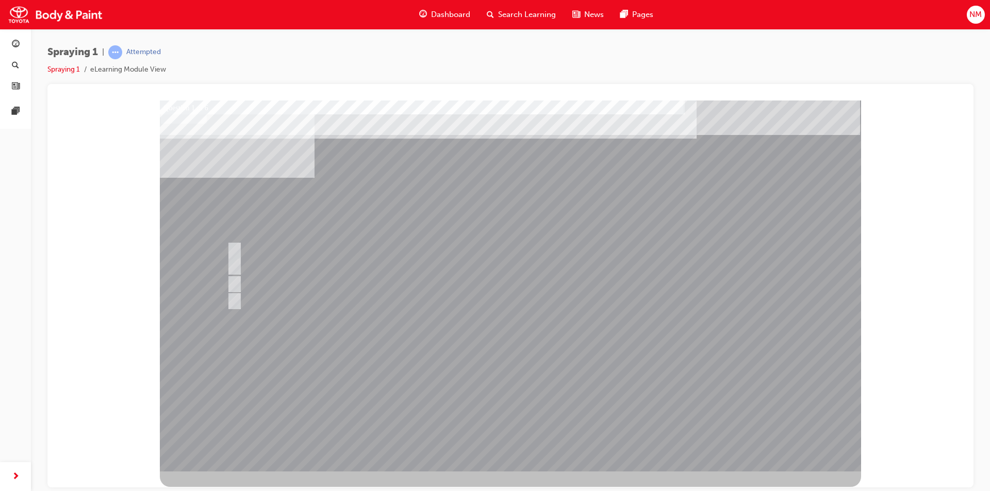
click at [663, 349] on div at bounding box center [510, 285] width 701 height 371
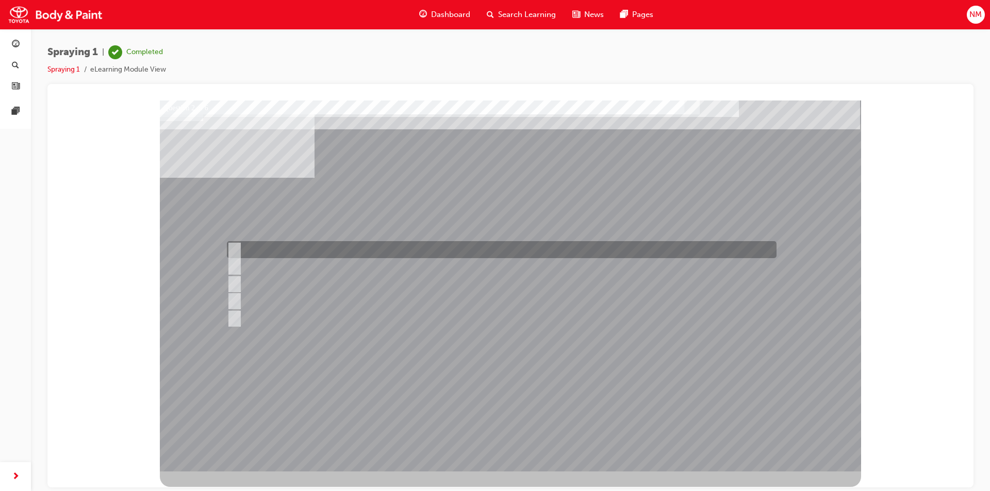
click at [237, 249] on input "Block refinishing with blending" at bounding box center [231, 249] width 11 height 11
checkbox input "true"
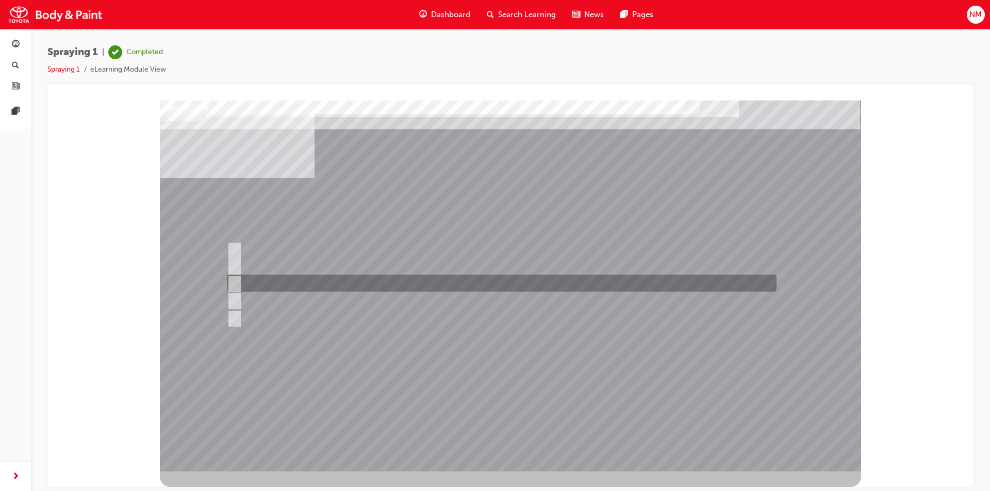
click at [236, 286] on input "Colour coat refinishing" at bounding box center [231, 283] width 11 height 11
checkbox input "true"
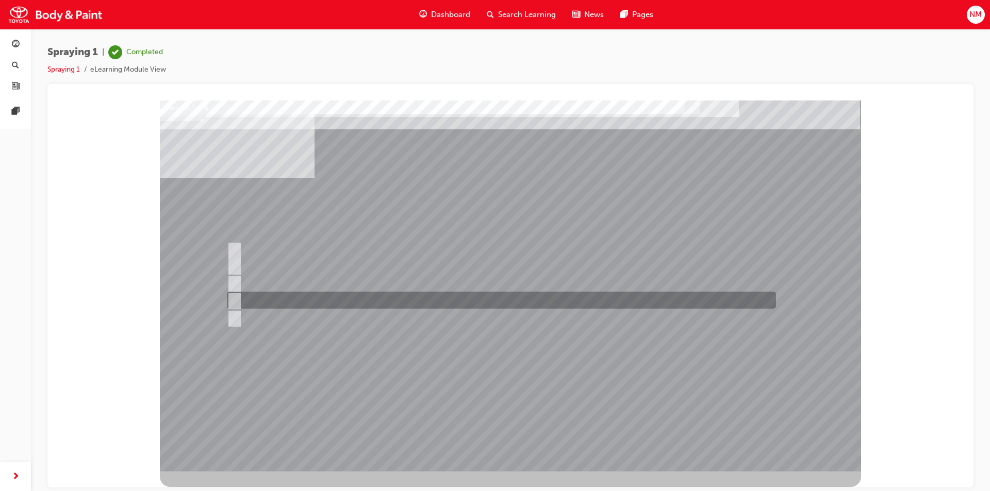
click at [232, 301] on input "Block refinishing" at bounding box center [231, 300] width 11 height 11
checkbox input "true"
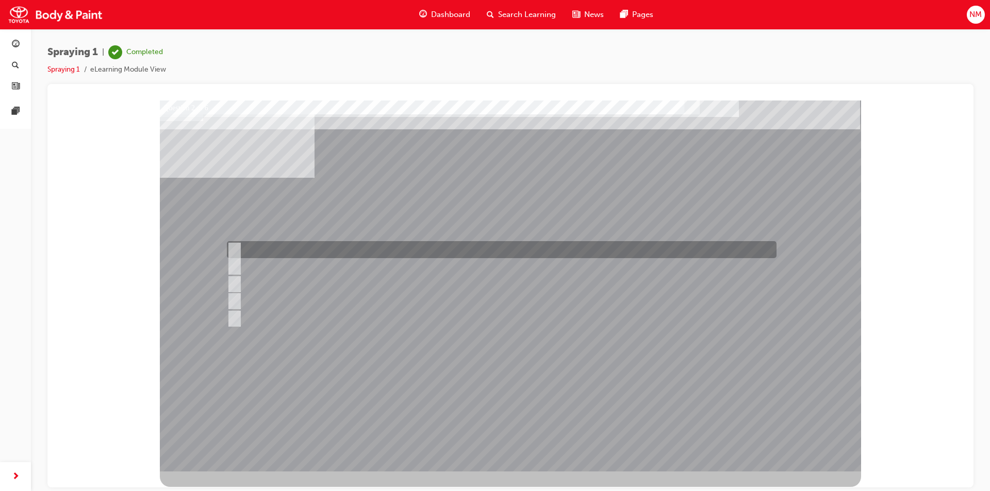
click at [236, 248] on input "Block refinishing with blending" at bounding box center [231, 249] width 11 height 11
checkbox input "false"
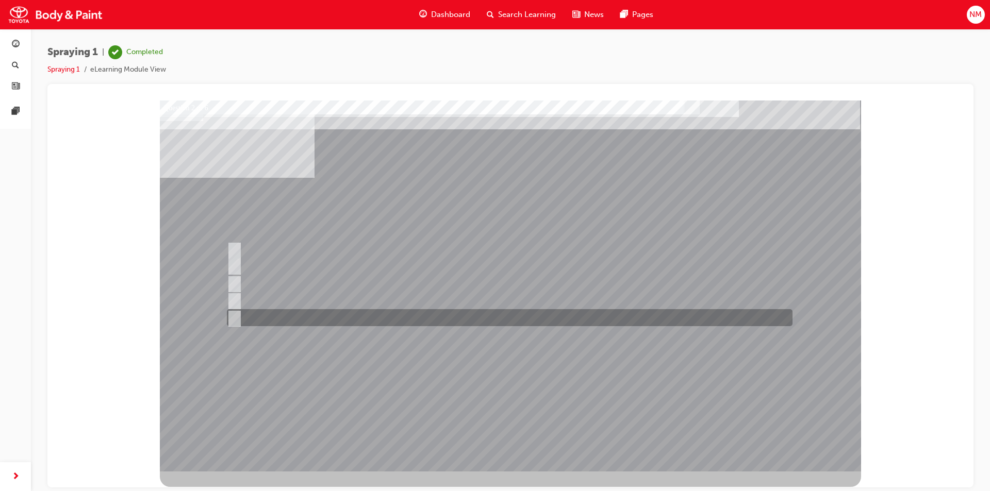
click at [237, 317] on input "Spot refinishing" at bounding box center [231, 318] width 11 height 11
checkbox input "true"
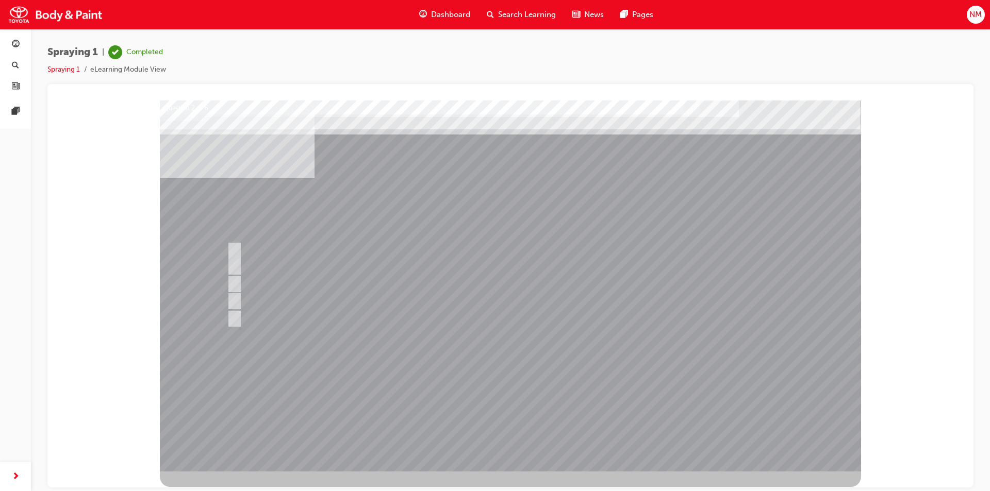
click at [521, 366] on div at bounding box center [510, 285] width 701 height 371
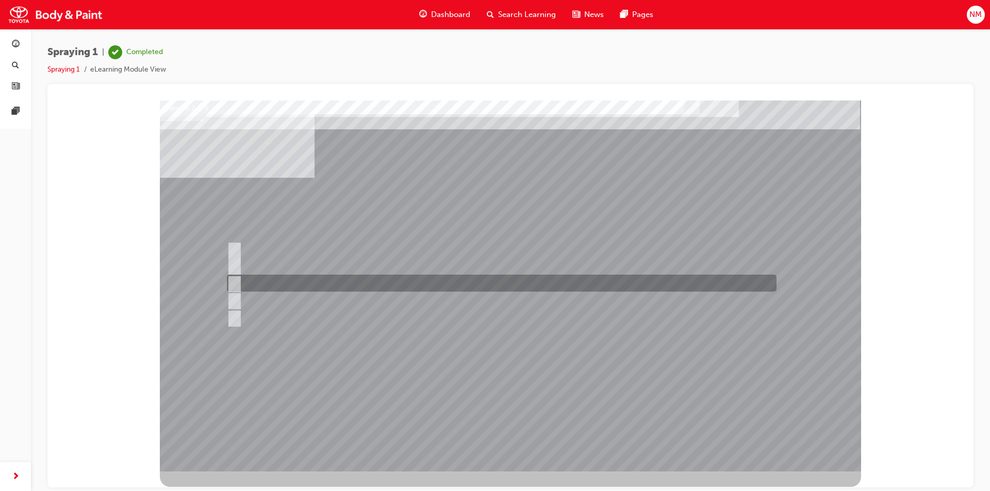
click at [235, 284] on input "Colour coat refinishing" at bounding box center [231, 283] width 11 height 11
checkbox input "false"
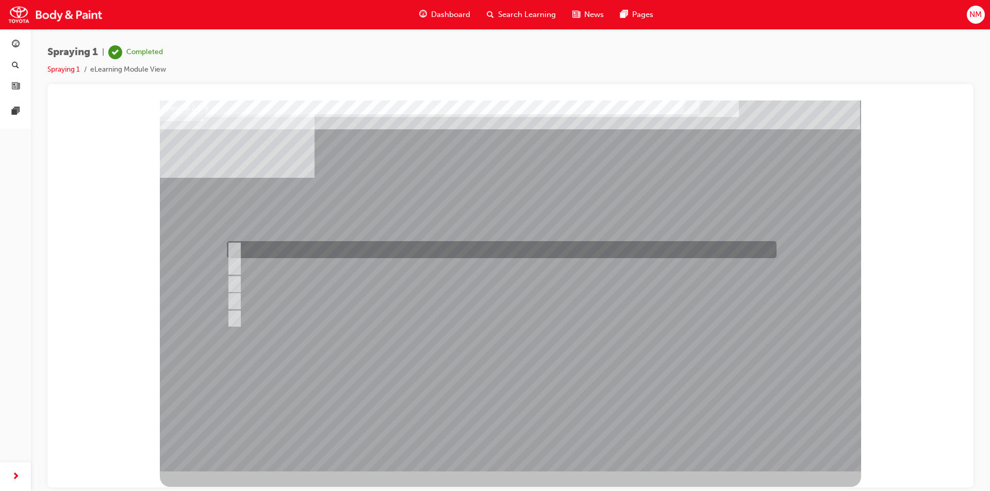
click at [237, 247] on input "Block refinishing with blending" at bounding box center [231, 249] width 11 height 11
checkbox input "true"
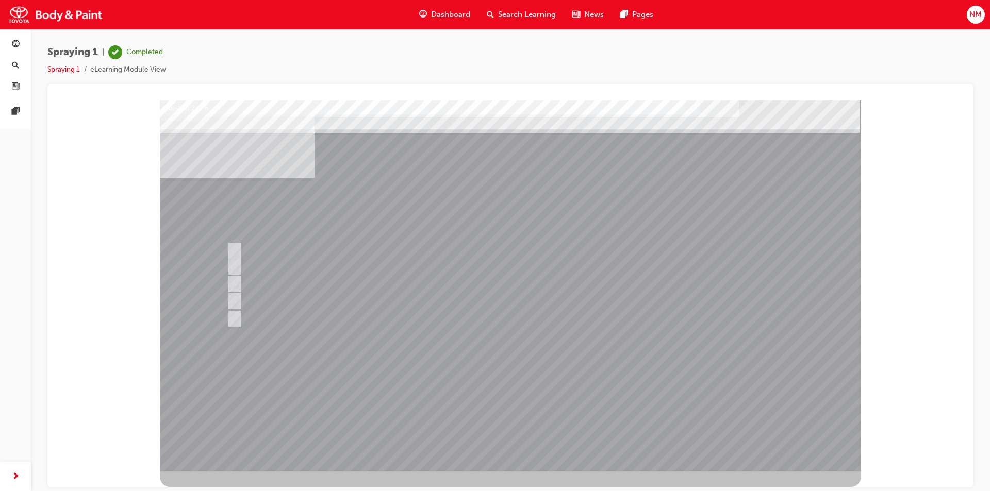
click at [656, 340] on div at bounding box center [510, 285] width 701 height 371
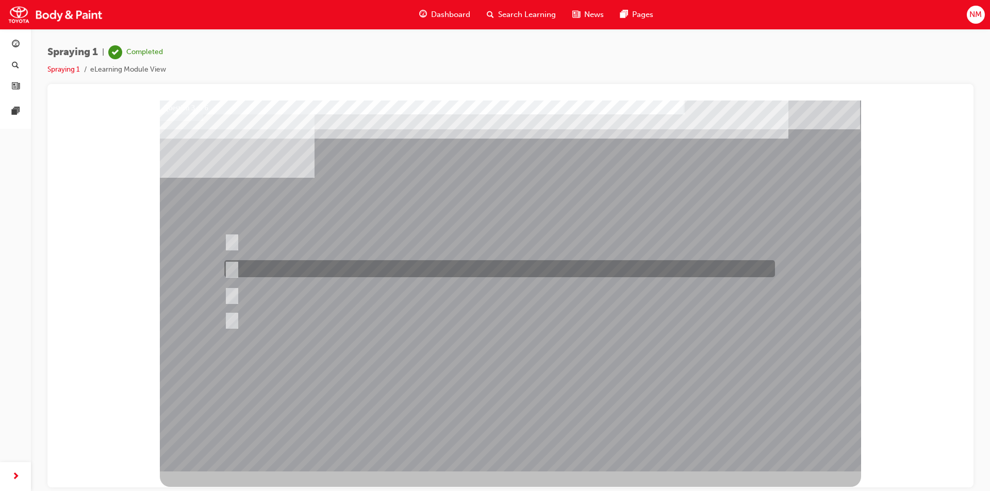
click at [234, 269] on input "2/3" at bounding box center [229, 269] width 11 height 11
radio input "true"
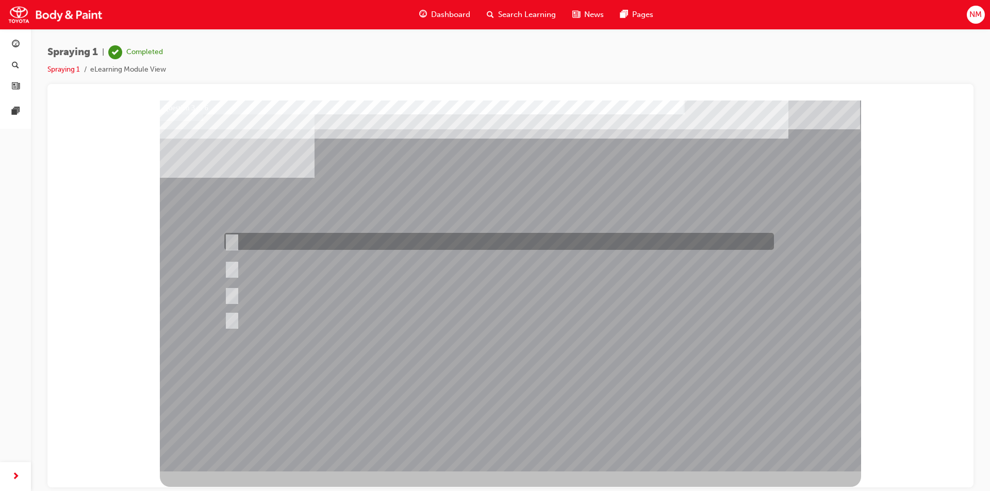
click at [231, 242] on input "3/4" at bounding box center [229, 241] width 11 height 11
radio input "true"
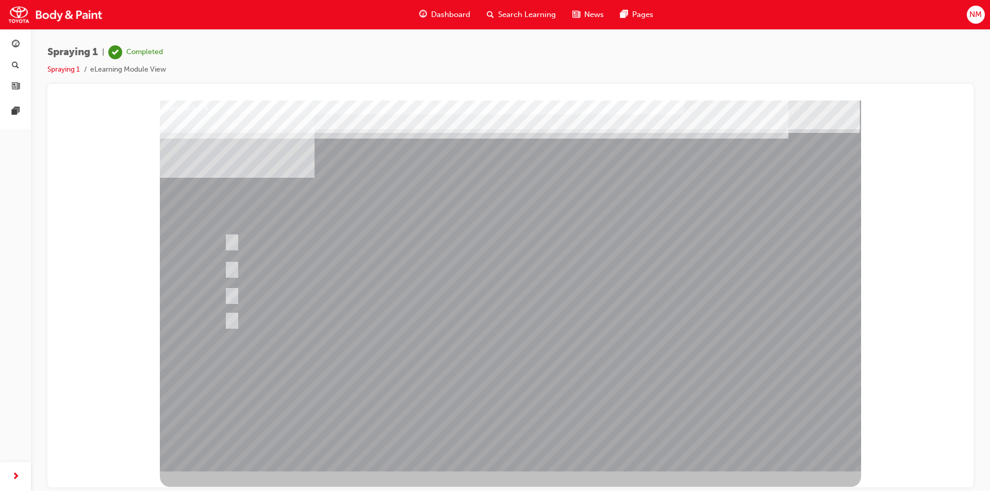
click at [693, 387] on div at bounding box center [510, 285] width 701 height 371
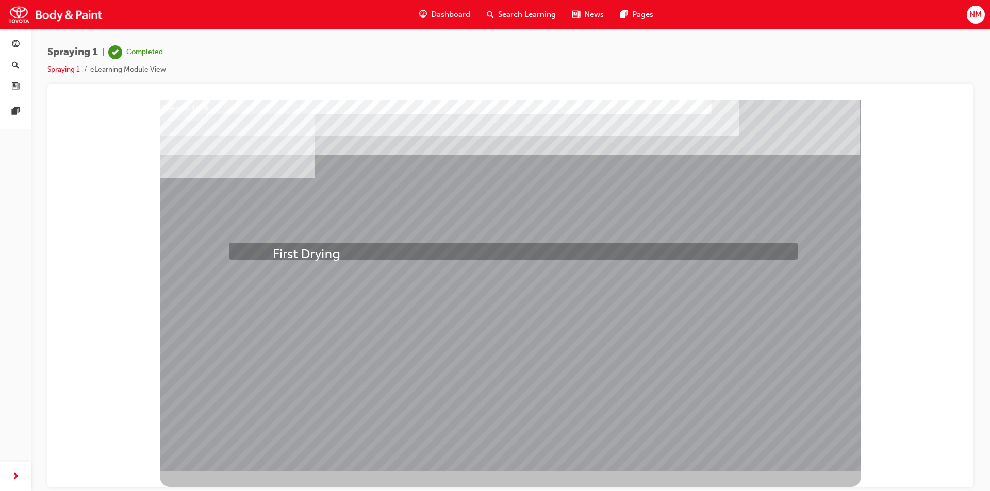
drag, startPoint x: 265, startPoint y: 270, endPoint x: 273, endPoint y: 248, distance: 23.5
click at [273, 248] on div "Question 4 of 6" at bounding box center [510, 285] width 701 height 371
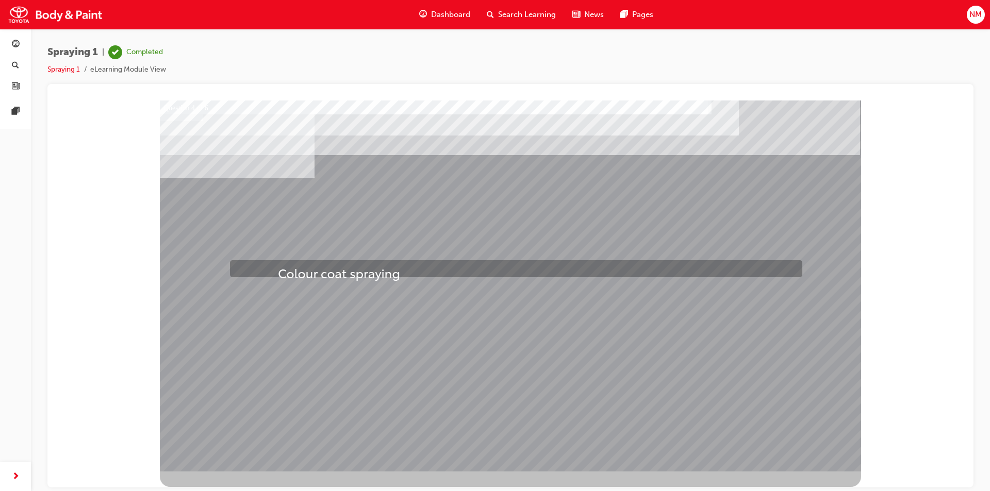
drag, startPoint x: 277, startPoint y: 287, endPoint x: 278, endPoint y: 267, distance: 19.7
click at [278, 267] on div "Question 4 of 6" at bounding box center [510, 285] width 701 height 371
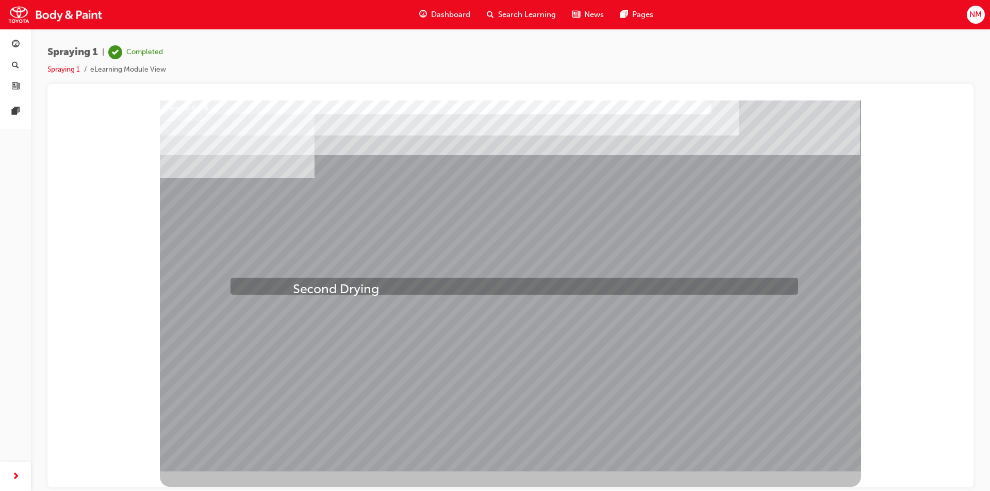
drag, startPoint x: 287, startPoint y: 298, endPoint x: 293, endPoint y: 283, distance: 16.5
click at [293, 283] on div "Question 4 of 6" at bounding box center [510, 285] width 701 height 371
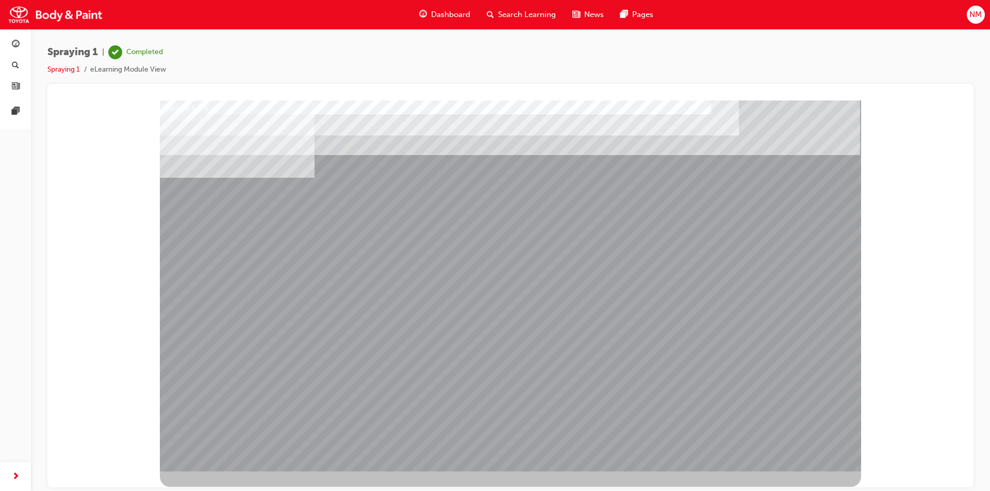
click at [680, 381] on div at bounding box center [510, 285] width 701 height 371
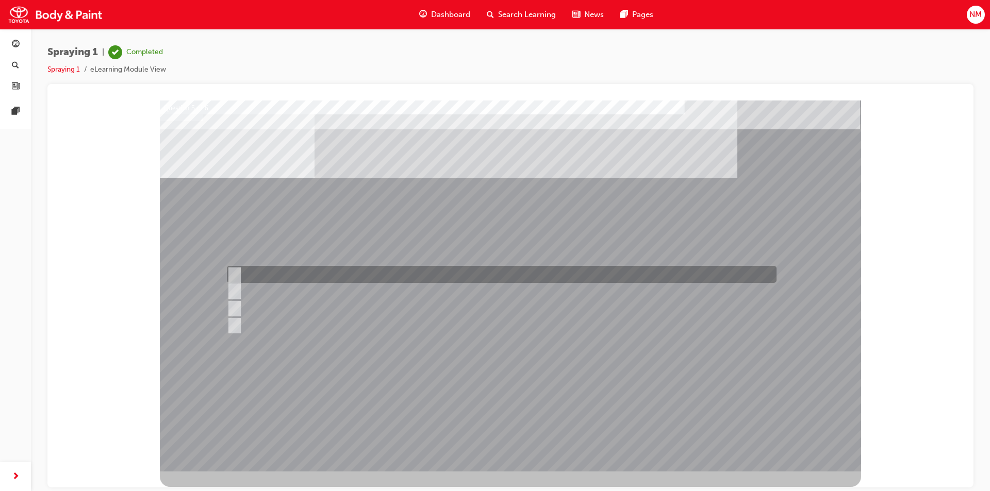
drag, startPoint x: 236, startPoint y: 276, endPoint x: 241, endPoint y: 289, distance: 13.9
click at [237, 279] on input "Distance" at bounding box center [231, 274] width 11 height 11
checkbox input "true"
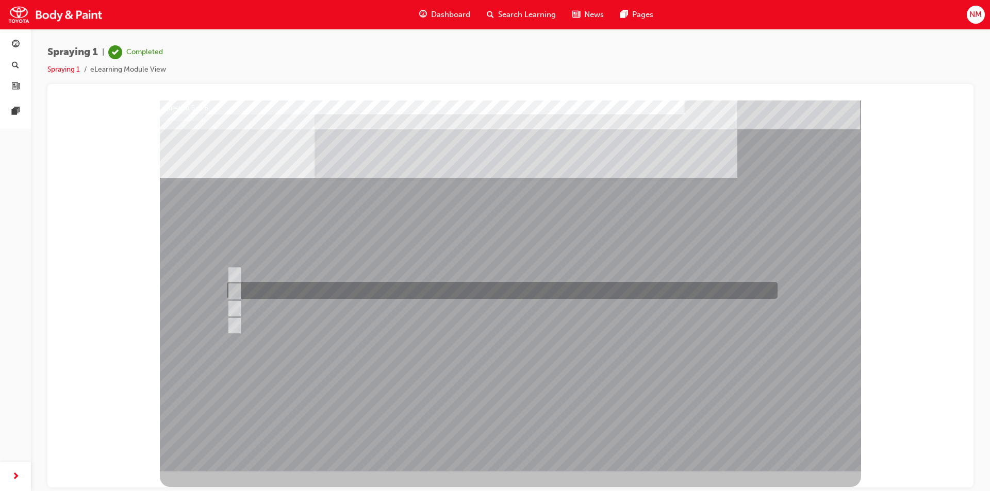
click at [239, 291] on div at bounding box center [499, 290] width 551 height 17
checkbox input "true"
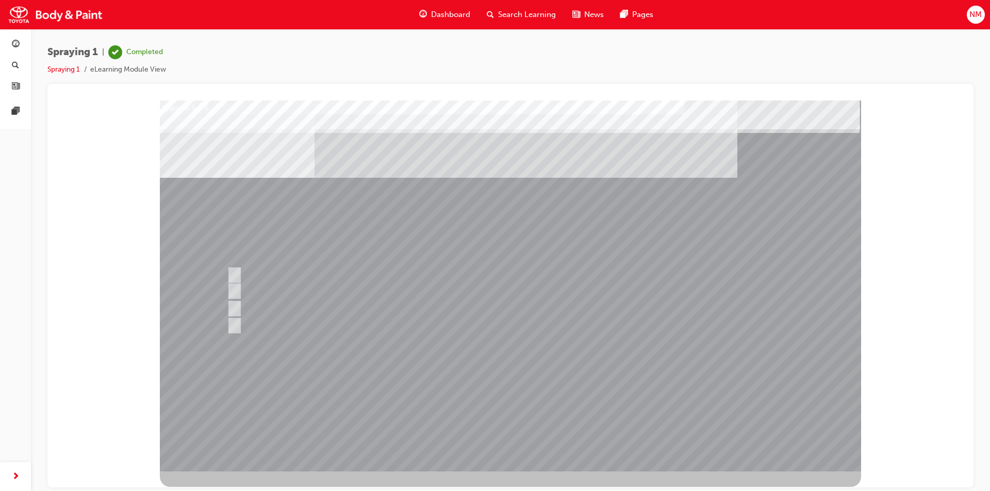
click at [714, 346] on div at bounding box center [510, 285] width 701 height 371
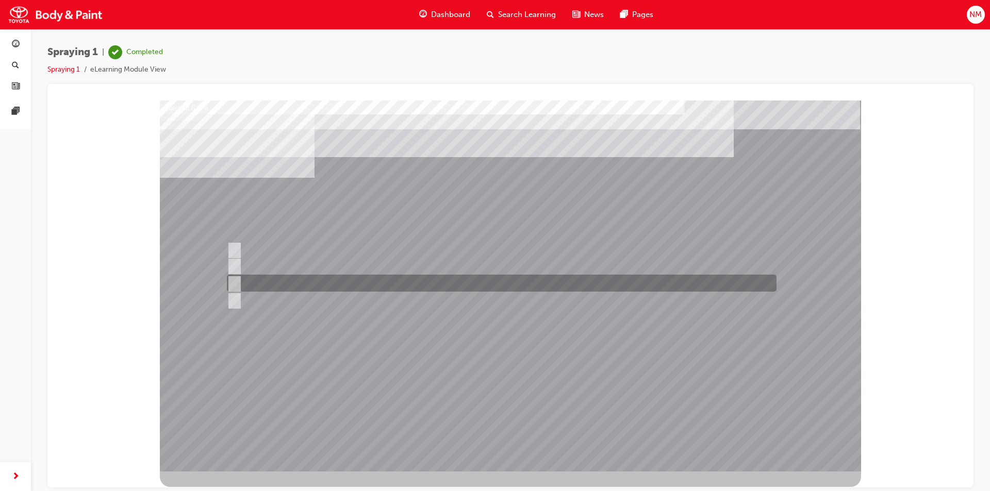
click at [237, 282] on input "Additives" at bounding box center [232, 283] width 11 height 11
radio input "true"
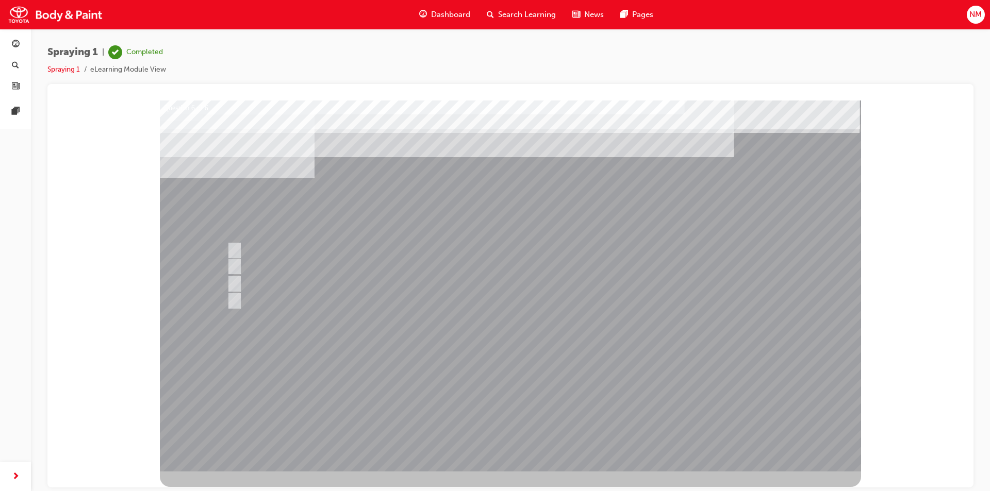
click at [746, 368] on div at bounding box center [510, 285] width 701 height 371
